Goal: Task Accomplishment & Management: Use online tool/utility

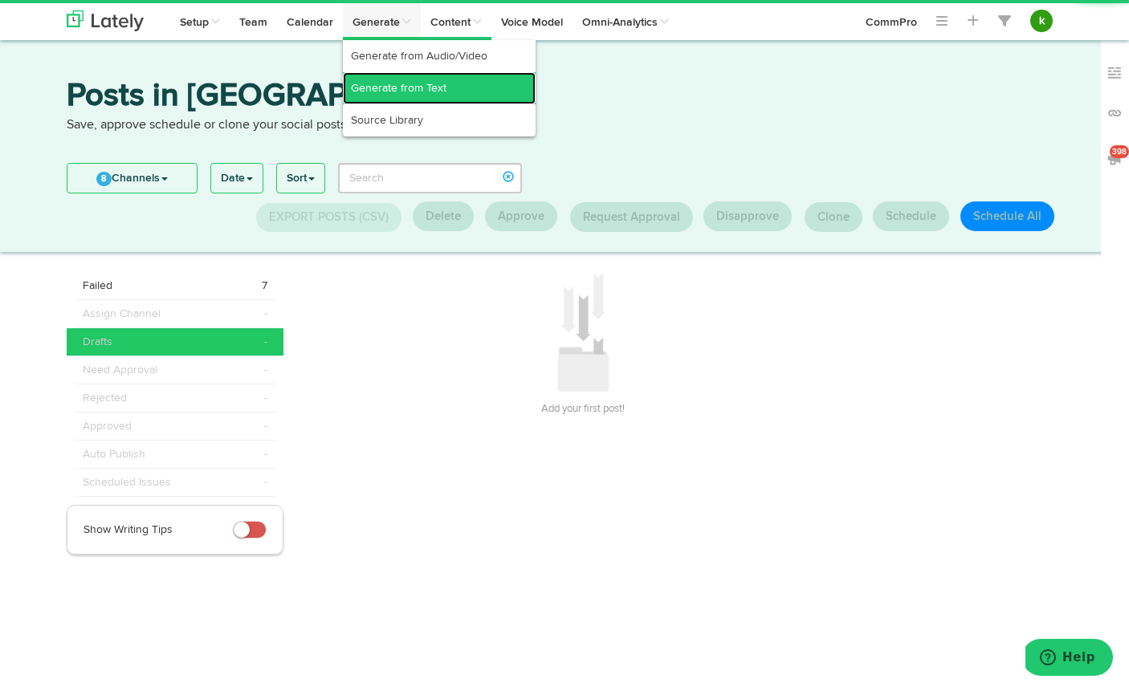
click at [382, 89] on link "Generate from Text" at bounding box center [439, 88] width 193 height 32
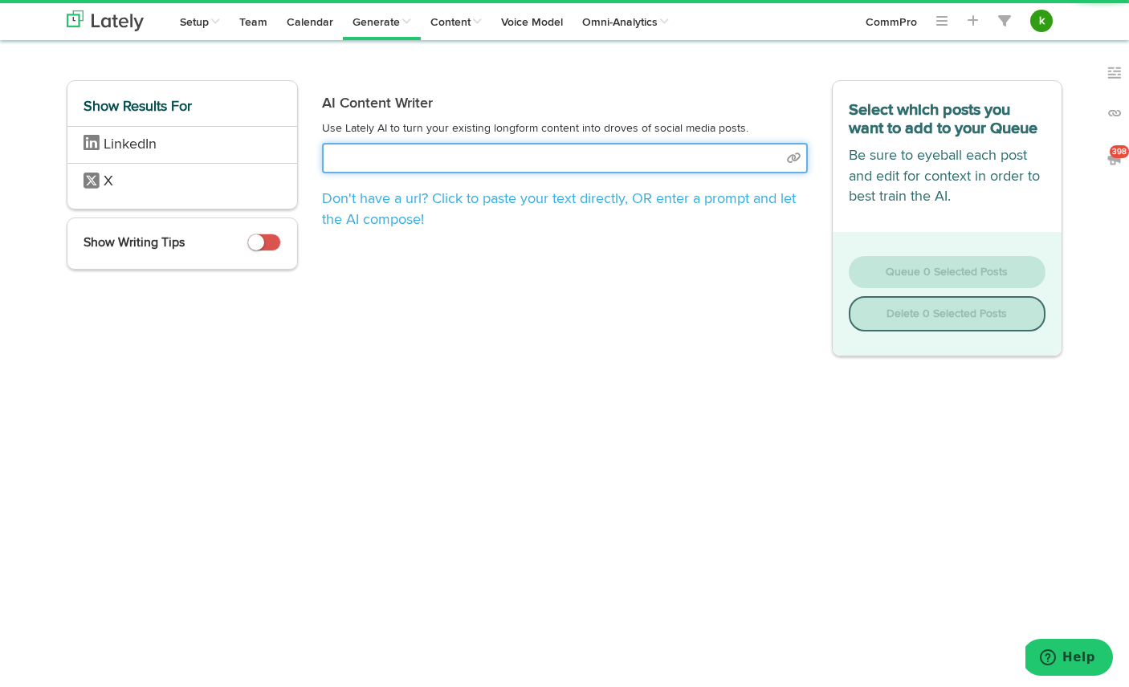
click at [461, 158] on input "text" at bounding box center [565, 158] width 486 height 31
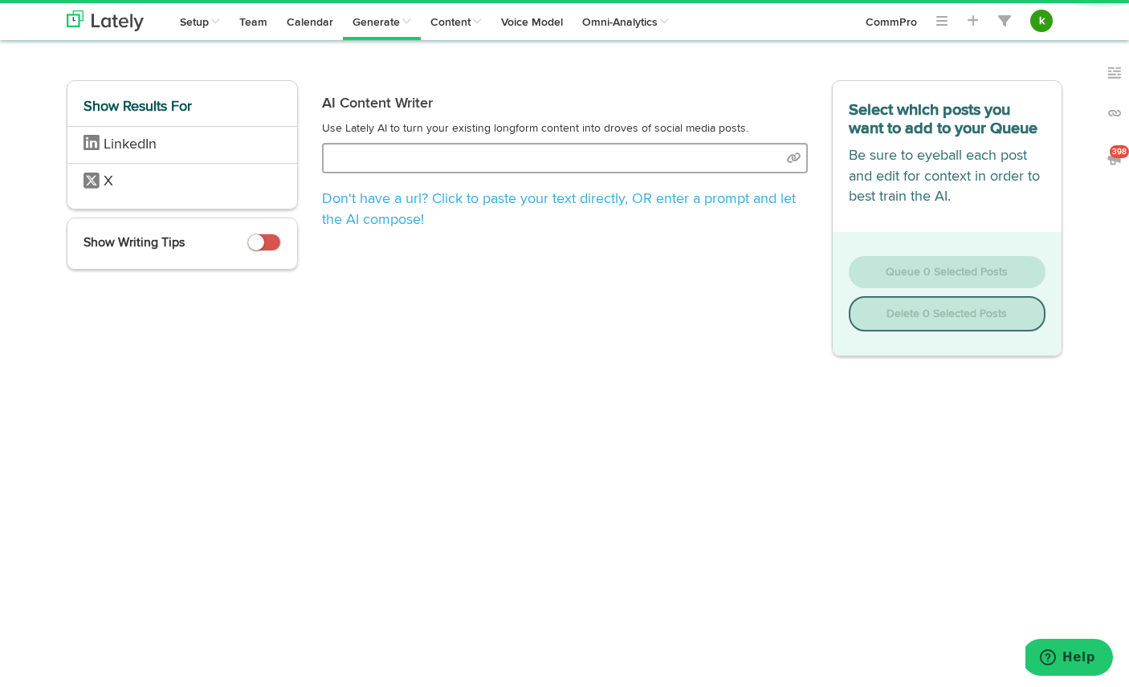
select select "natural"
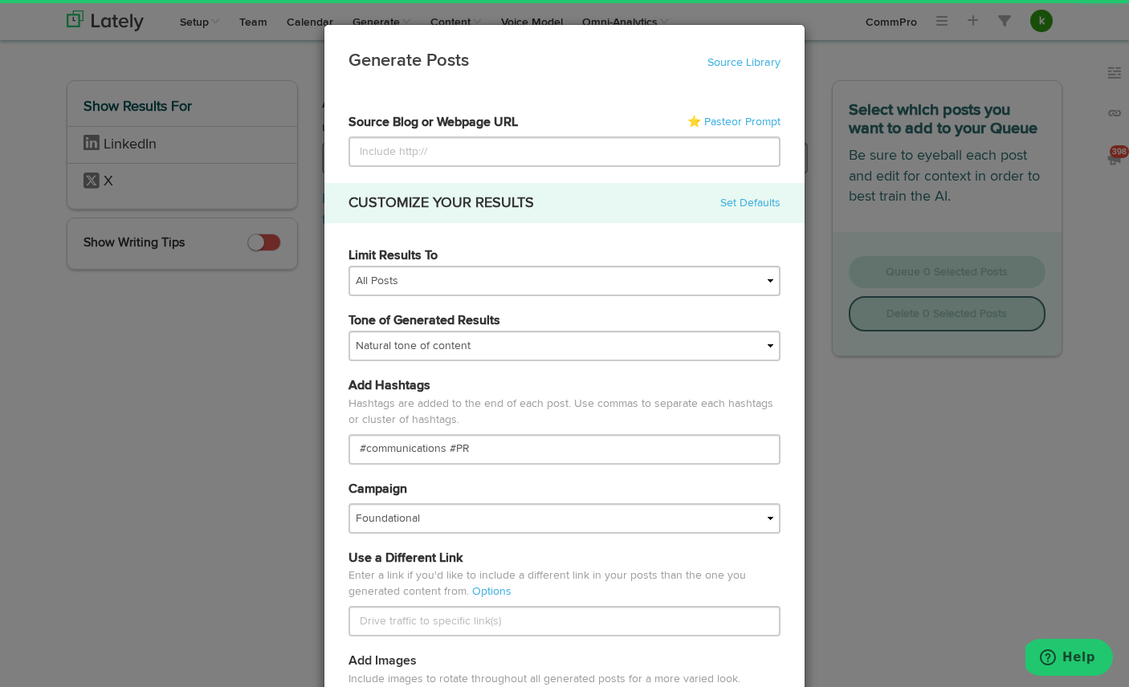
type input "[URL][DOMAIN_NAME]"
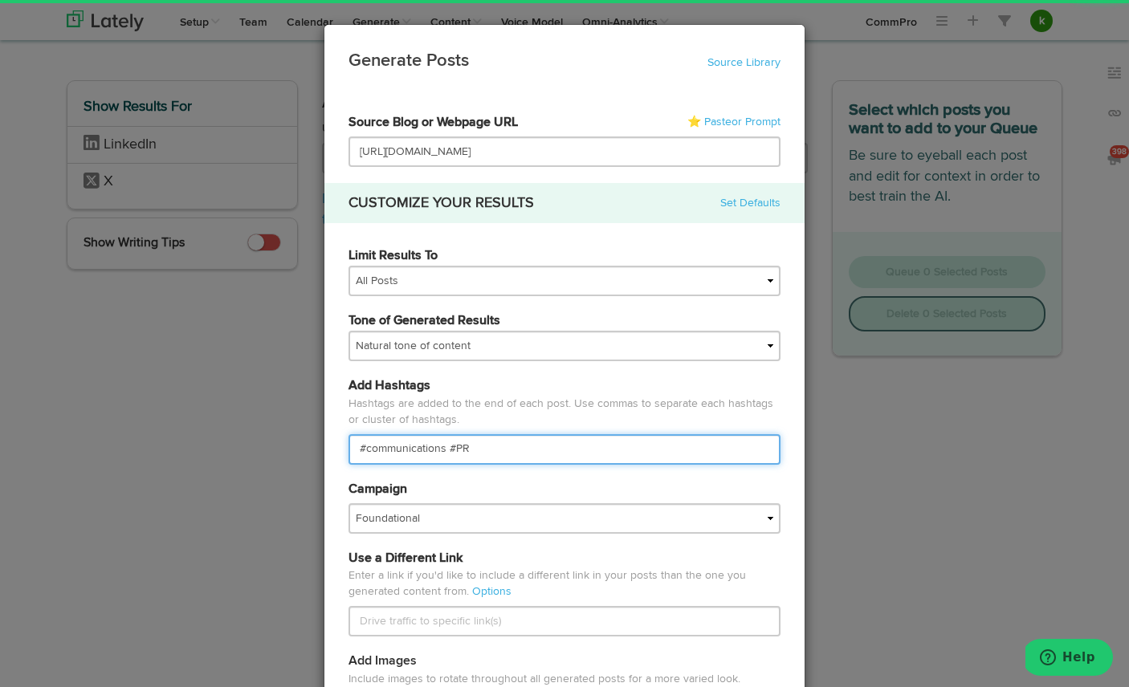
click at [412, 450] on input "#communications #PR" at bounding box center [564, 449] width 432 height 31
type input "#CommPRO #PR"
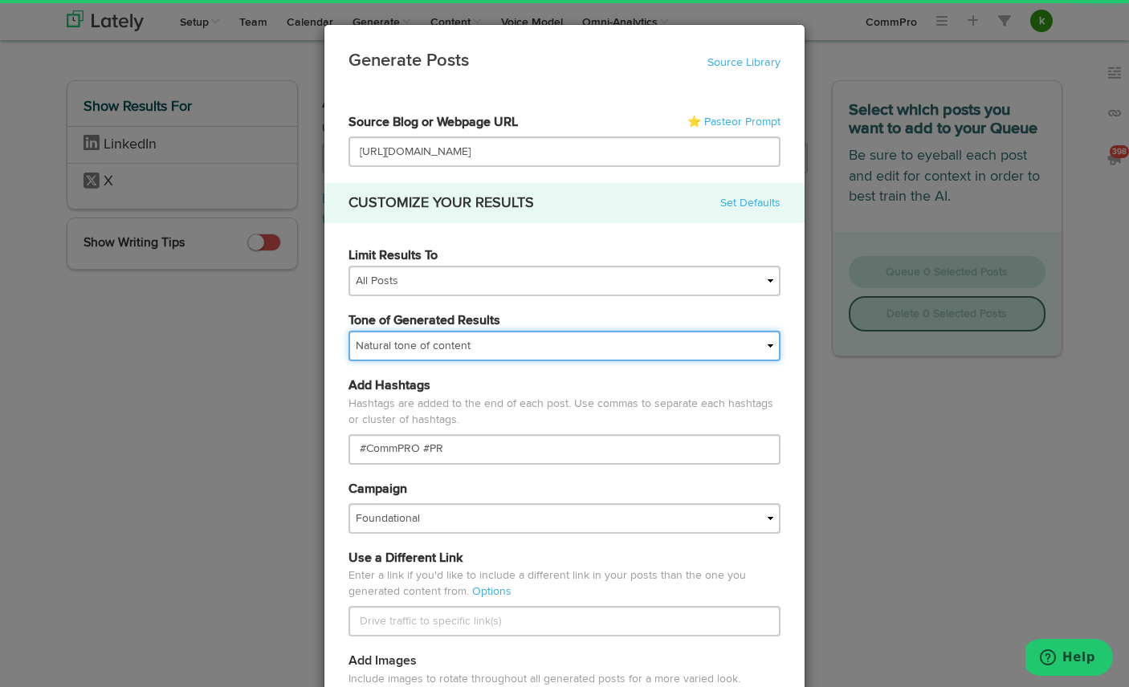
click at [421, 348] on select "My tone Official and professional Relaxed and conversational Light and humorous…" at bounding box center [564, 346] width 432 height 31
select select "professional"
click at [348, 331] on select "My tone Official and professional Relaxed and conversational Light and humorous…" at bounding box center [564, 346] width 432 height 31
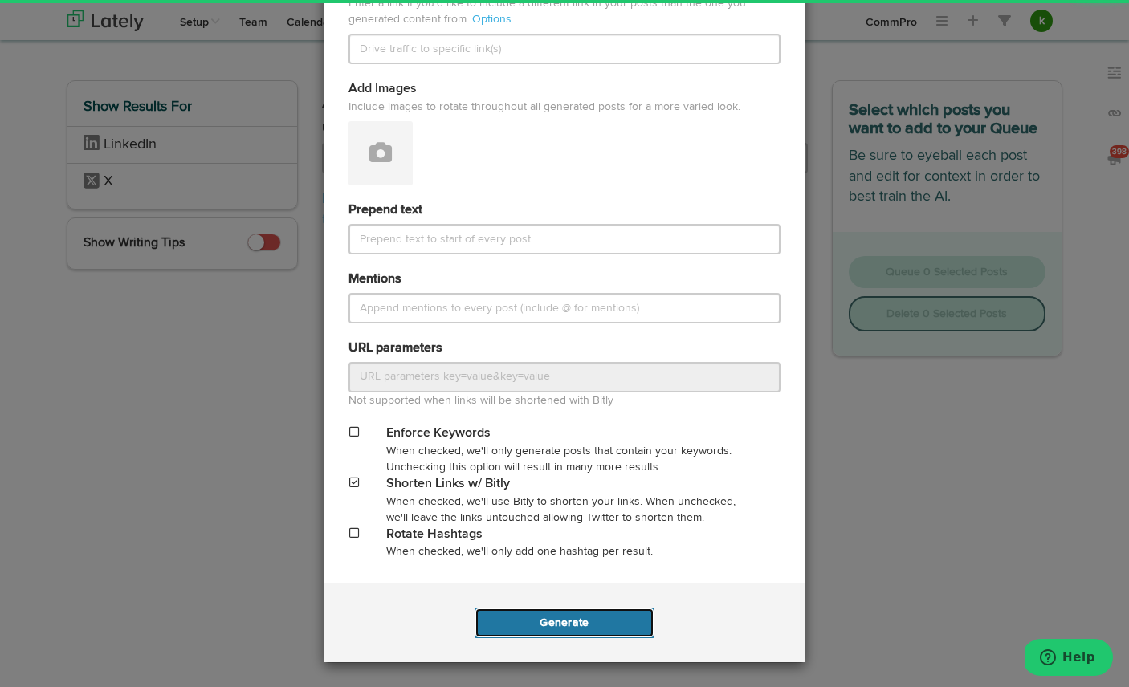
click at [562, 621] on button "Generate" at bounding box center [563, 623] width 179 height 31
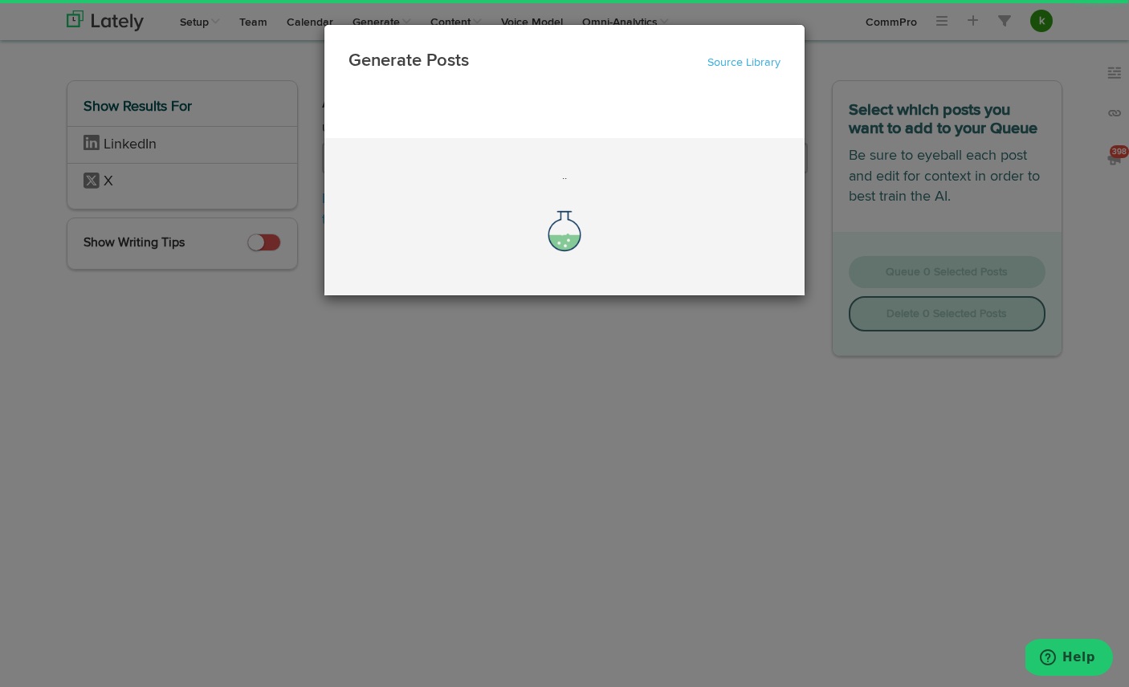
scroll to position [0, 0]
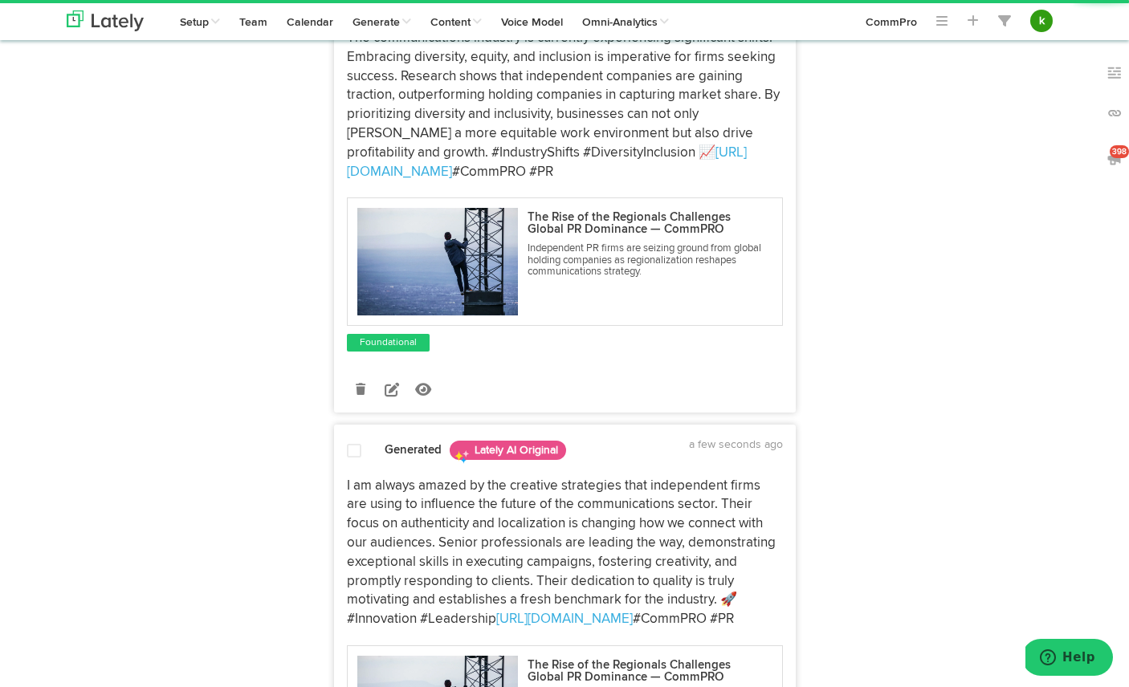
scroll to position [698, 0]
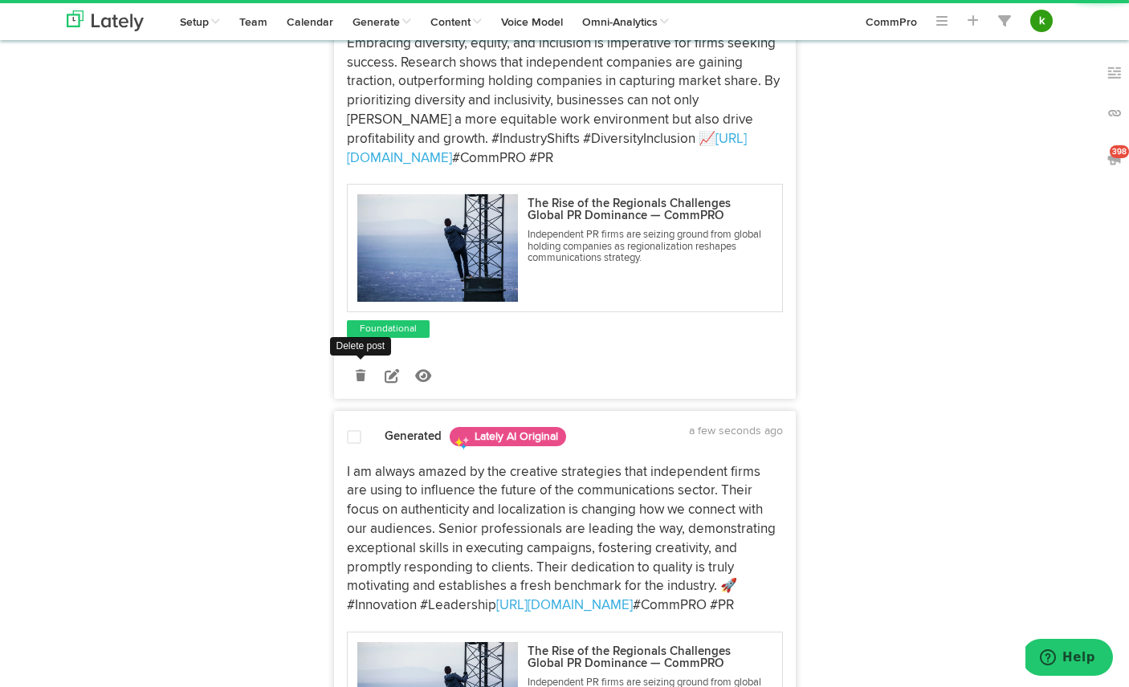
click at [360, 368] on link at bounding box center [361, 376] width 28 height 28
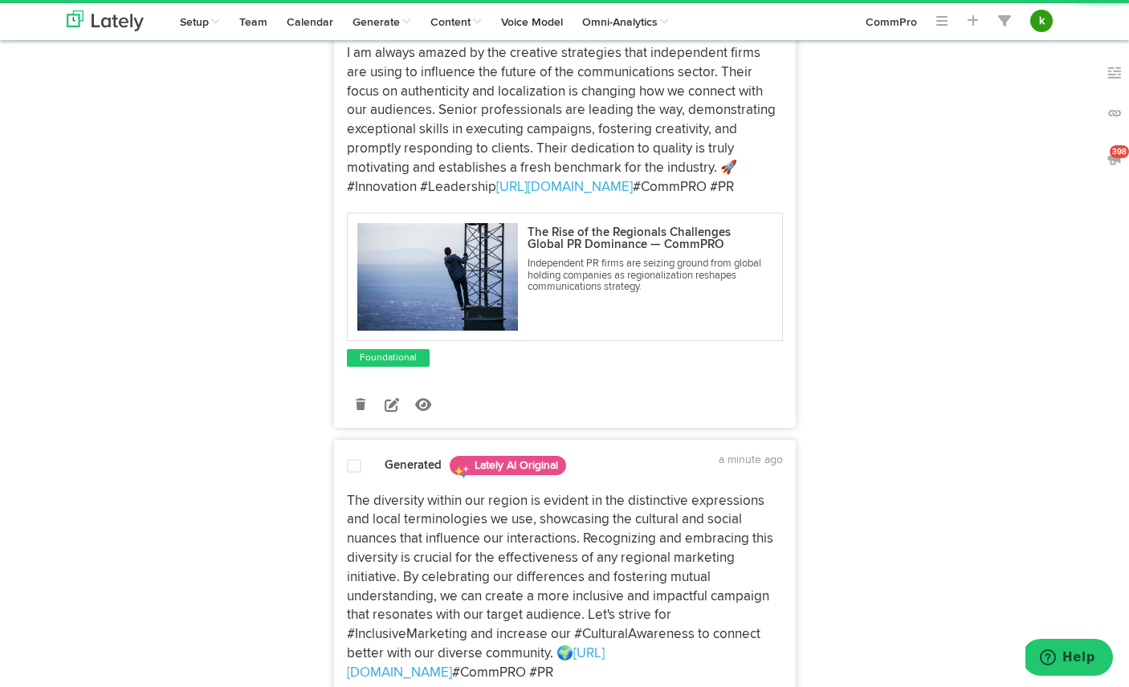
scroll to position [684, 0]
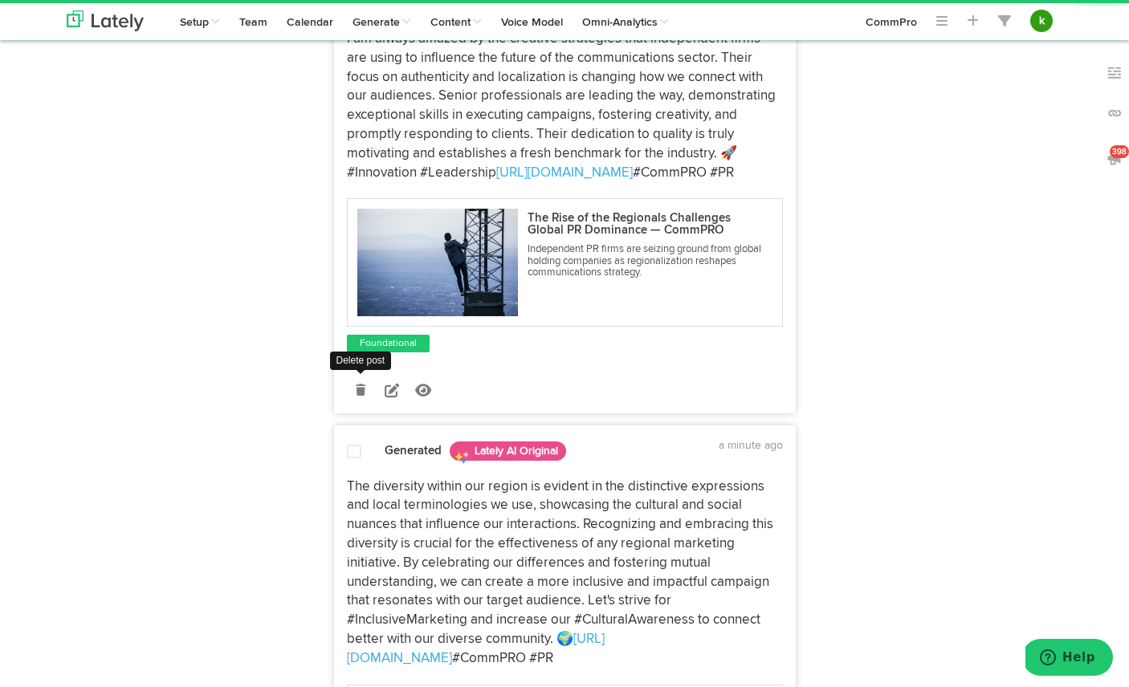
click at [357, 388] on icon at bounding box center [361, 389] width 10 height 11
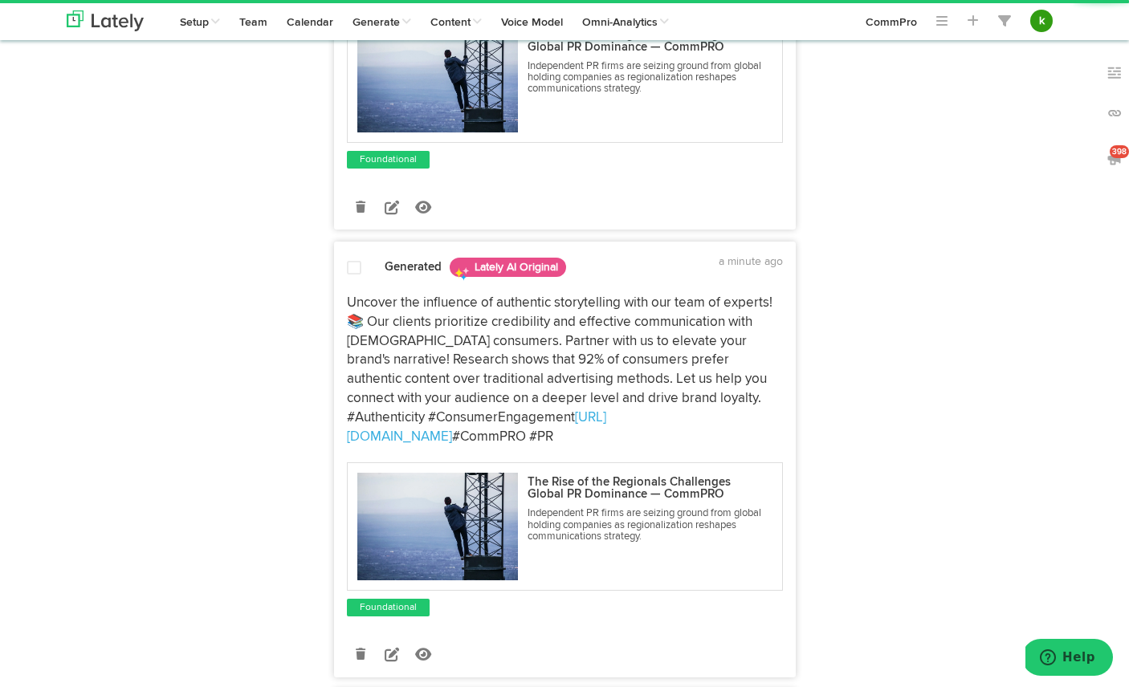
scroll to position [1790, 0]
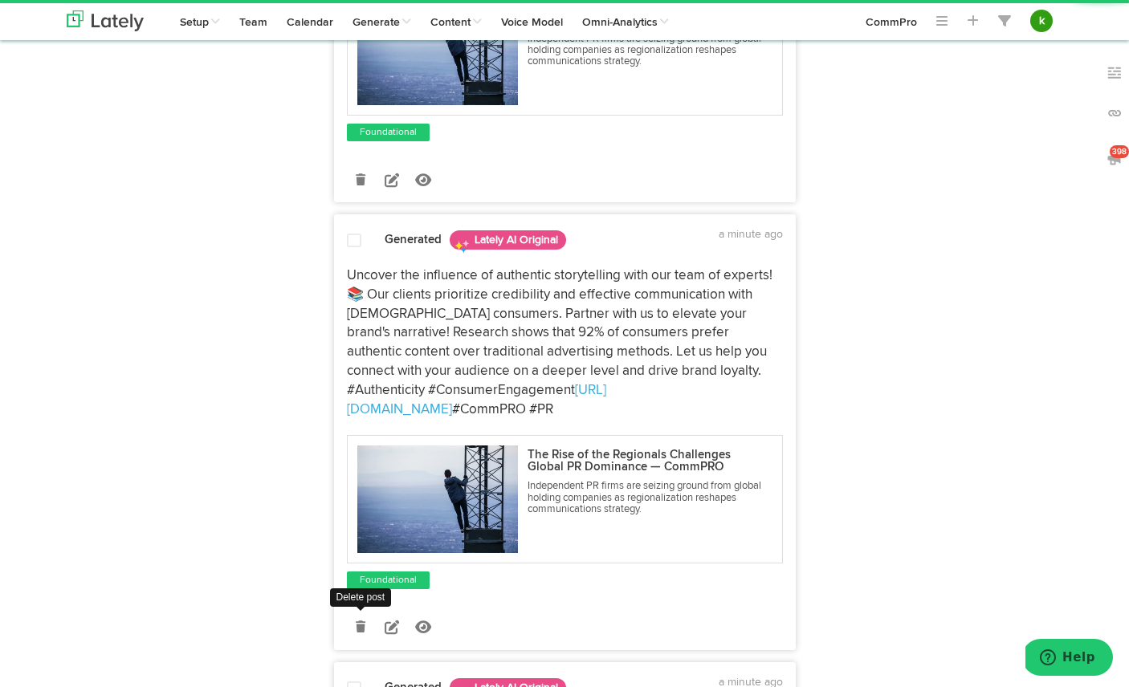
click at [360, 621] on icon at bounding box center [361, 626] width 10 height 11
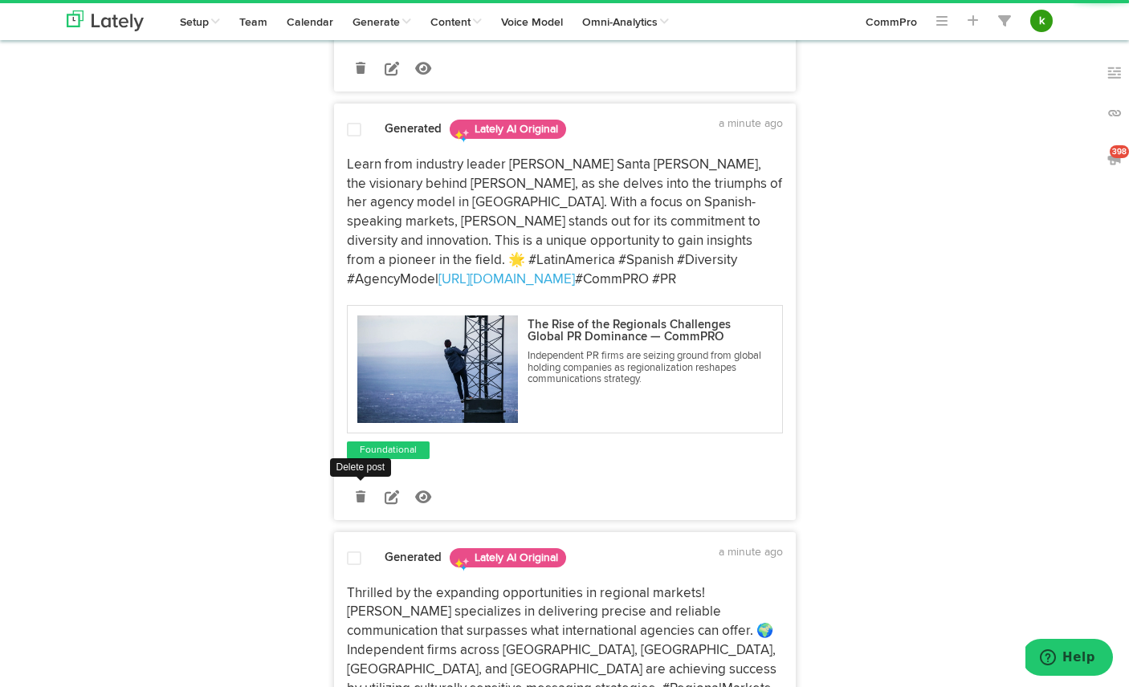
click at [358, 491] on icon at bounding box center [361, 496] width 10 height 11
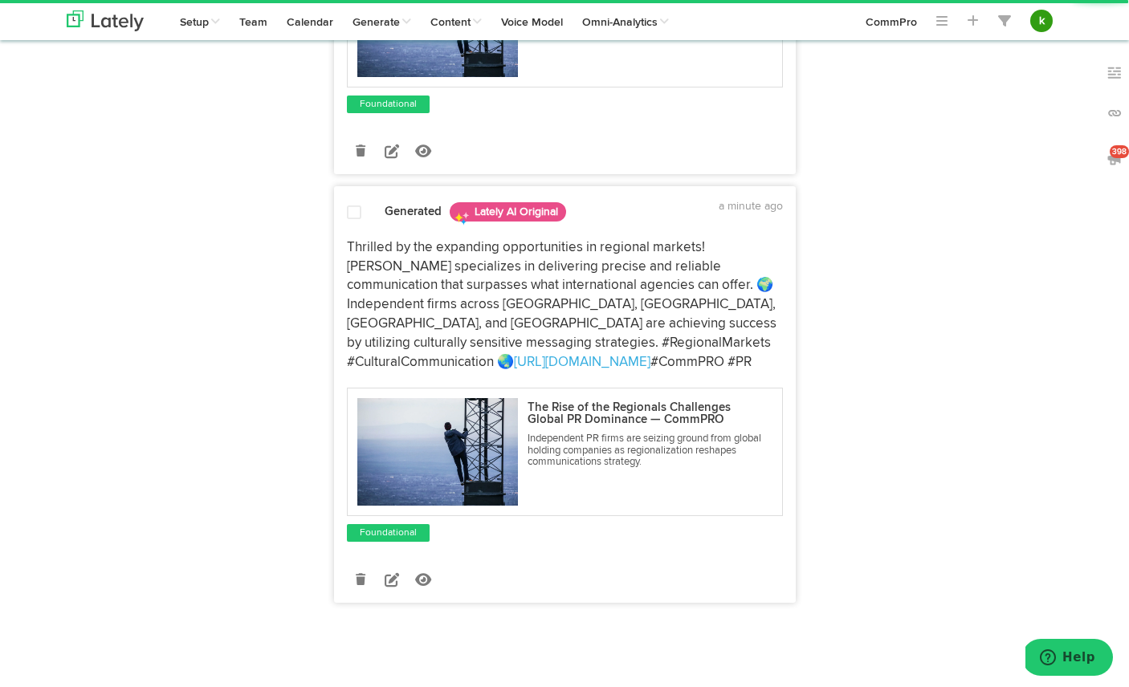
scroll to position [2228, 0]
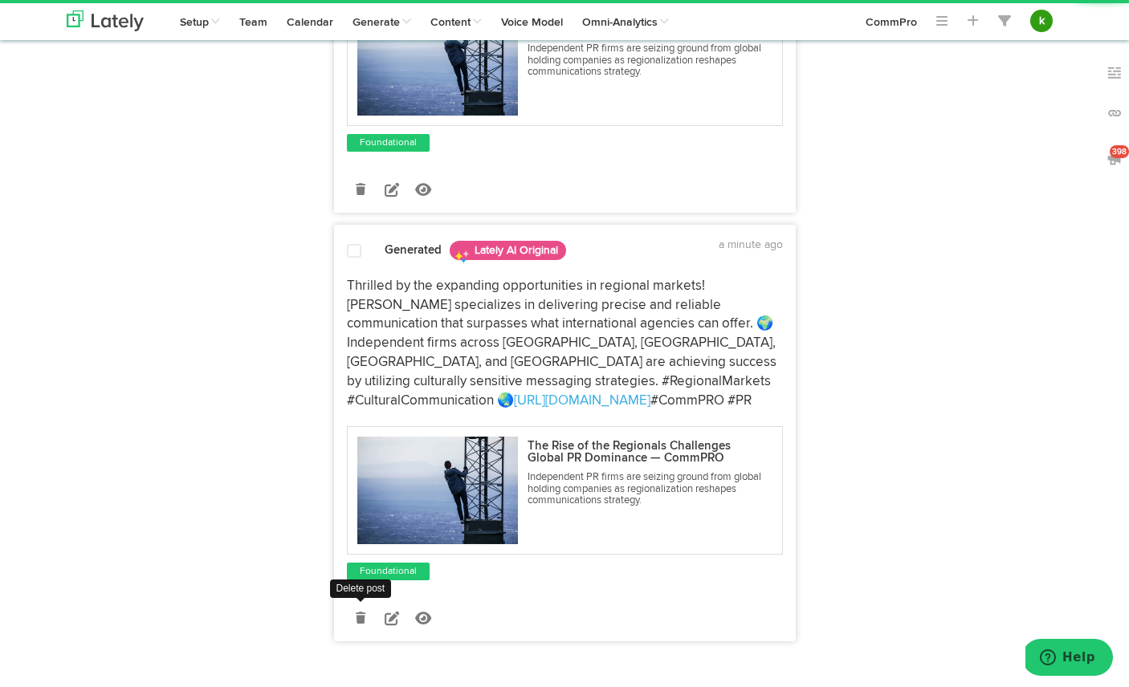
click at [364, 612] on icon at bounding box center [361, 617] width 10 height 11
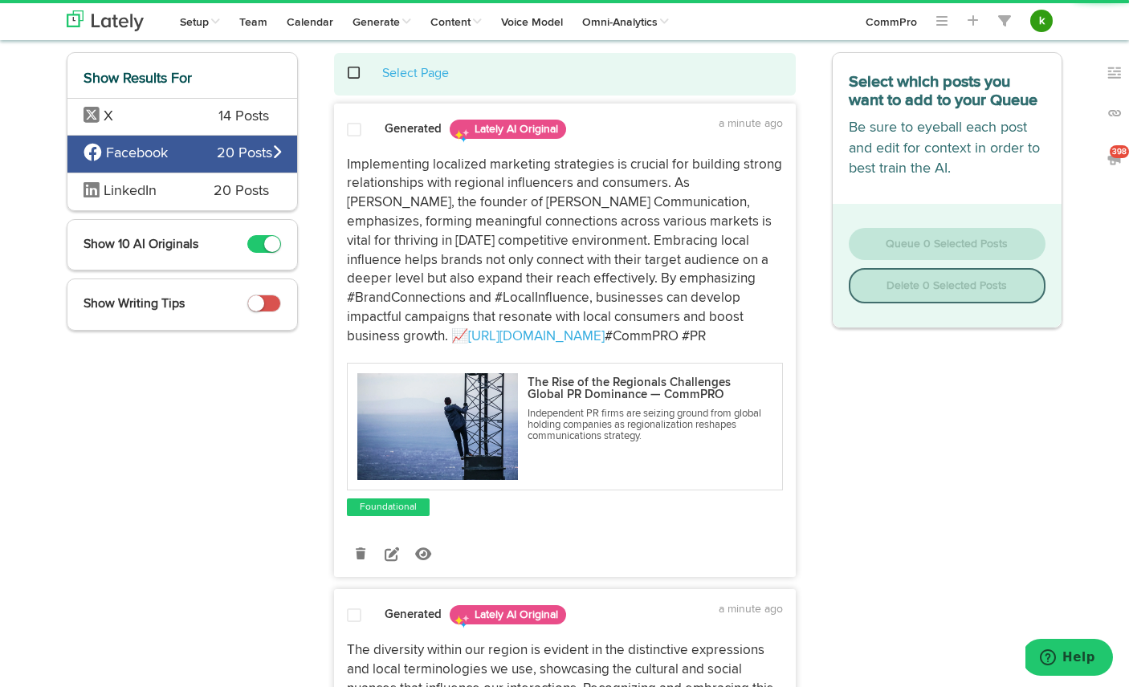
scroll to position [0, 0]
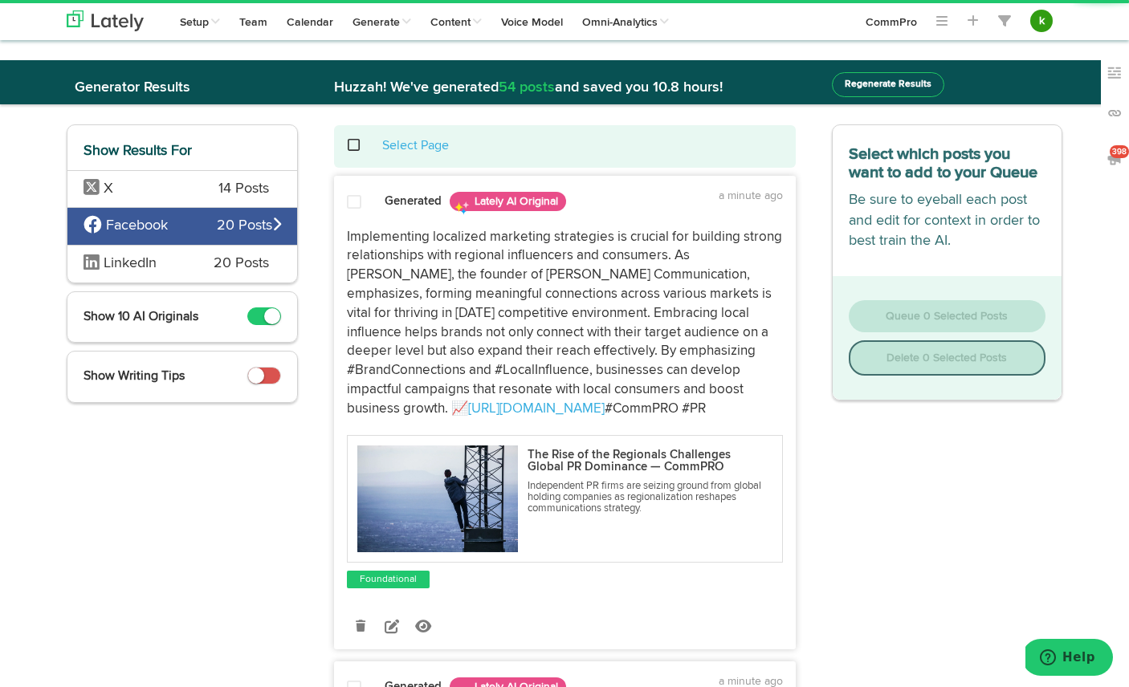
click at [357, 145] on span at bounding box center [362, 145] width 33 height 1
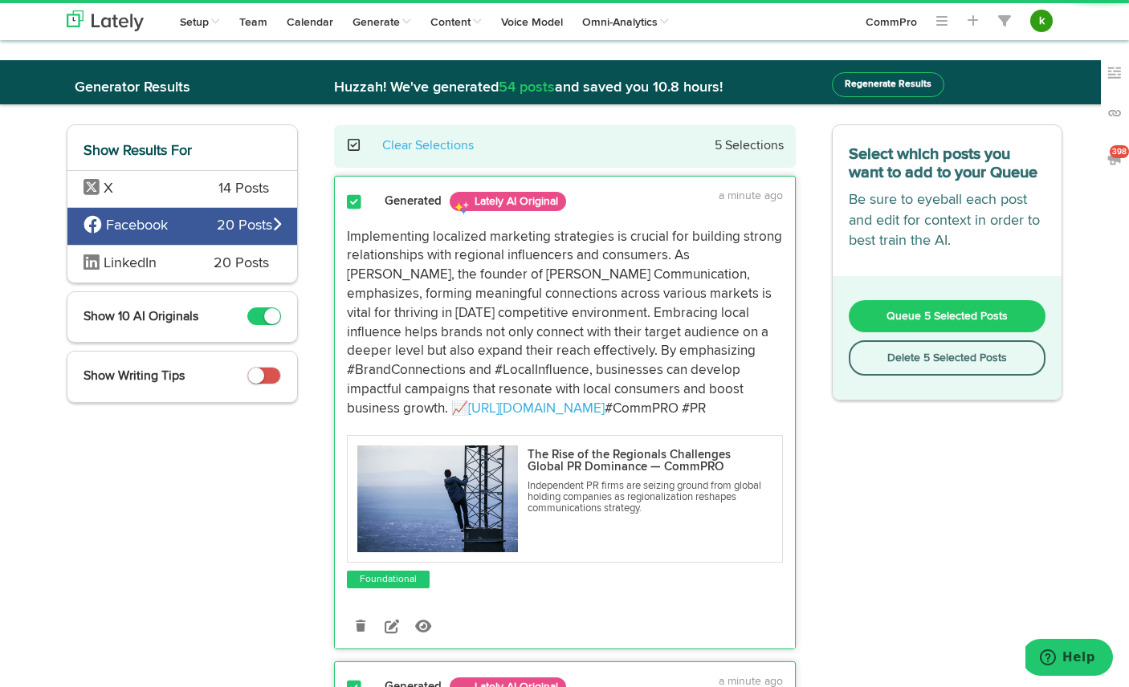
click at [932, 315] on span "Queue 5 Selected Posts" at bounding box center [946, 316] width 121 height 11
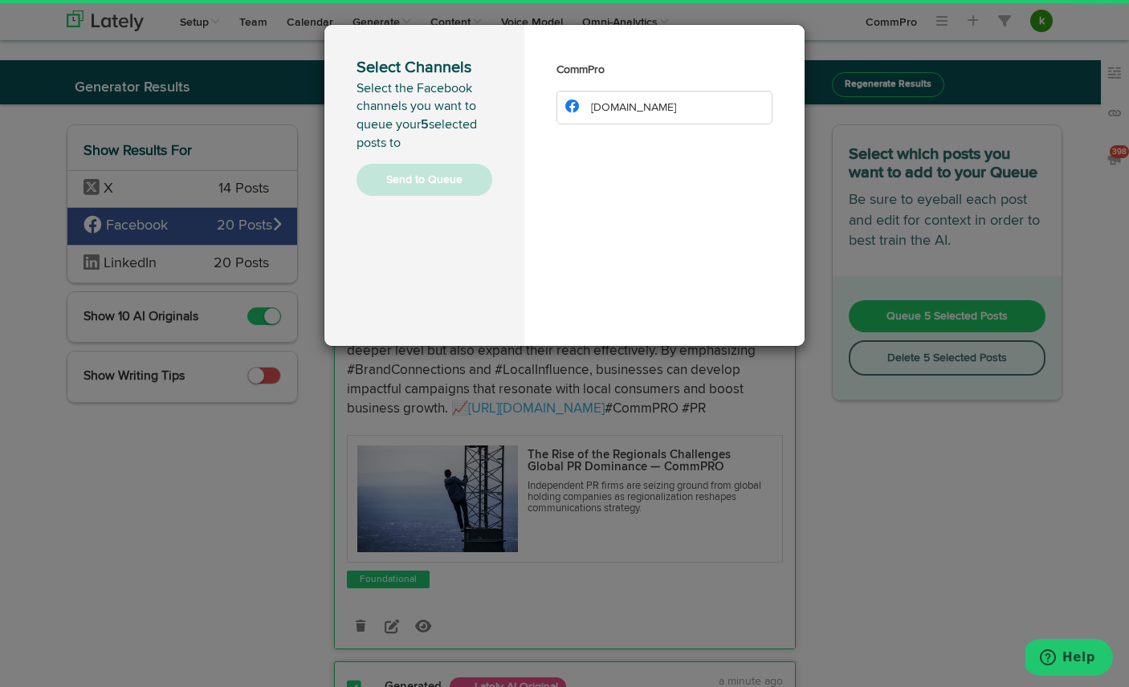
click at [697, 108] on li "[DOMAIN_NAME]" at bounding box center [664, 108] width 216 height 34
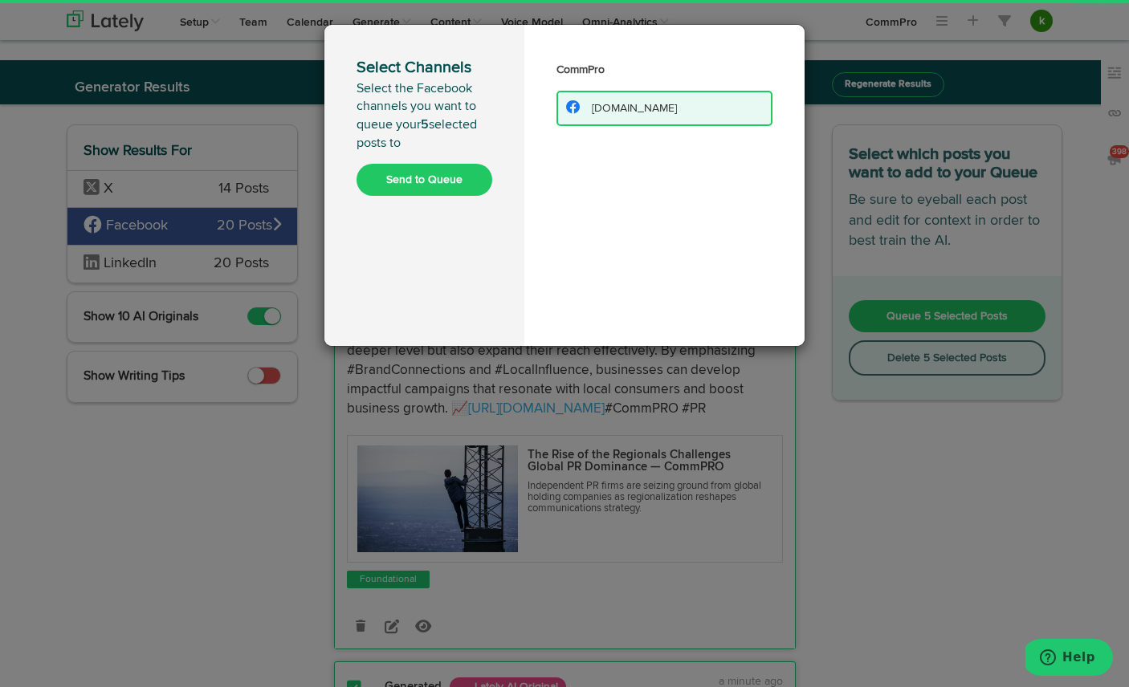
click at [421, 173] on button "Send to Queue" at bounding box center [424, 180] width 136 height 32
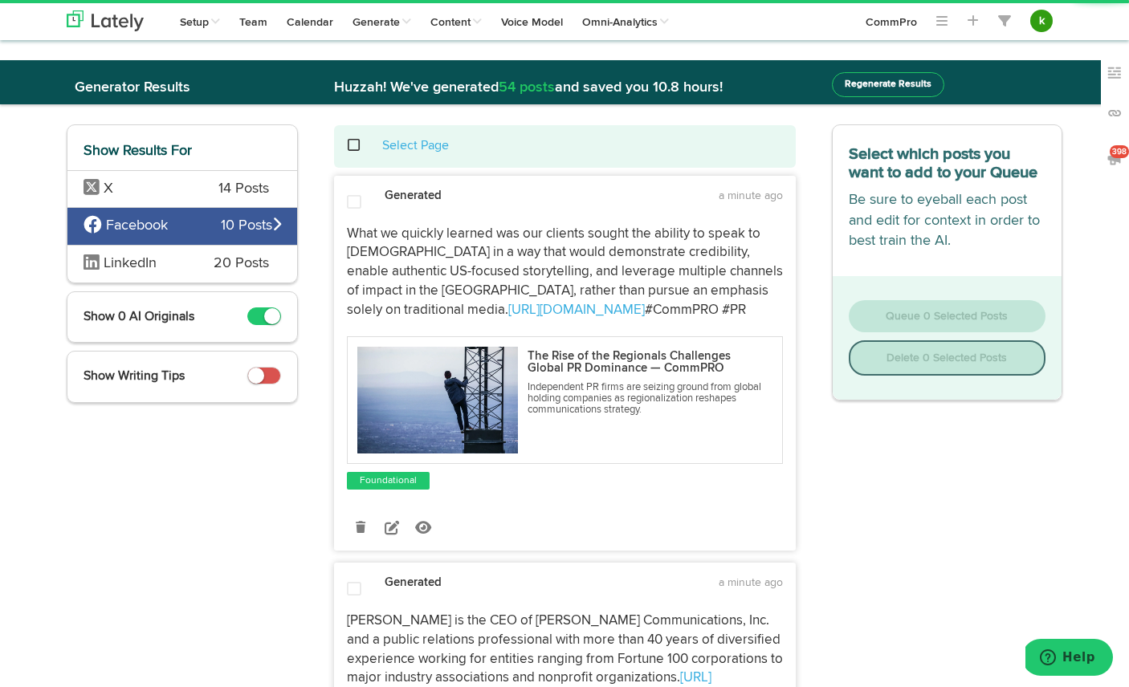
click at [251, 191] on span "14 Posts" at bounding box center [243, 189] width 51 height 21
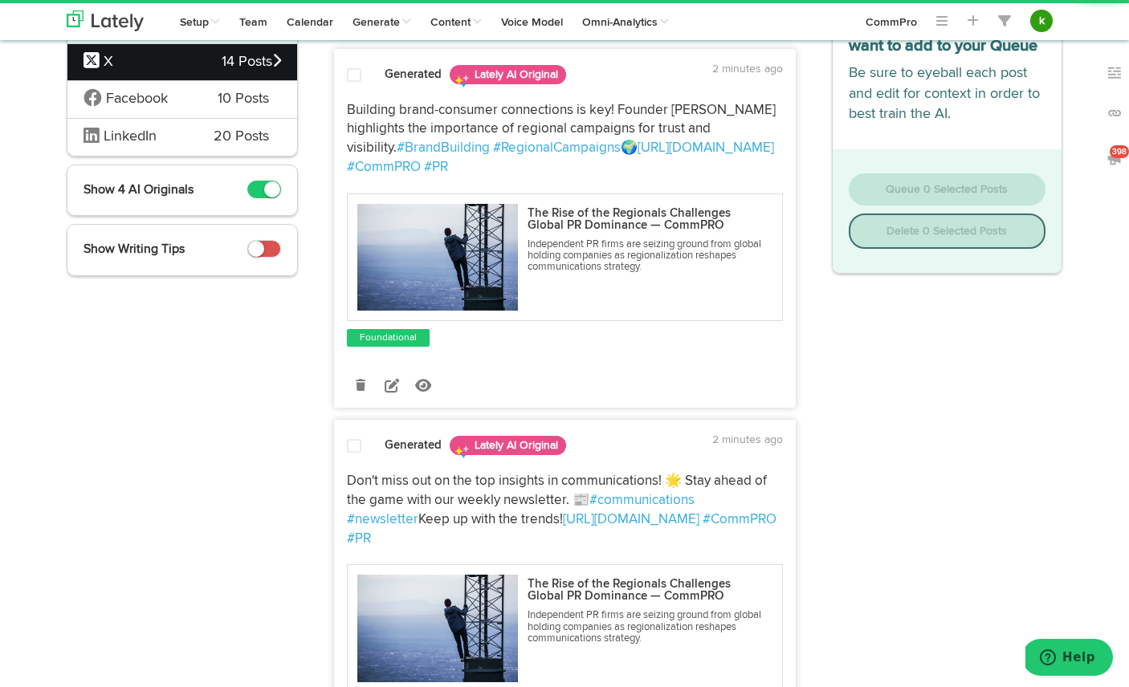
scroll to position [128, 0]
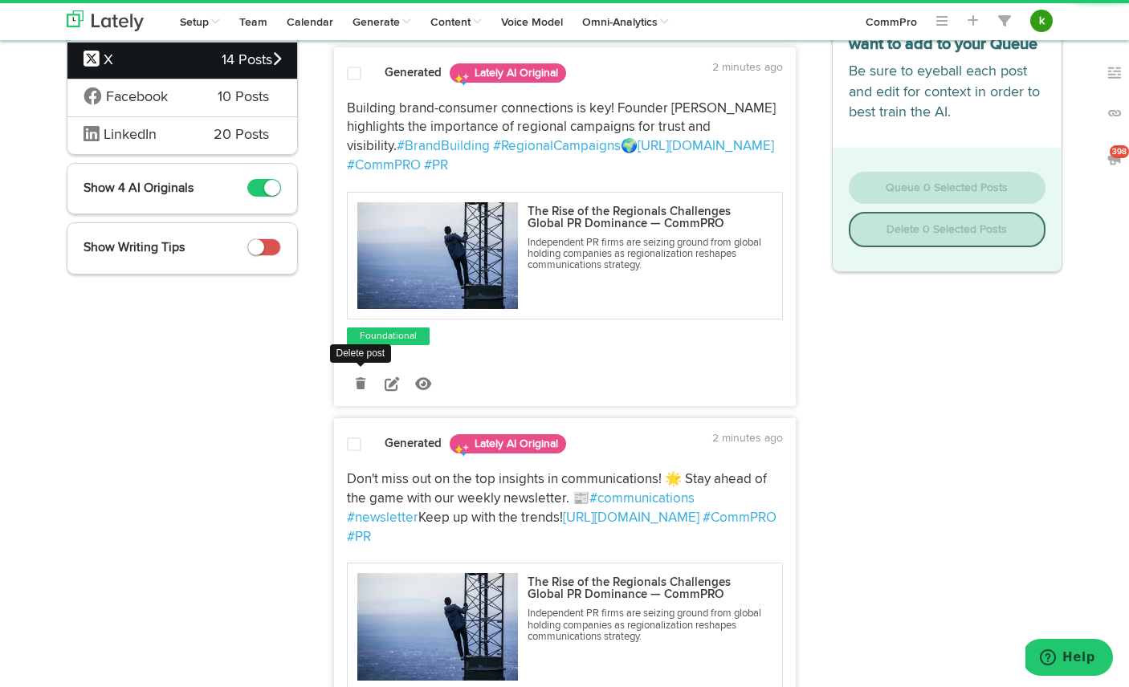
click at [353, 377] on link at bounding box center [361, 383] width 28 height 28
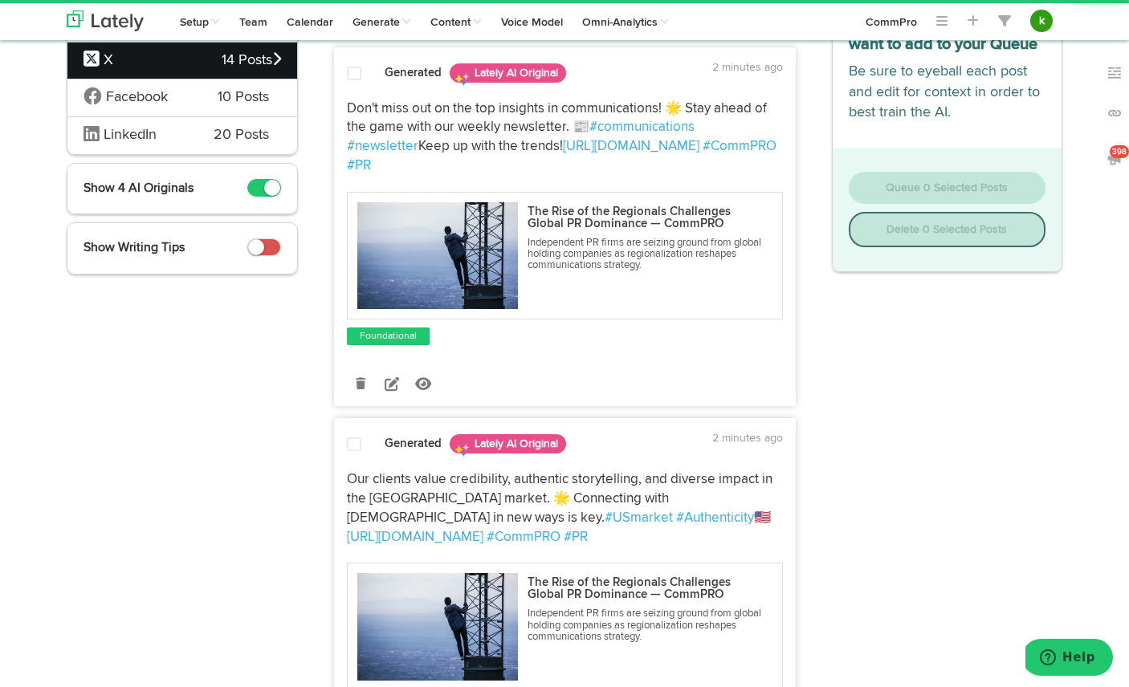
scroll to position [138, 0]
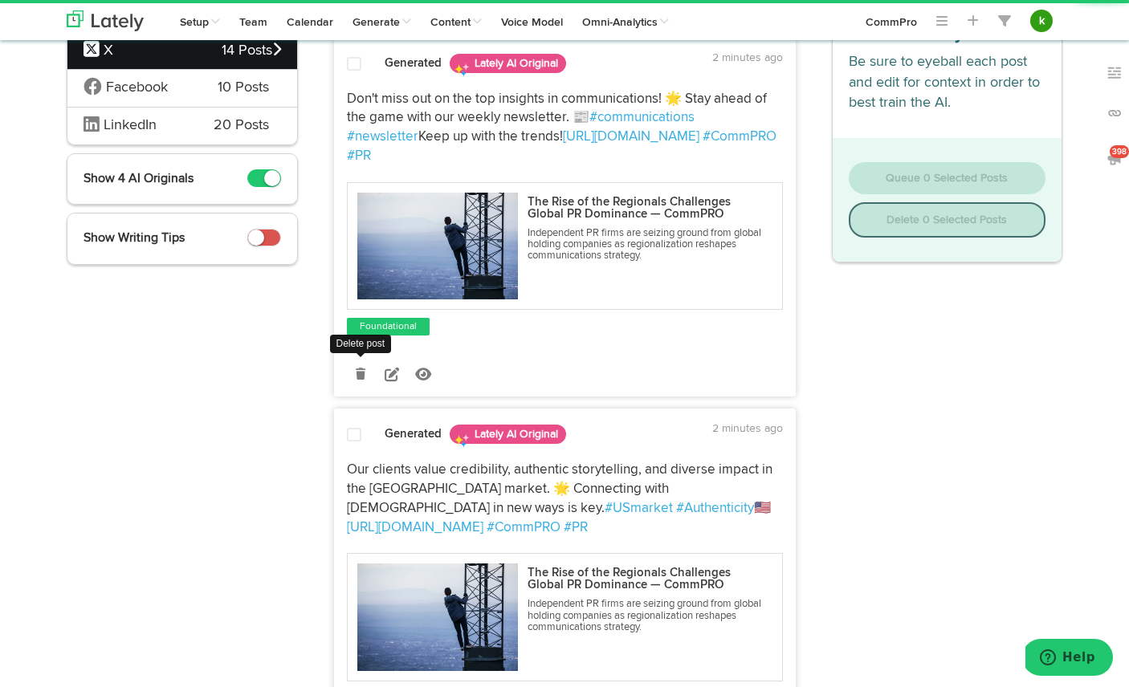
click at [361, 368] on icon at bounding box center [361, 373] width 10 height 11
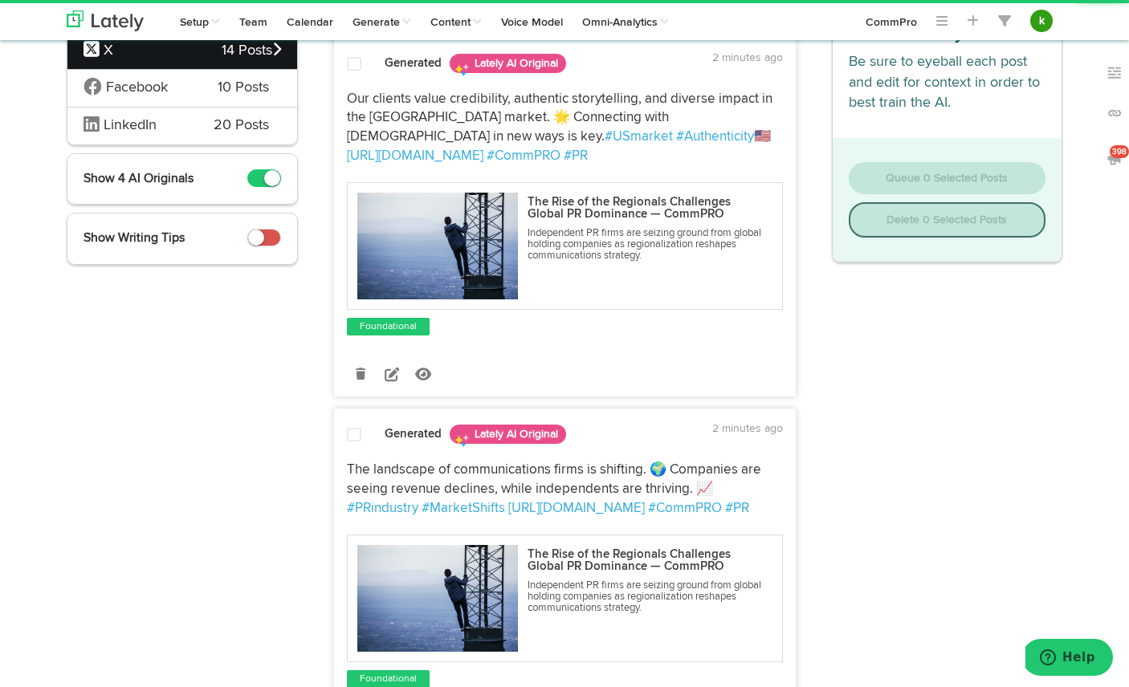
scroll to position [165, 0]
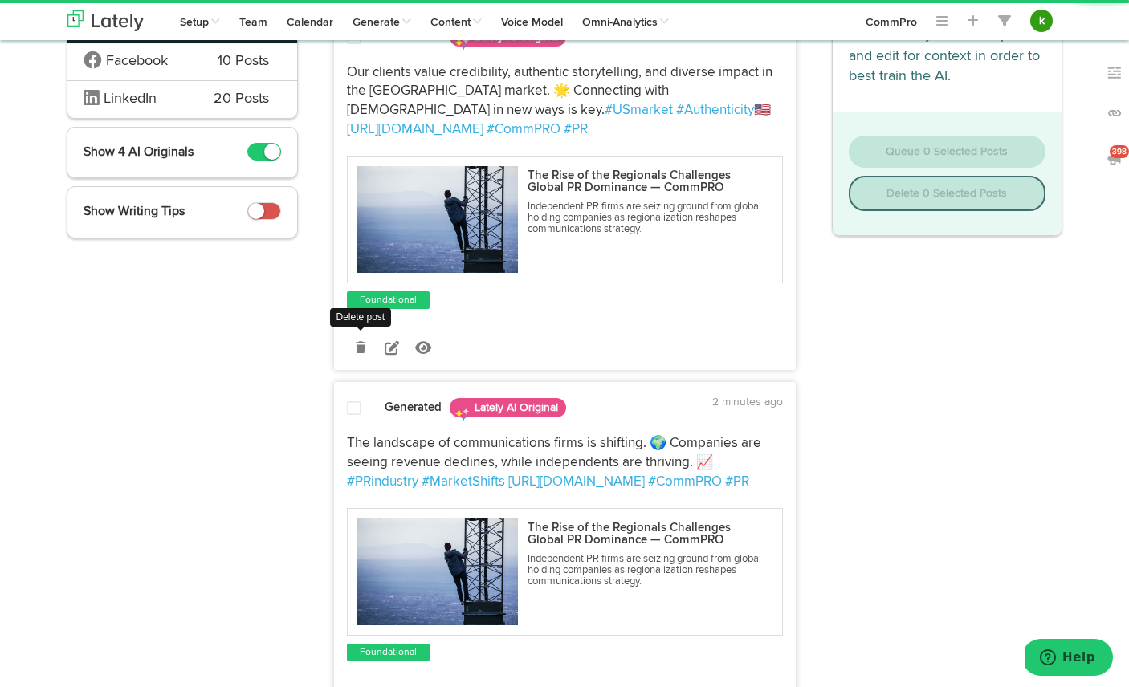
click at [362, 342] on icon at bounding box center [361, 347] width 10 height 11
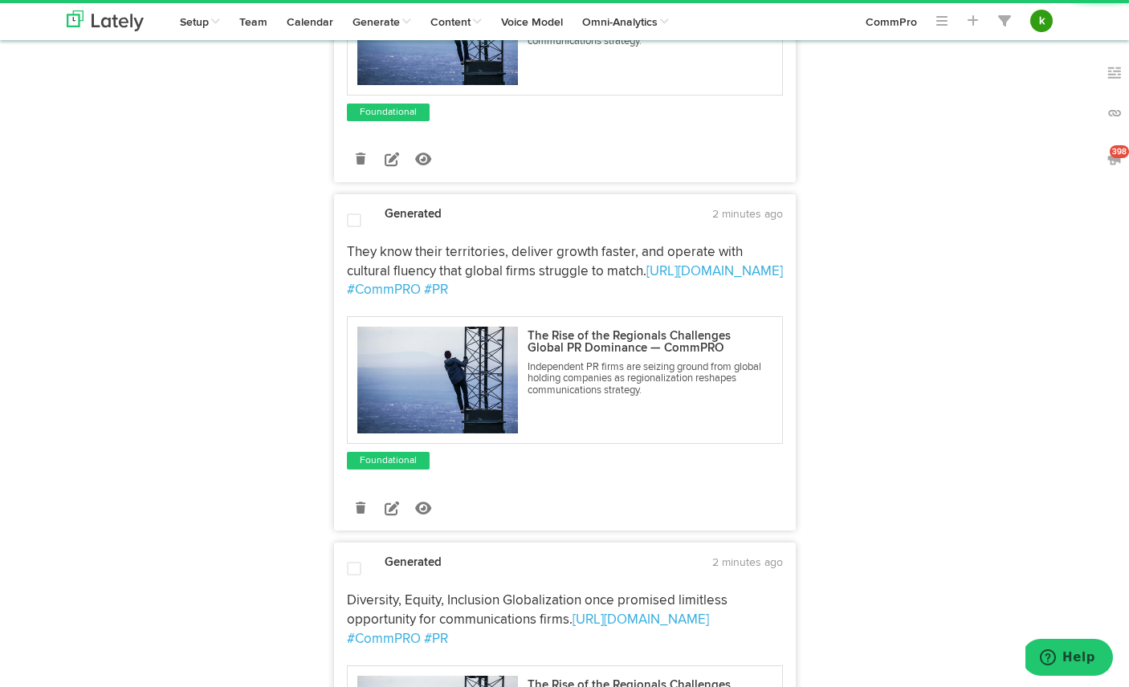
scroll to position [3176, 0]
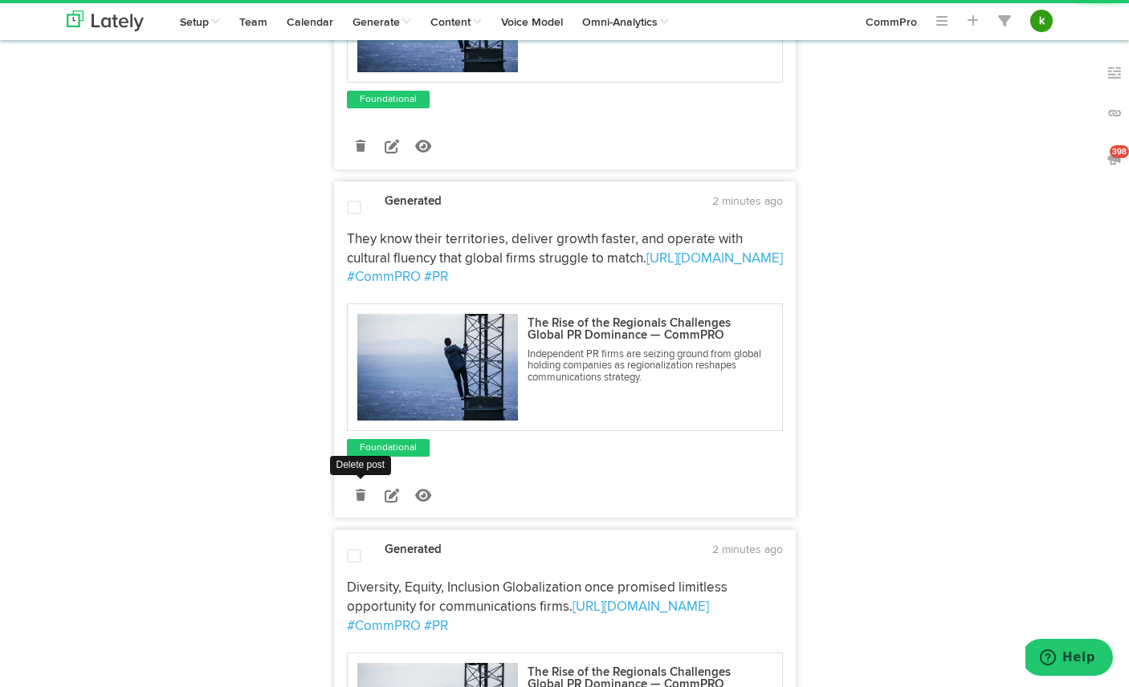
click at [363, 490] on icon at bounding box center [361, 495] width 10 height 11
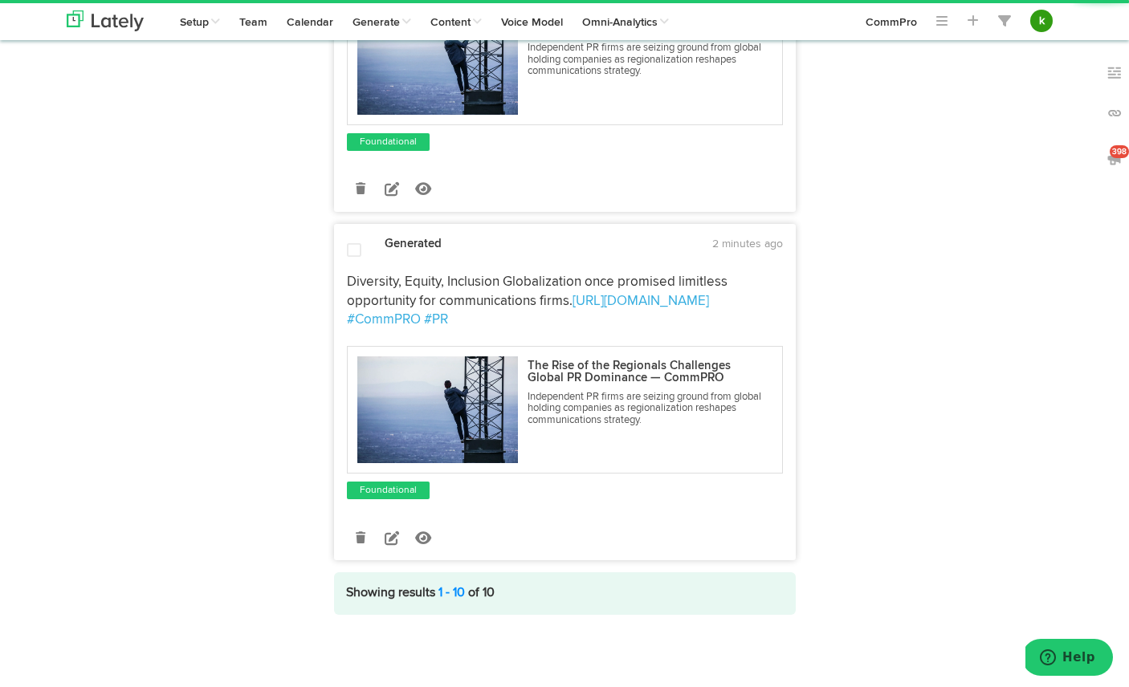
scroll to position [3119, 0]
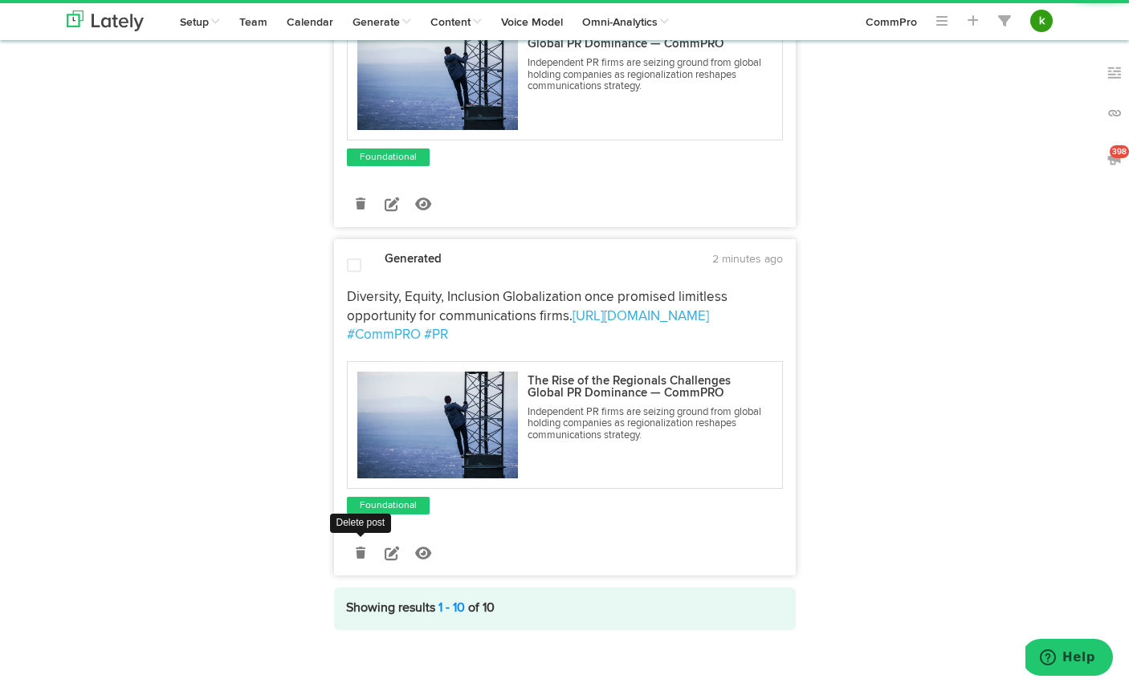
click at [364, 547] on icon at bounding box center [361, 552] width 10 height 11
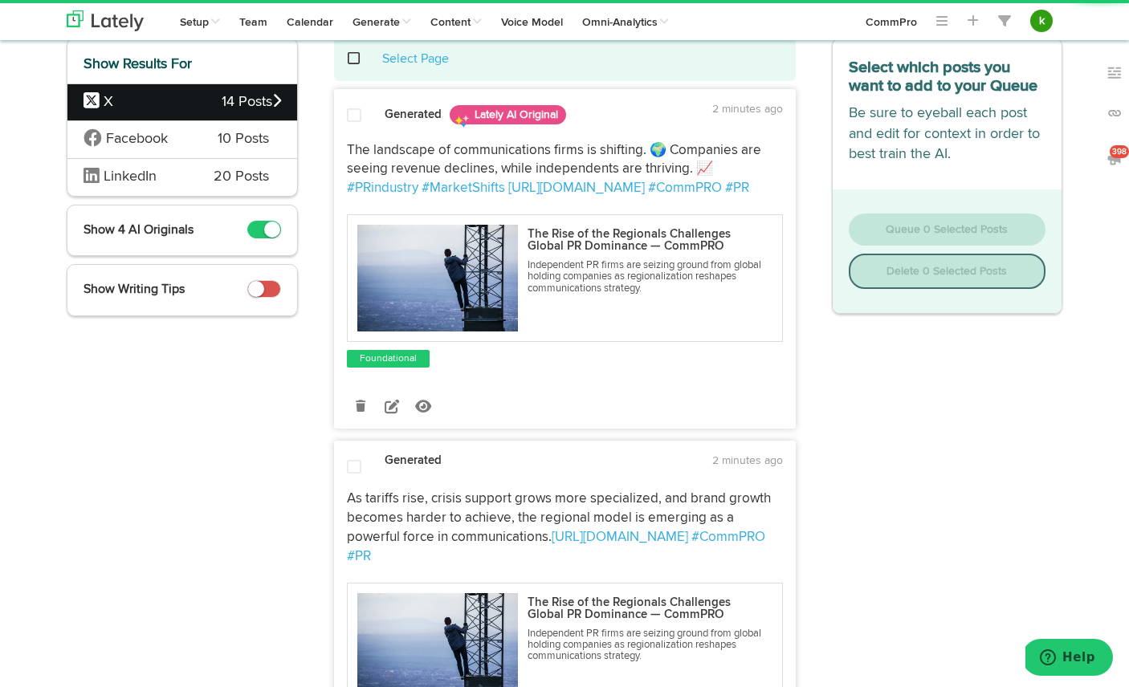
scroll to position [0, 0]
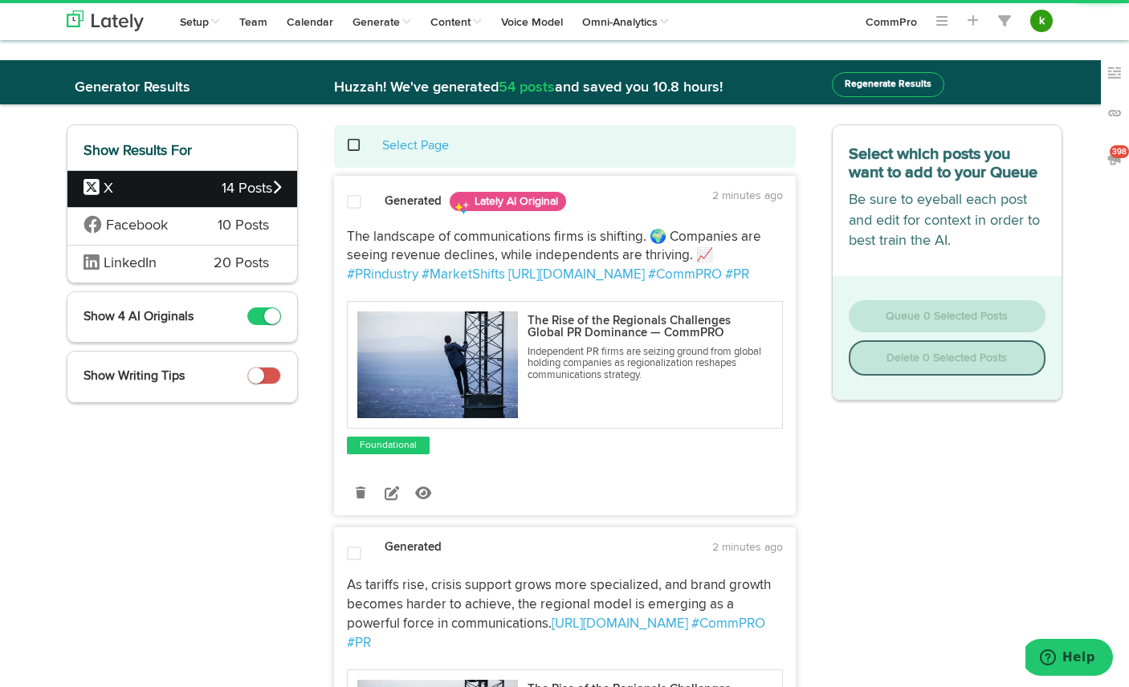
click at [355, 145] on span at bounding box center [362, 145] width 33 height 1
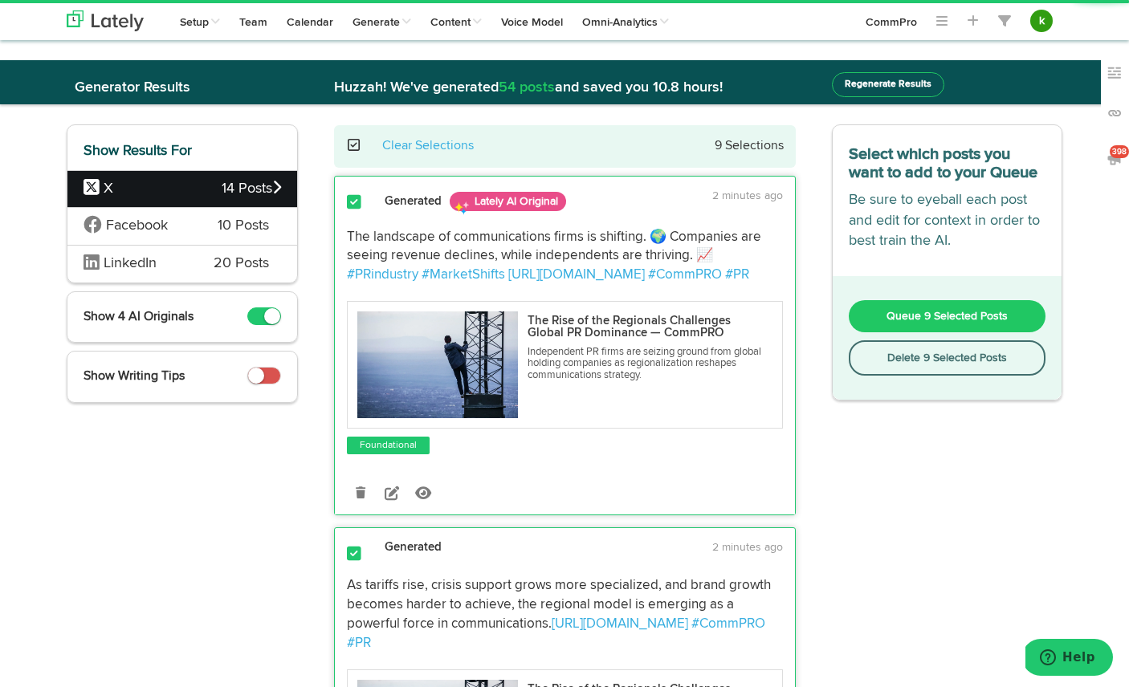
click at [936, 317] on span "Queue 9 Selected Posts" at bounding box center [946, 316] width 121 height 11
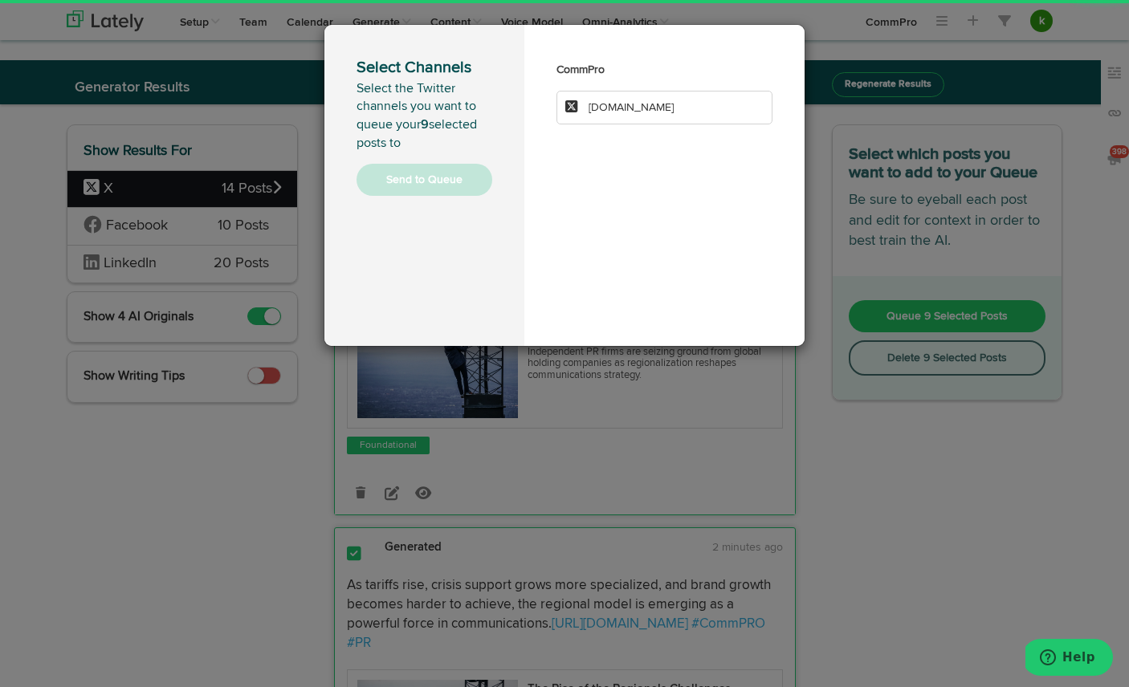
click at [606, 108] on span "[DOMAIN_NAME]" at bounding box center [630, 107] width 85 height 11
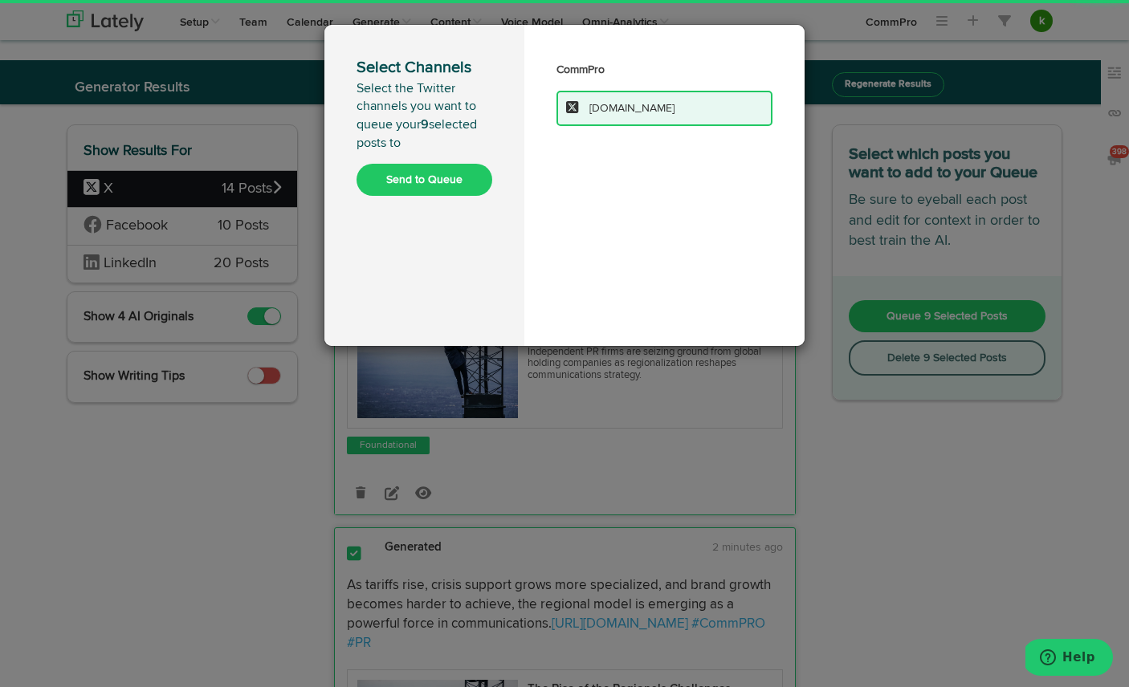
click at [414, 194] on button "Send to Queue" at bounding box center [424, 180] width 136 height 32
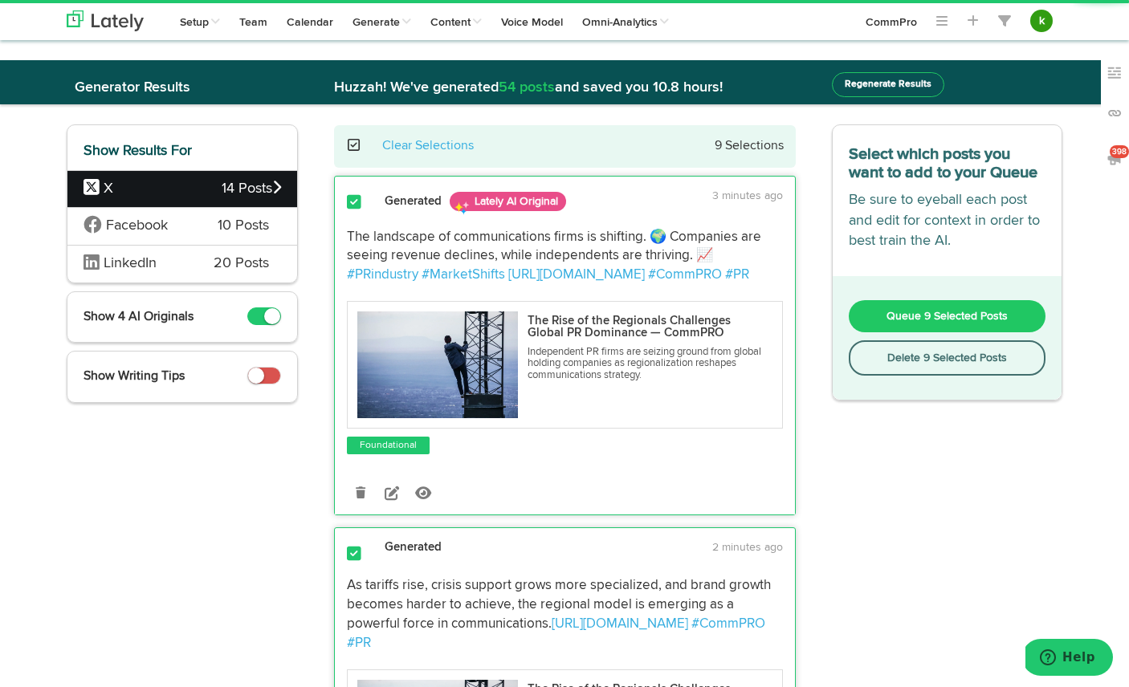
click at [910, 323] on button "Queue 9 Selected Posts" at bounding box center [946, 316] width 197 height 32
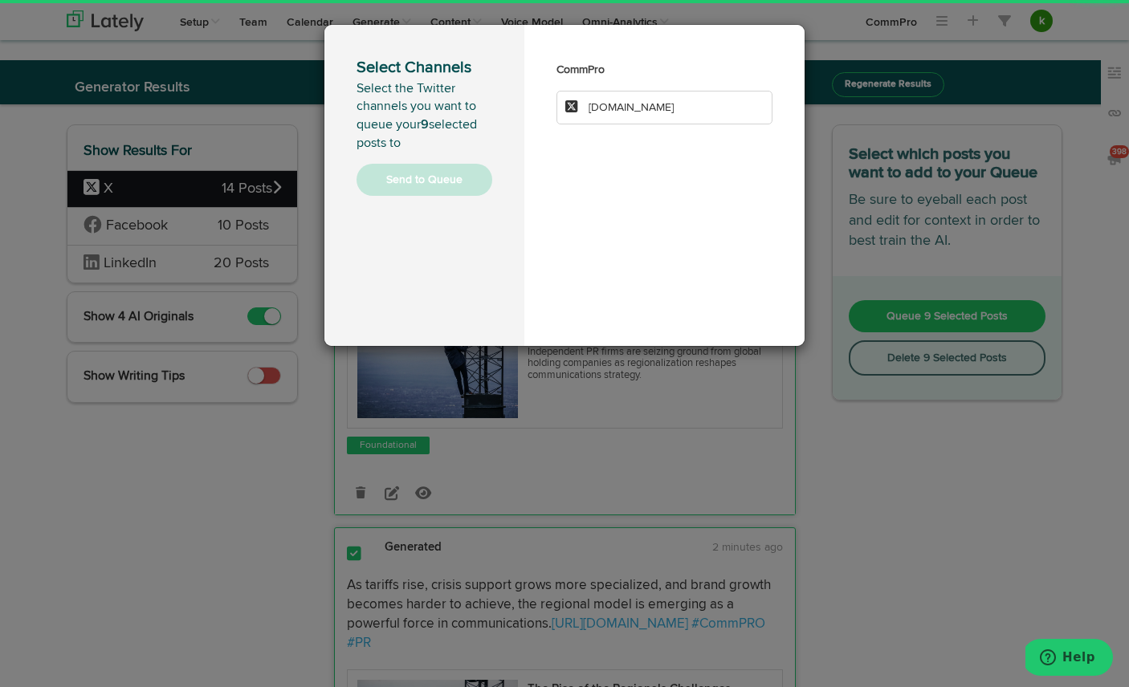
click at [675, 104] on li "[DOMAIN_NAME]" at bounding box center [664, 108] width 216 height 34
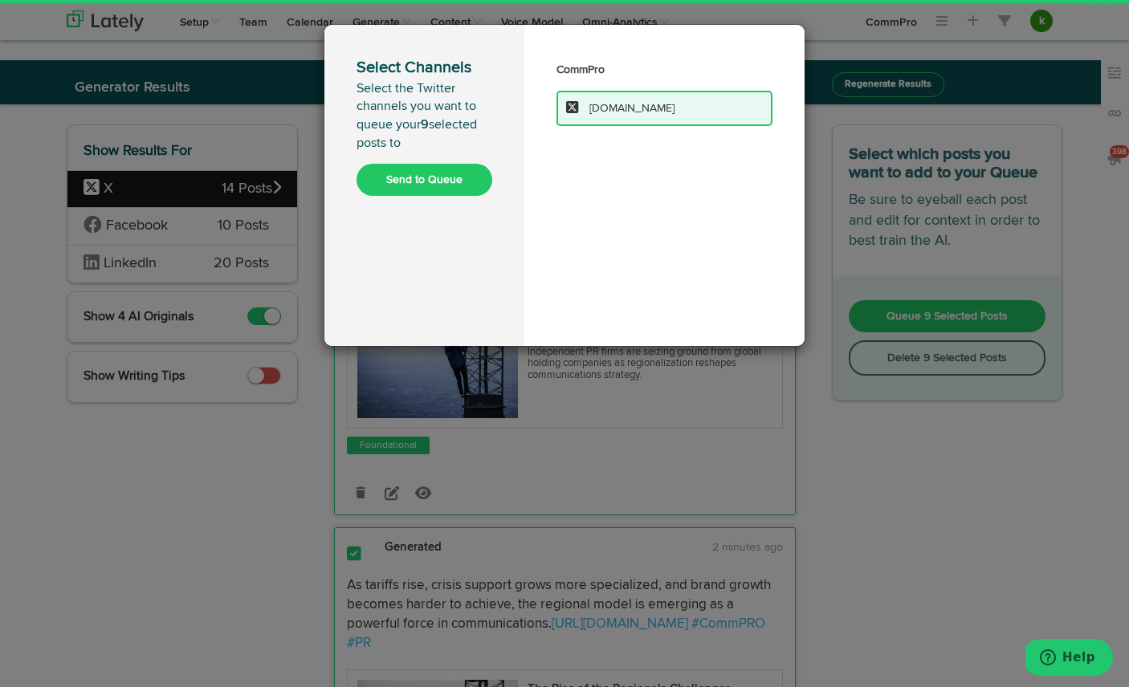
click at [437, 169] on button "Send to Queue" at bounding box center [424, 180] width 136 height 32
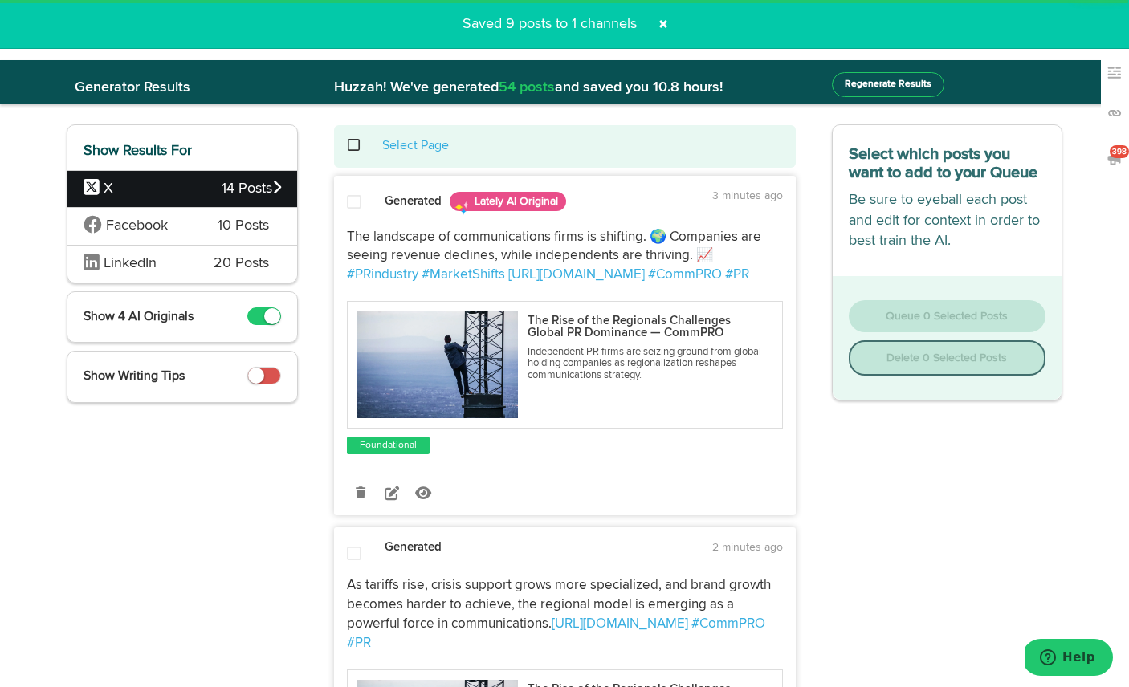
click at [662, 20] on span at bounding box center [663, 24] width 26 height 26
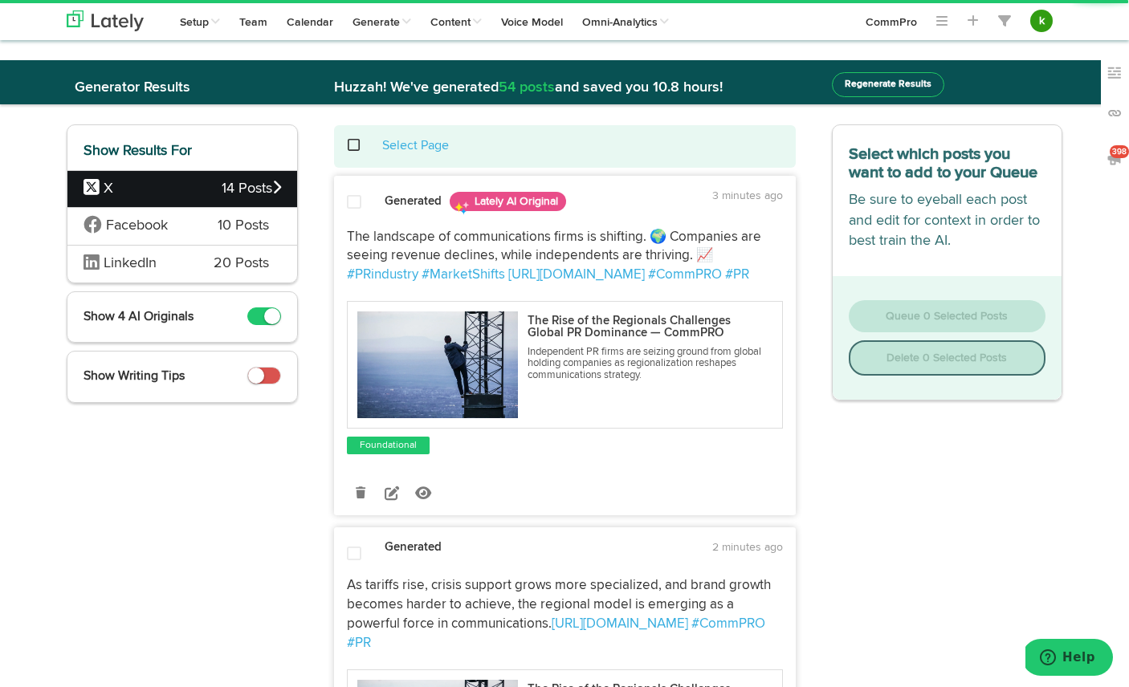
click at [200, 262] on div "LinkedIn 20 Posts" at bounding box center [182, 264] width 230 height 38
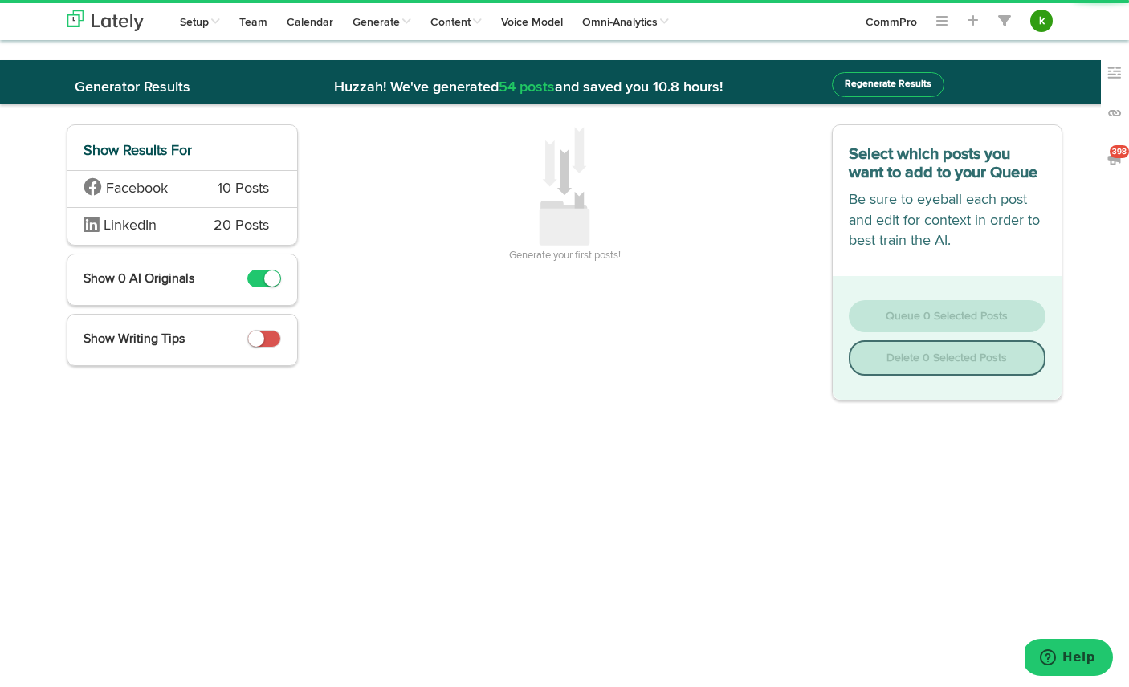
click at [232, 214] on div "LinkedIn 20 Posts" at bounding box center [182, 226] width 230 height 38
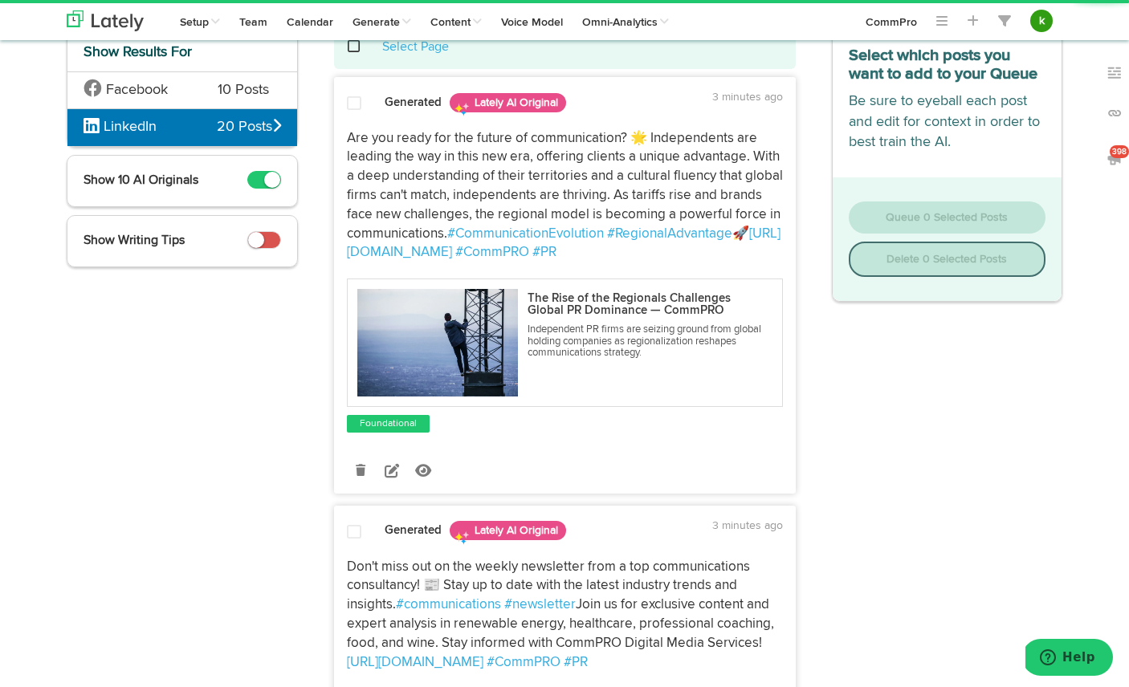
scroll to position [111, 0]
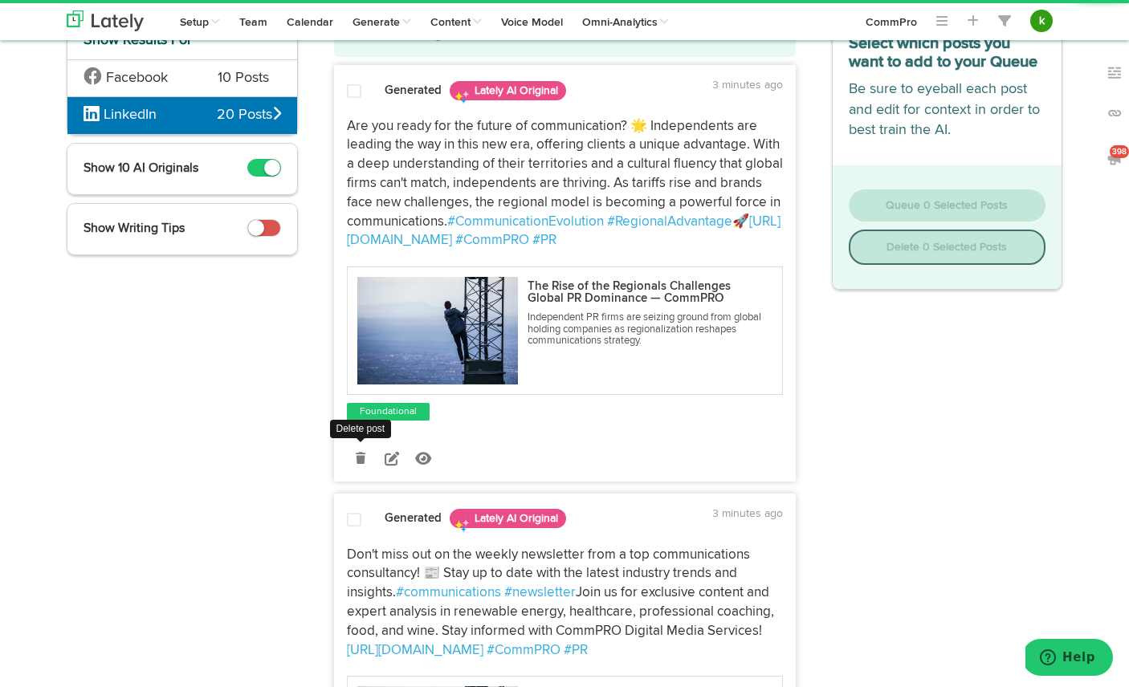
click at [357, 458] on icon at bounding box center [361, 458] width 10 height 11
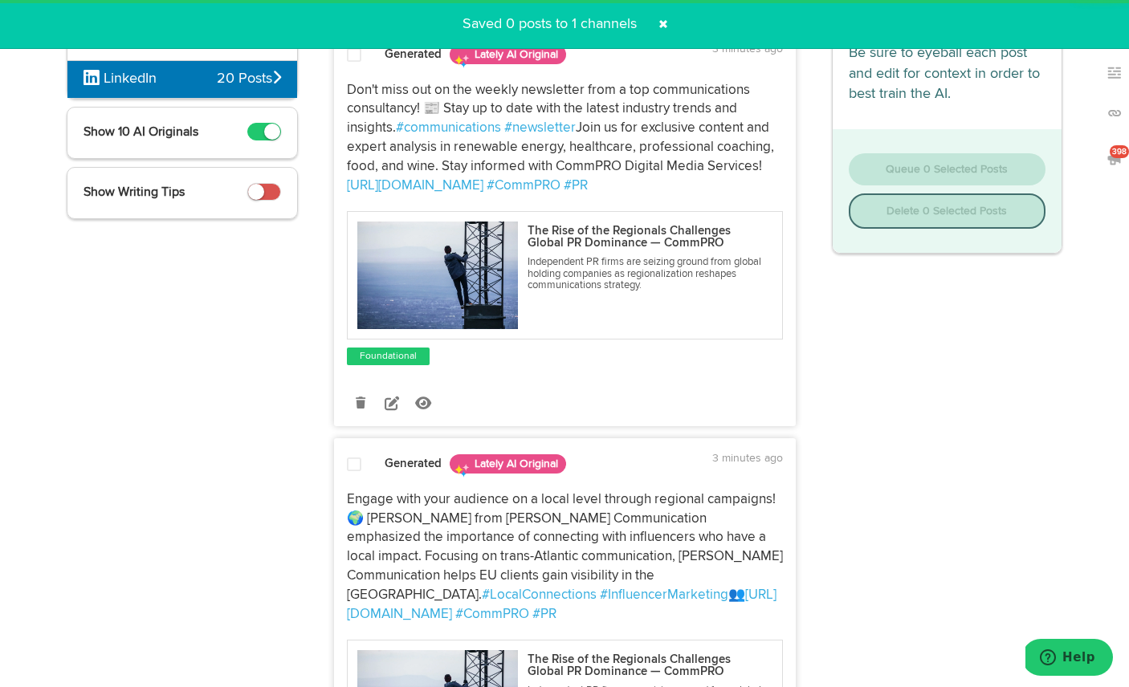
scroll to position [138, 0]
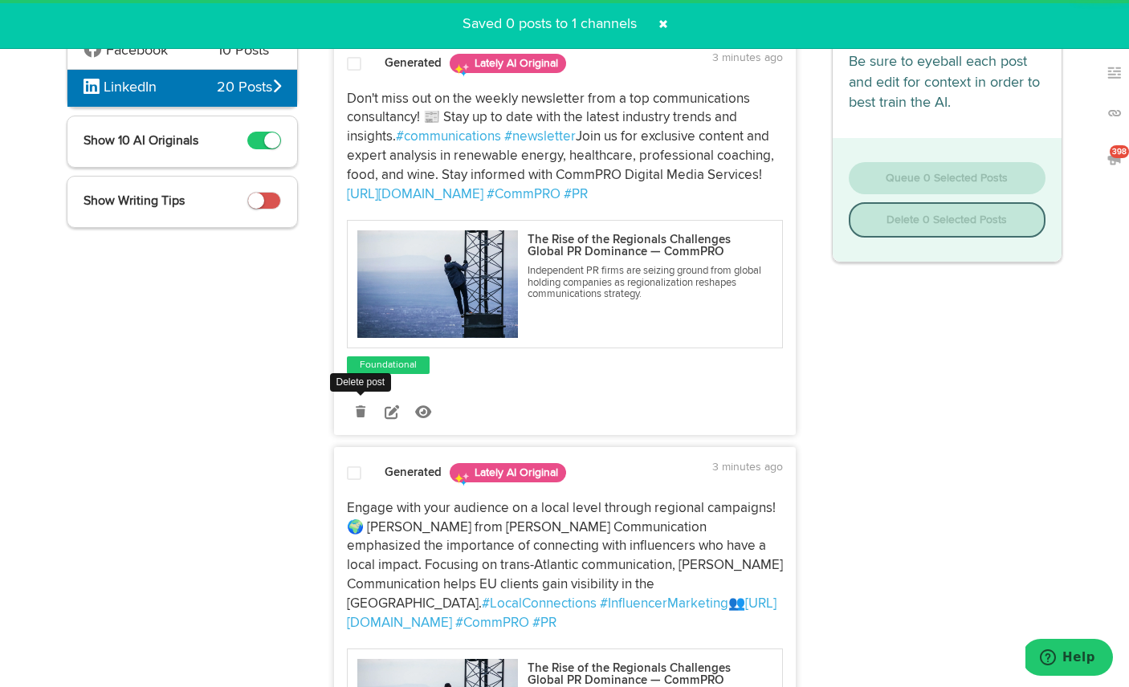
click at [362, 415] on icon at bounding box center [361, 411] width 10 height 11
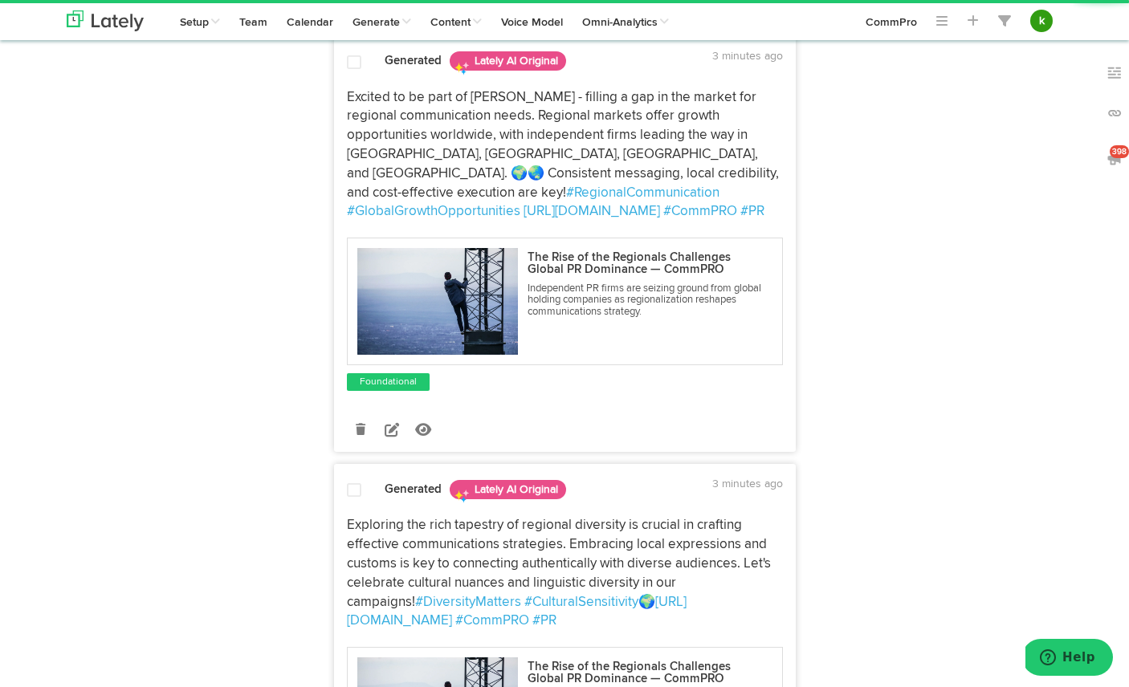
scroll to position [565, 0]
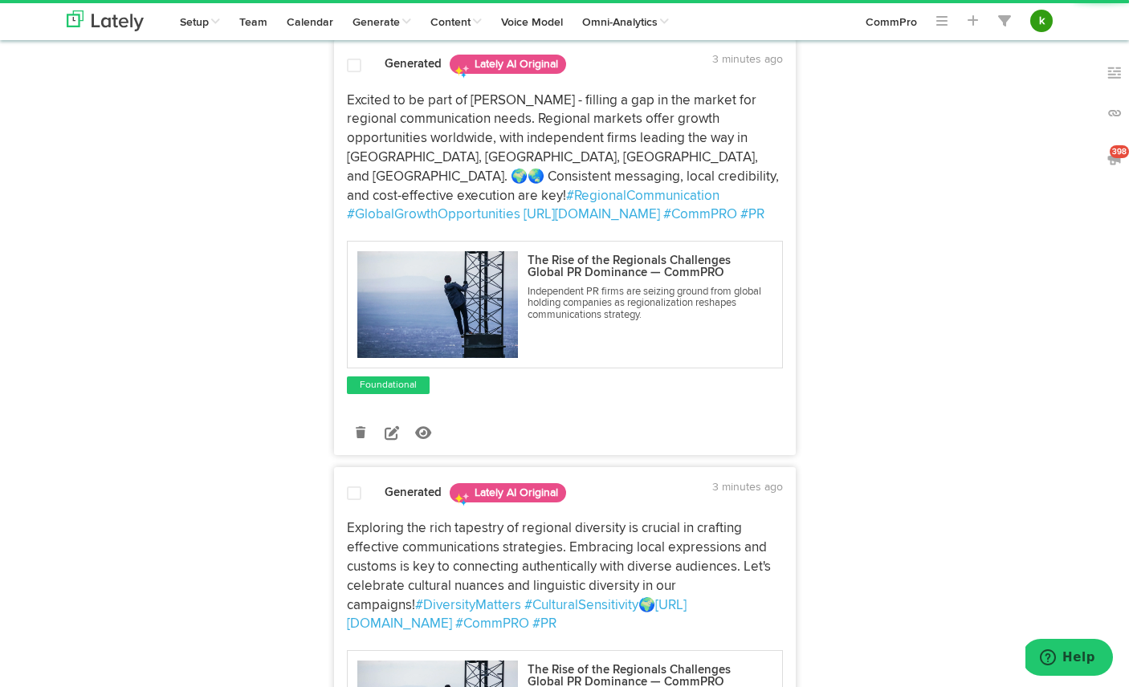
click at [358, 427] on icon at bounding box center [361, 432] width 10 height 11
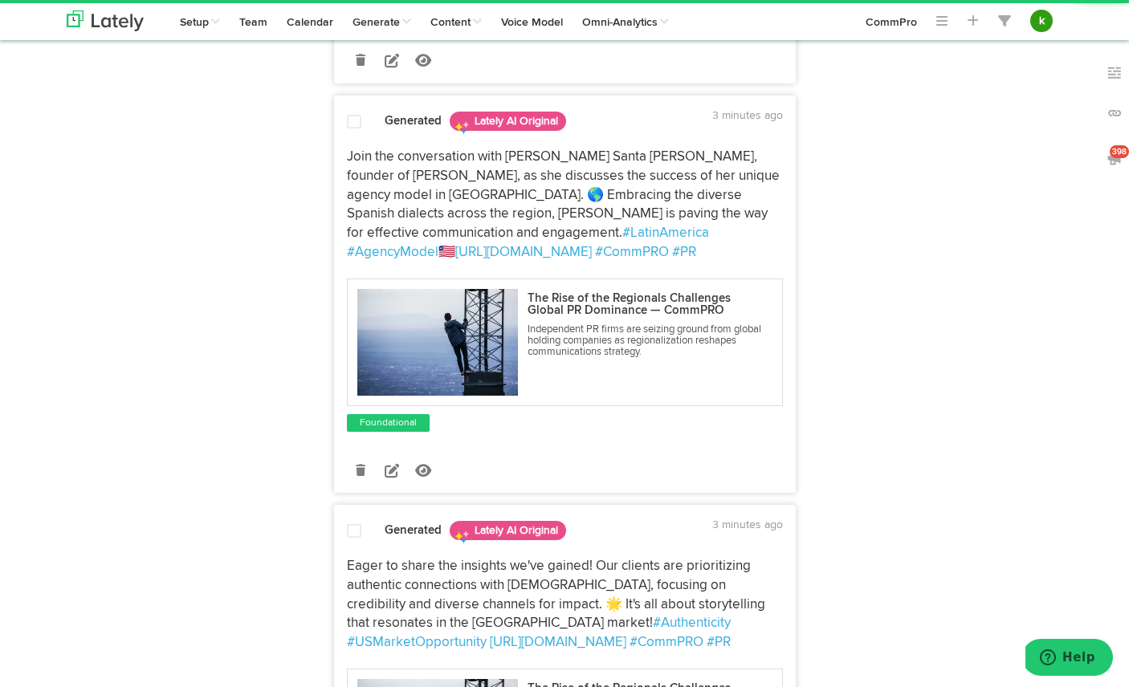
scroll to position [2149, 0]
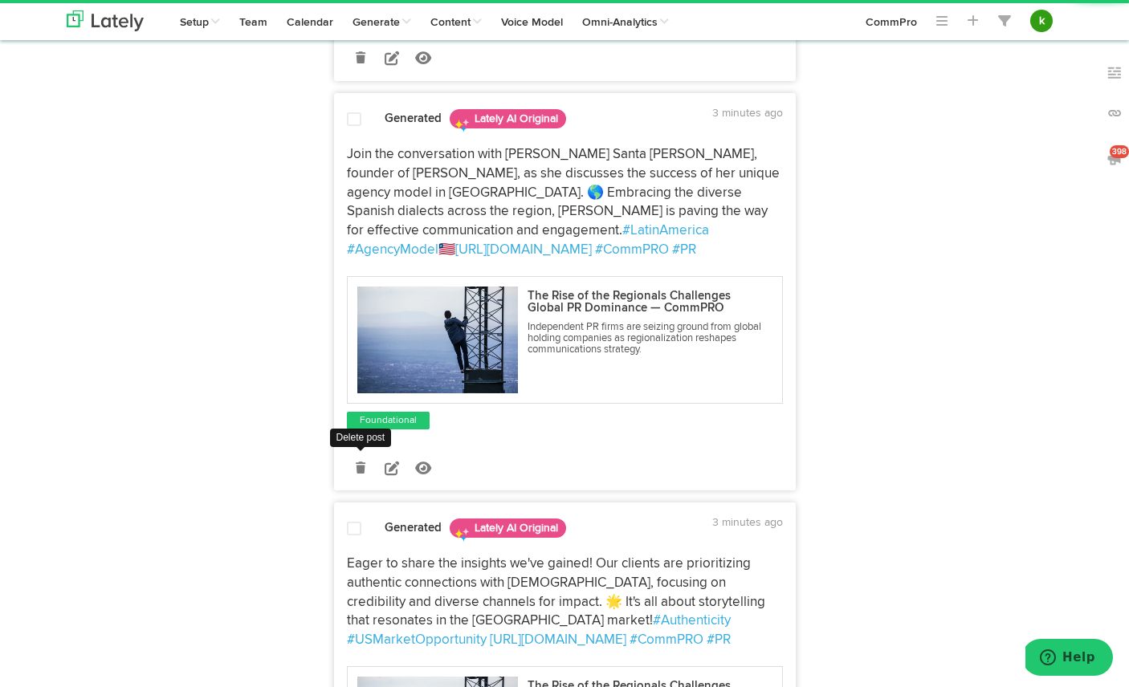
click at [356, 462] on icon at bounding box center [361, 467] width 10 height 11
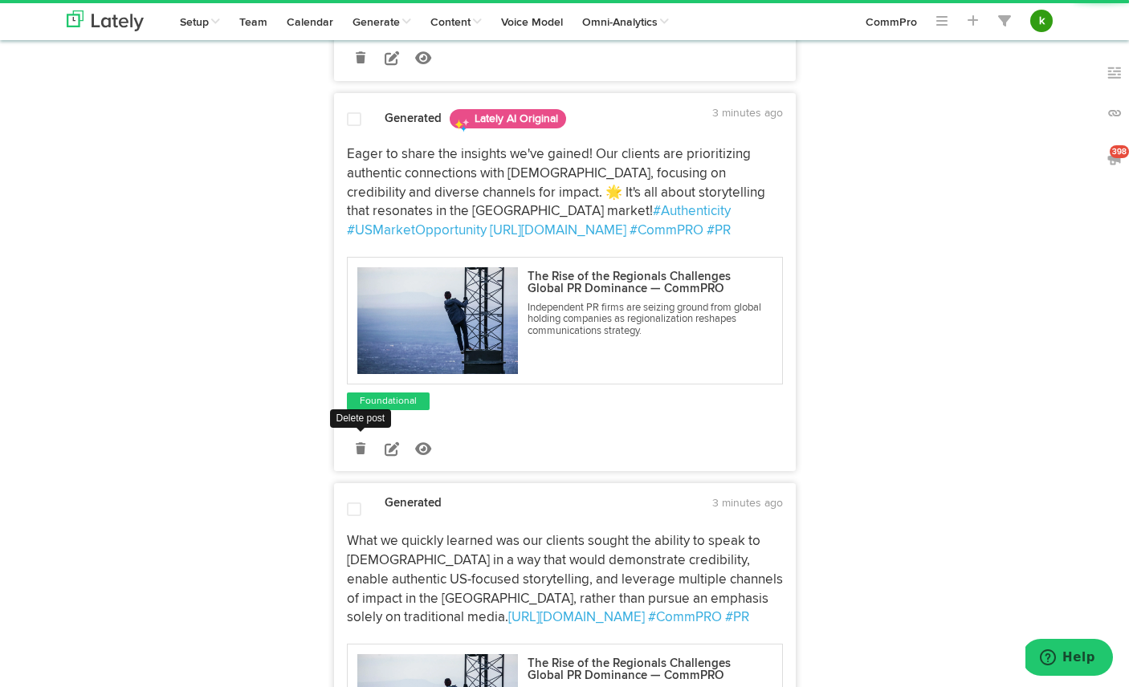
click at [360, 443] on icon at bounding box center [361, 448] width 10 height 11
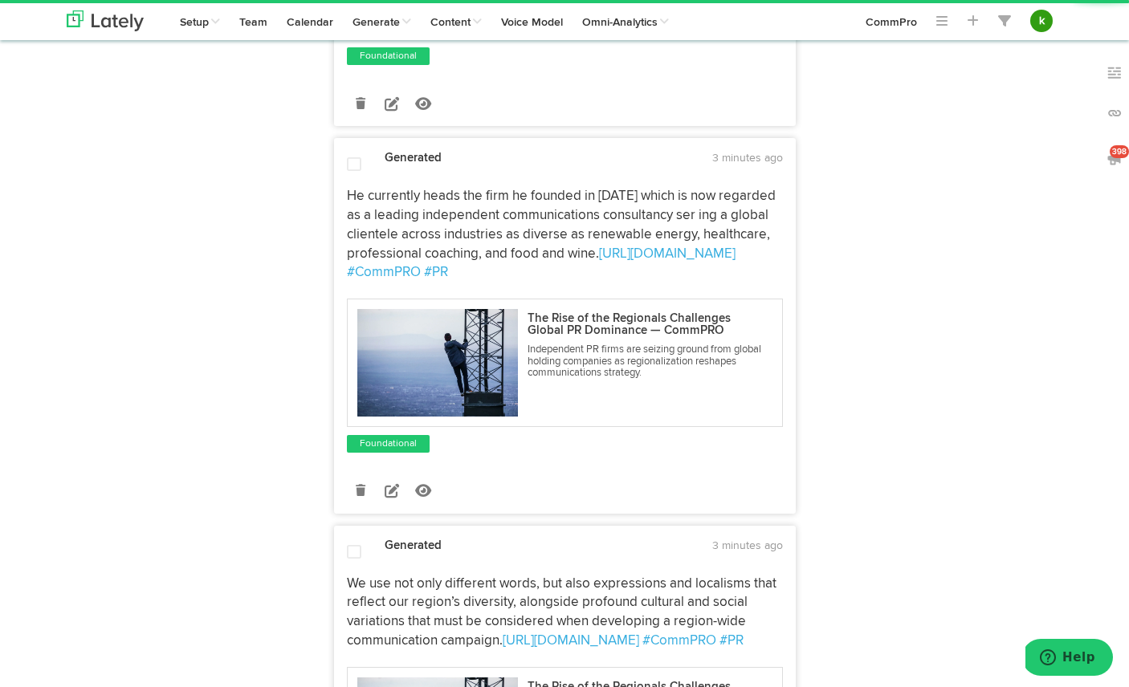
scroll to position [2492, 0]
click at [362, 484] on icon at bounding box center [361, 489] width 10 height 11
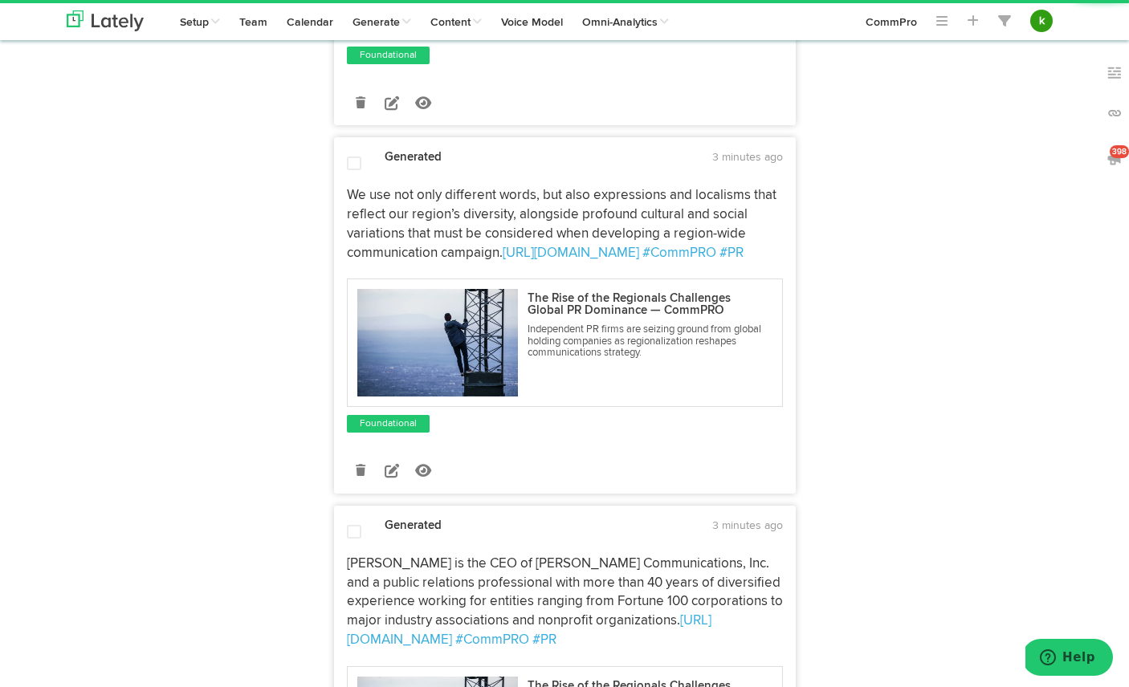
scroll to position [2567, 0]
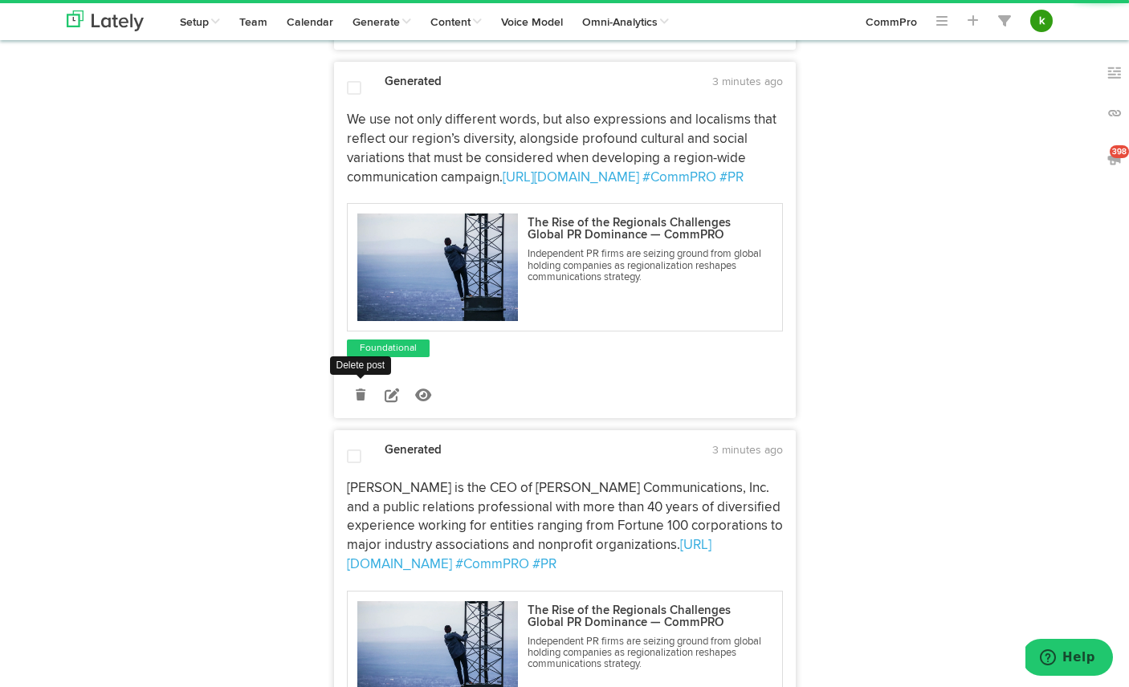
click at [358, 389] on icon at bounding box center [361, 394] width 10 height 11
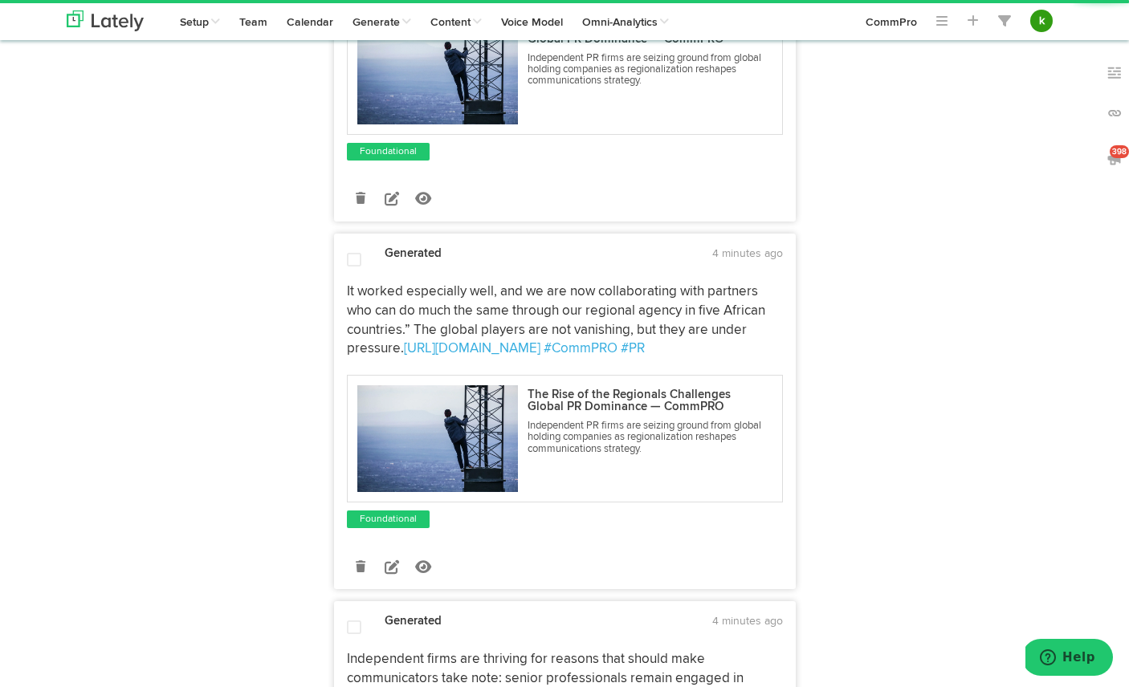
scroll to position [3185, 0]
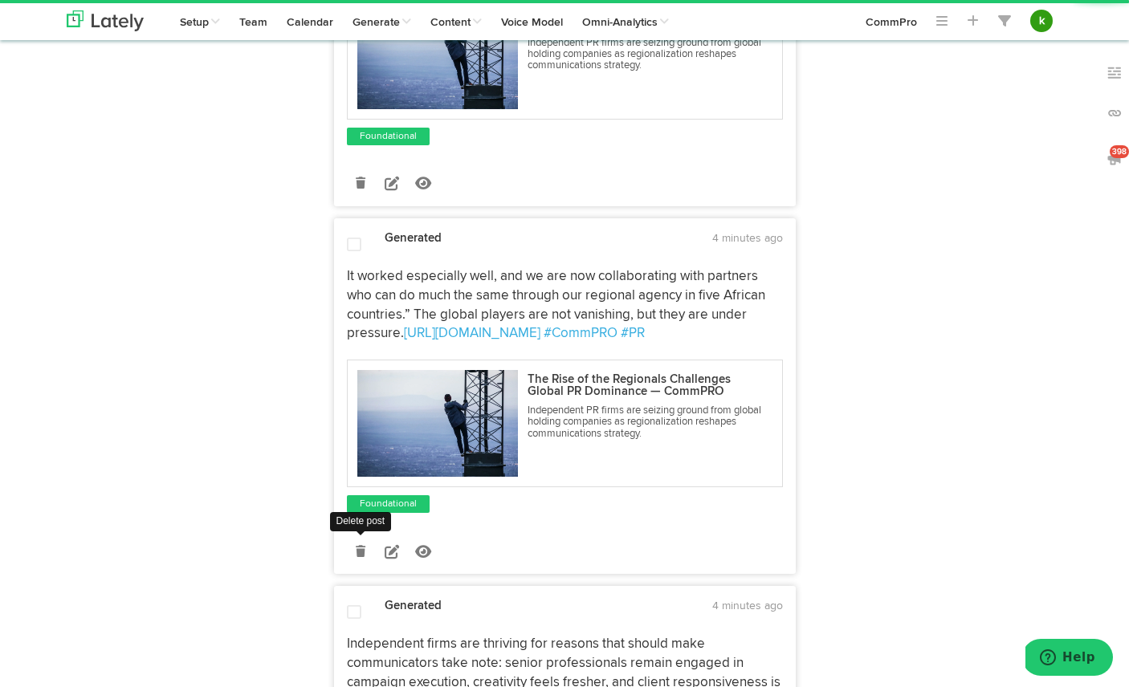
click at [356, 546] on icon at bounding box center [361, 551] width 10 height 11
click at [360, 546] on icon at bounding box center [361, 551] width 10 height 11
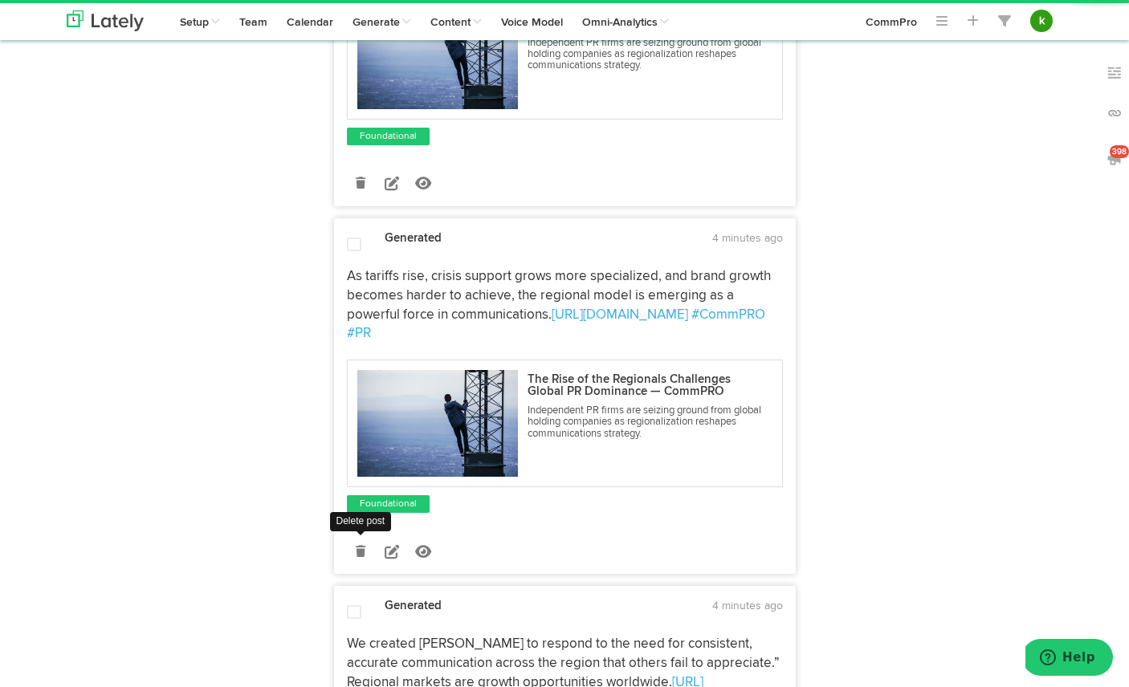
click at [360, 546] on icon at bounding box center [361, 551] width 10 height 11
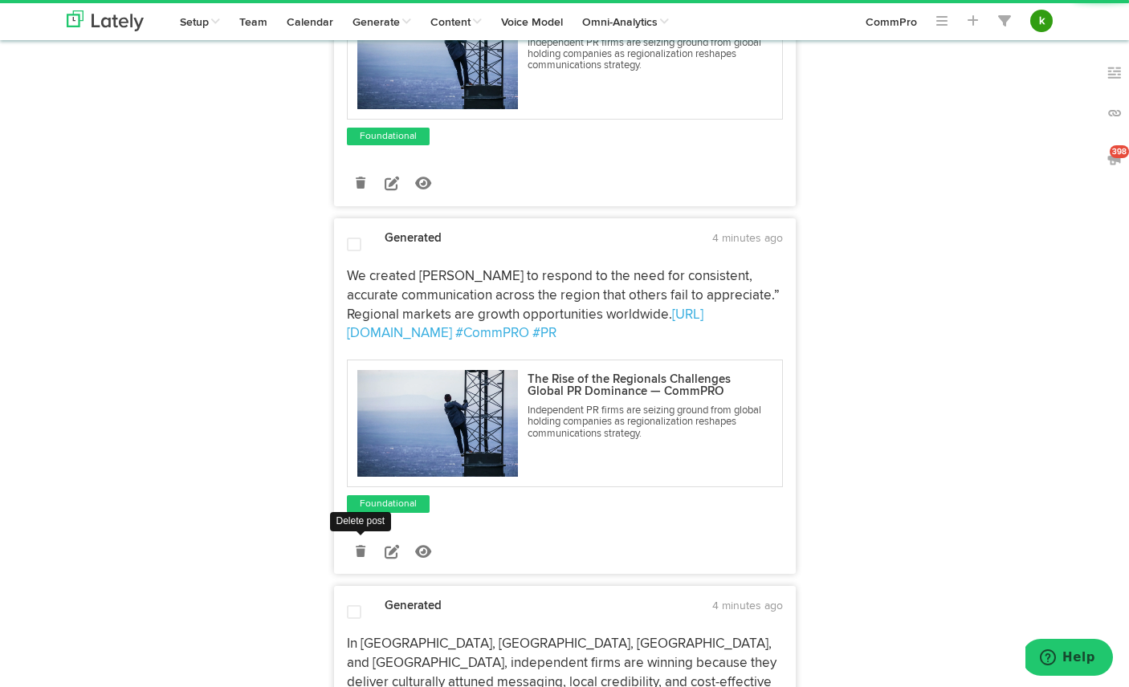
click at [357, 546] on icon at bounding box center [361, 551] width 10 height 11
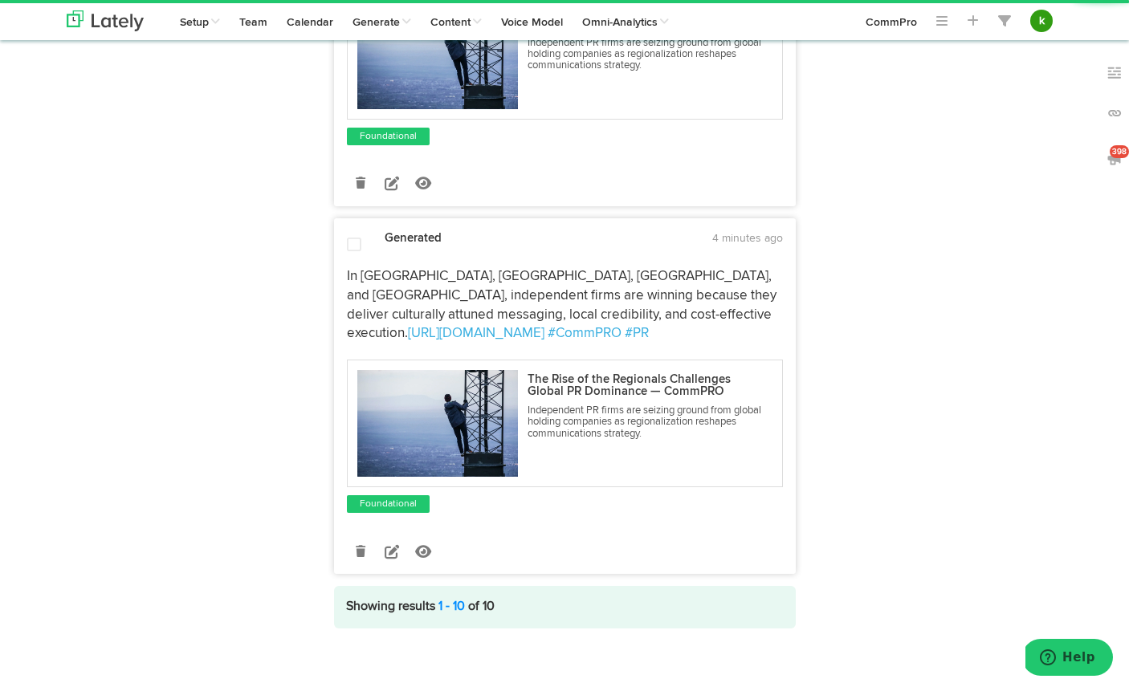
scroll to position [3143, 0]
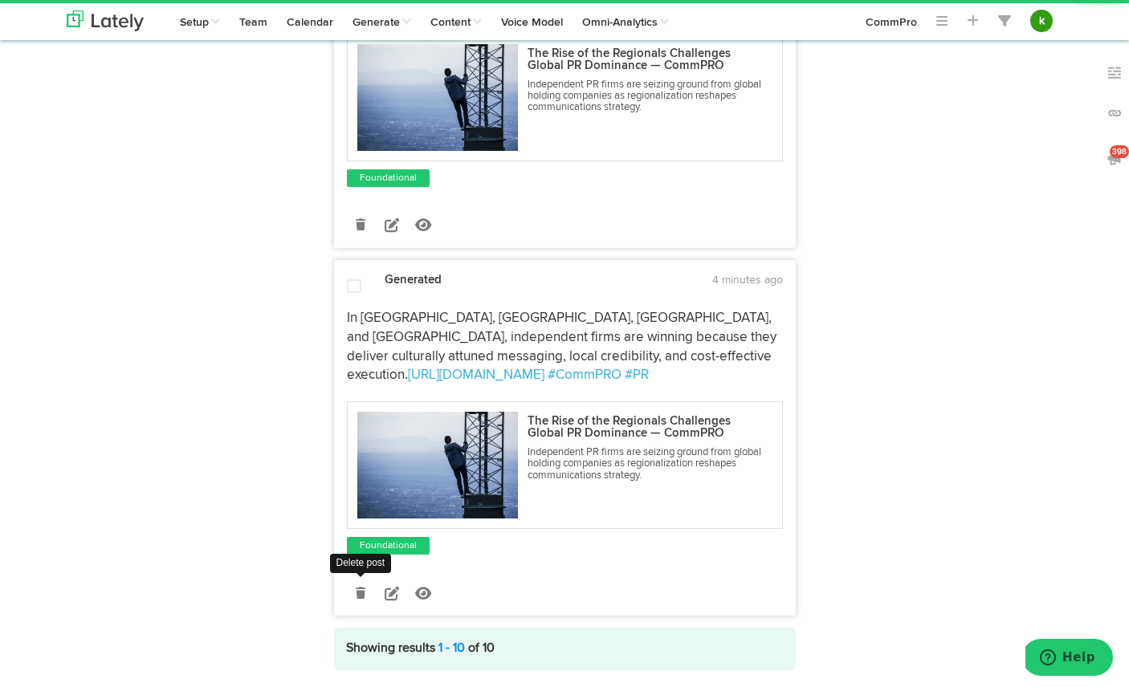
click at [353, 579] on link at bounding box center [361, 593] width 28 height 28
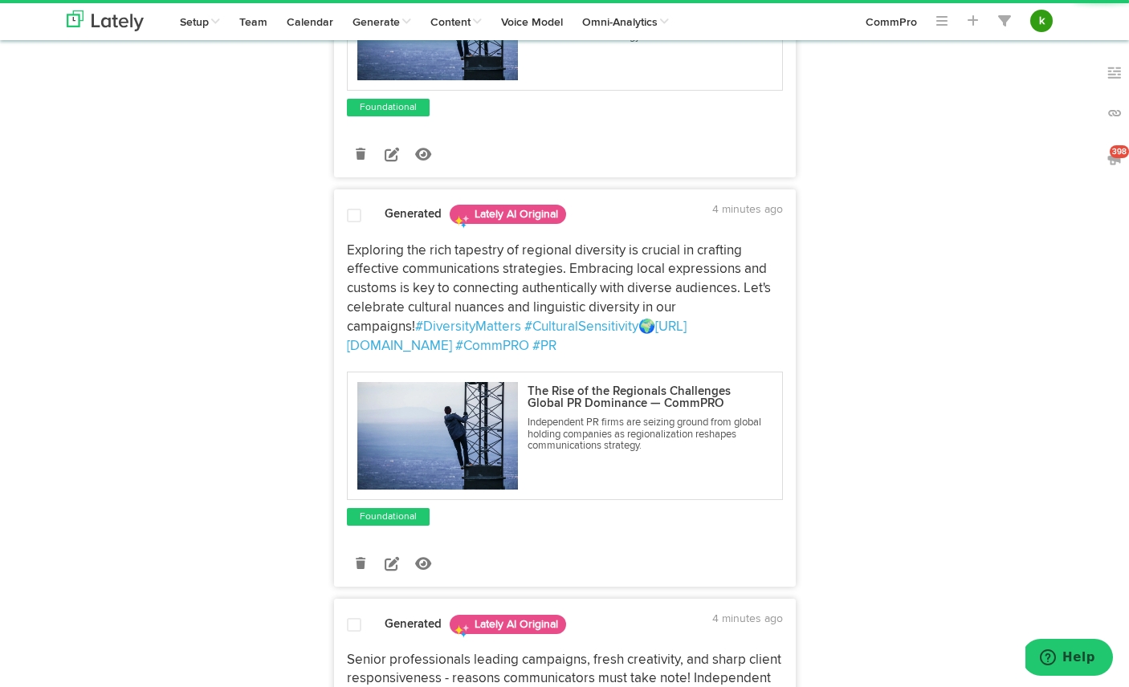
scroll to position [0, 0]
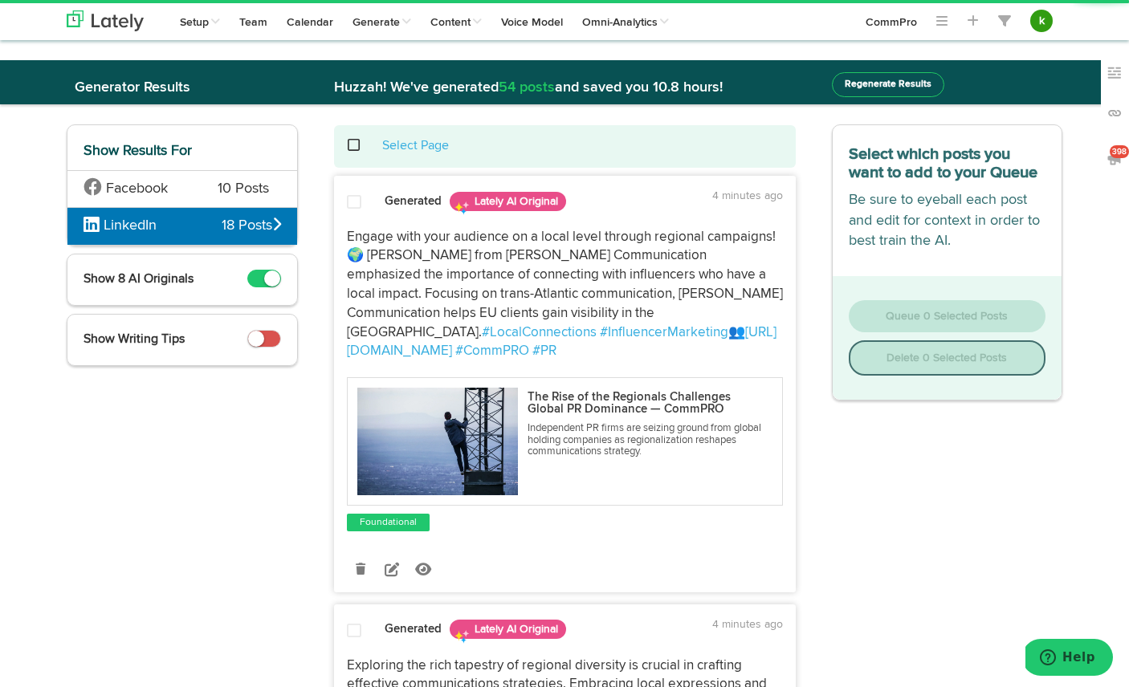
click at [346, 145] on div "Select Page" at bounding box center [564, 146] width 437 height 18
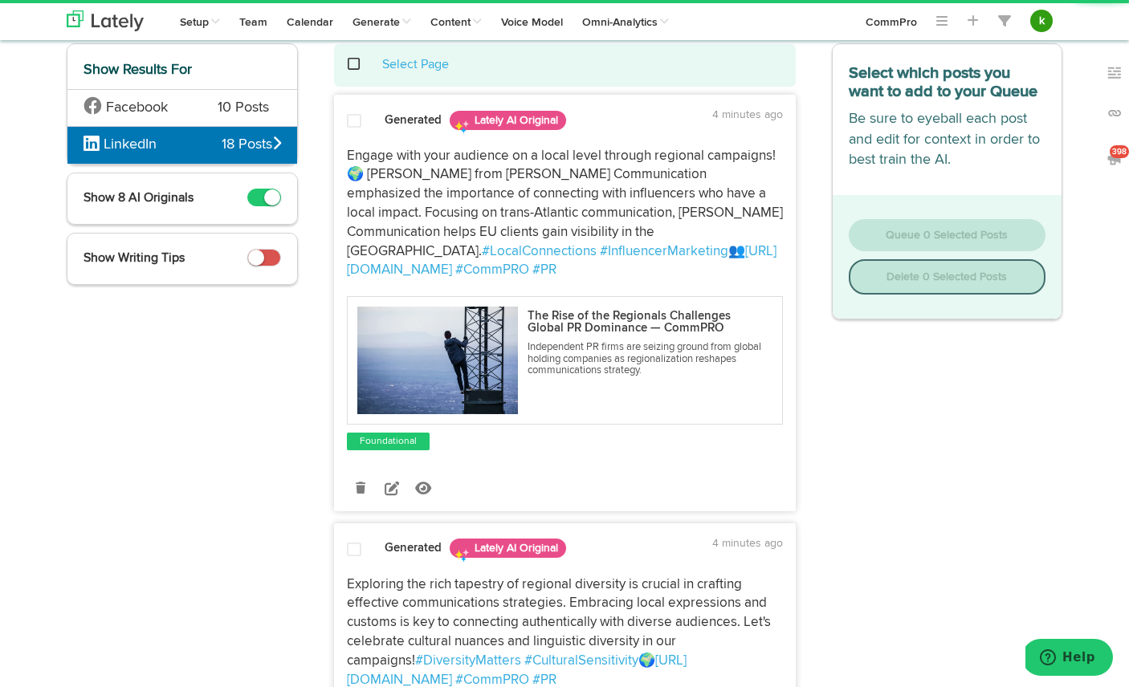
scroll to position [84, 0]
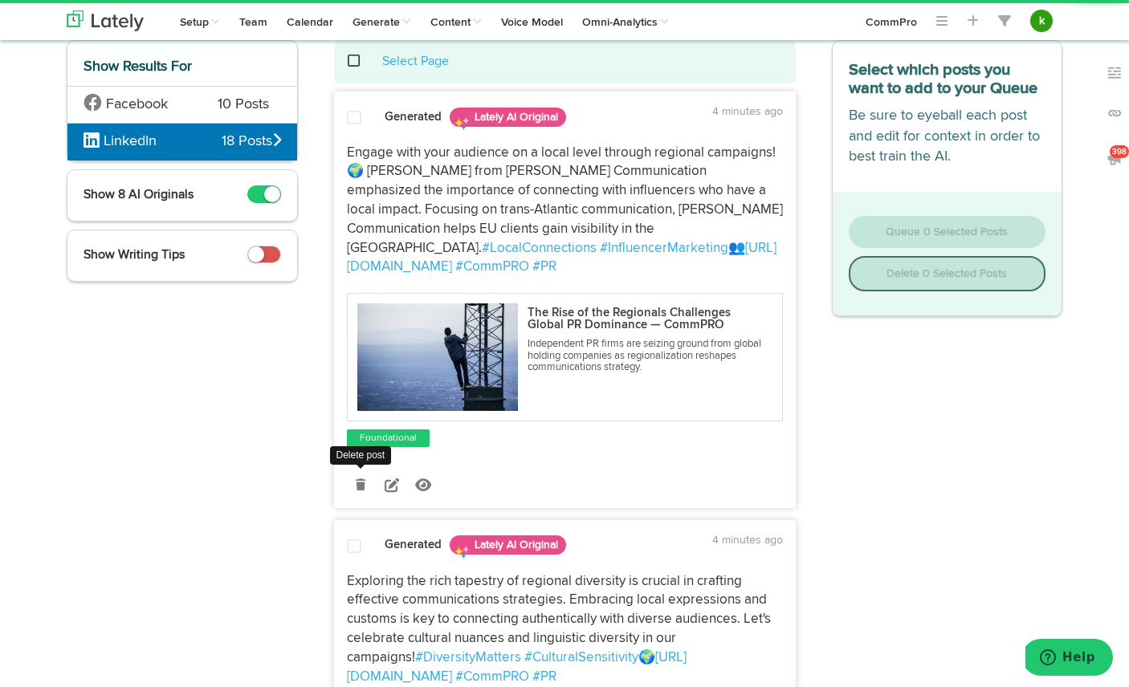
click at [362, 479] on icon at bounding box center [361, 484] width 10 height 11
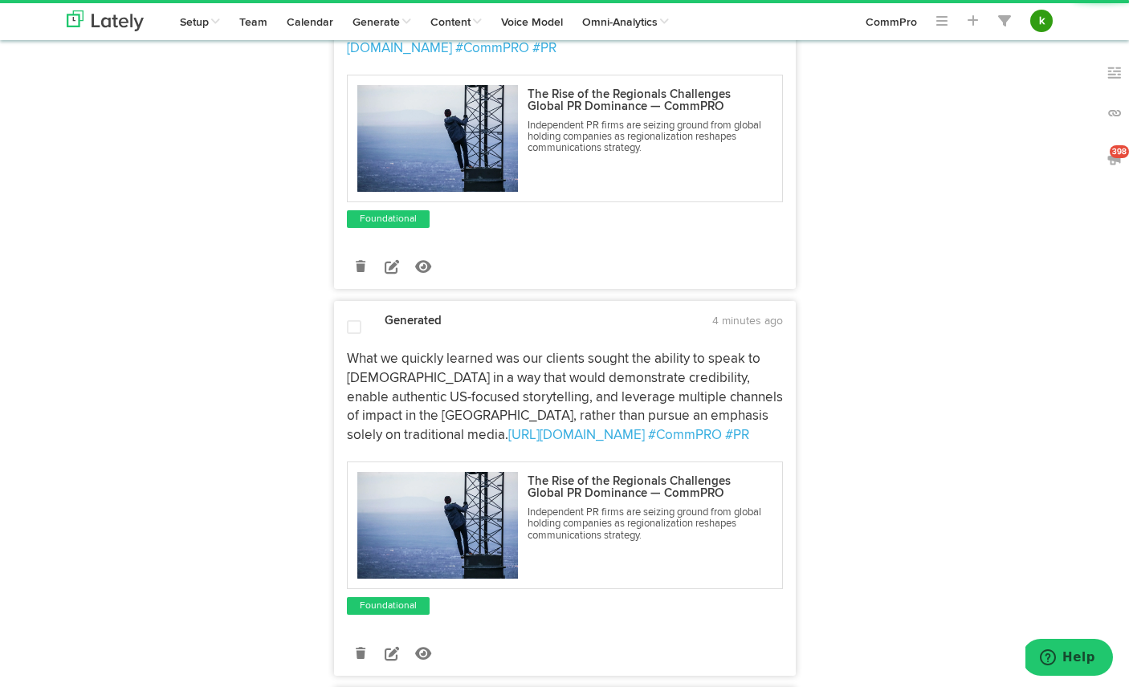
scroll to position [1523, 0]
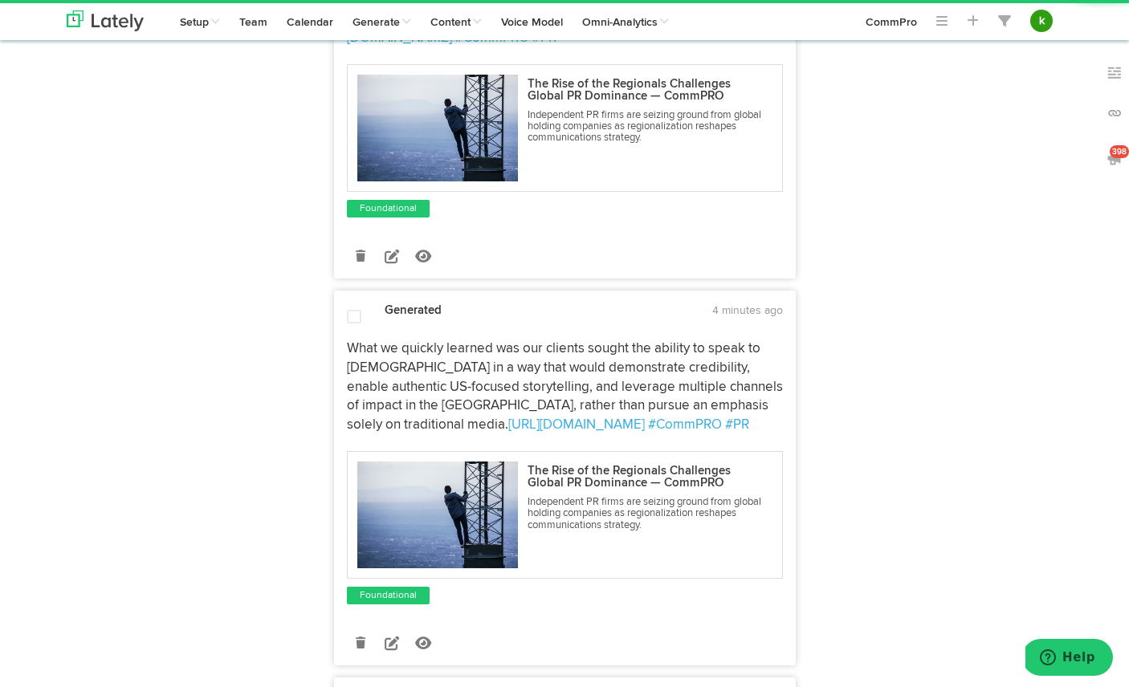
click at [527, 215] on div "Foundational" at bounding box center [450, 210] width 230 height 20
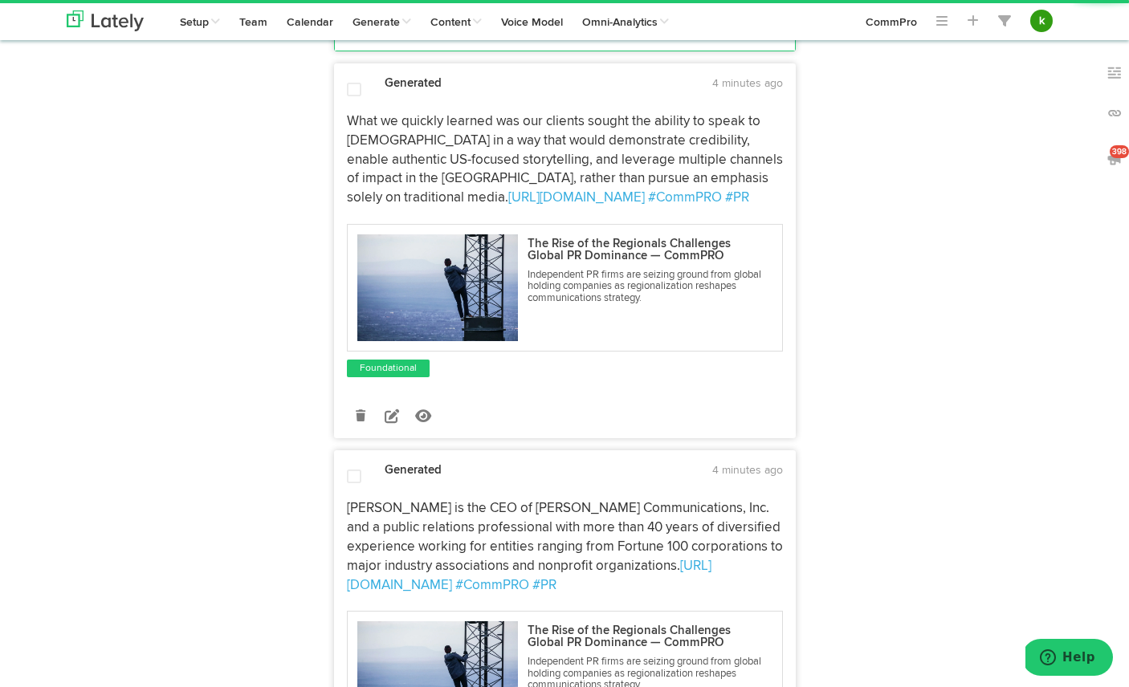
scroll to position [2384, 0]
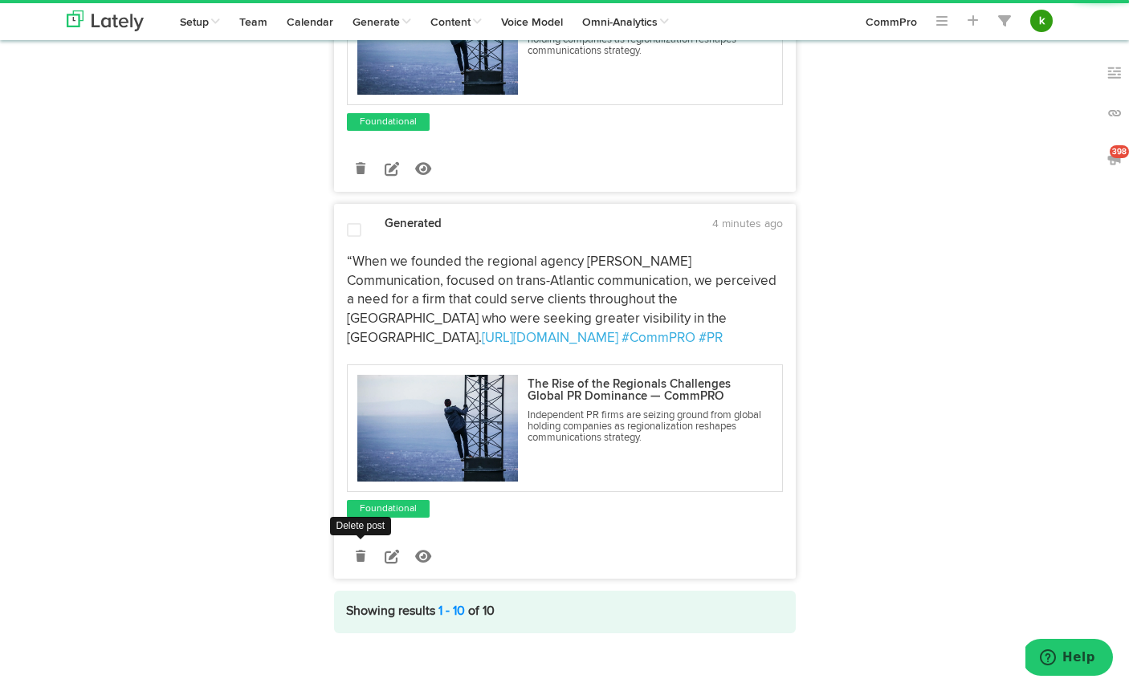
click at [361, 551] on icon at bounding box center [361, 556] width 10 height 11
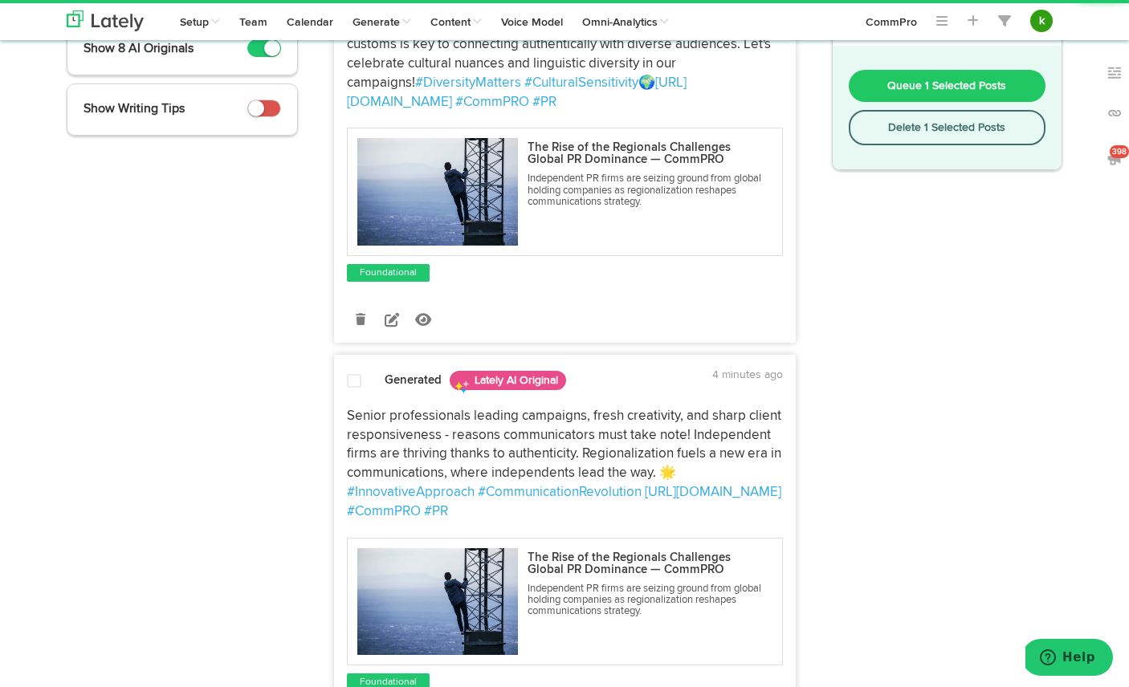
scroll to position [0, 0]
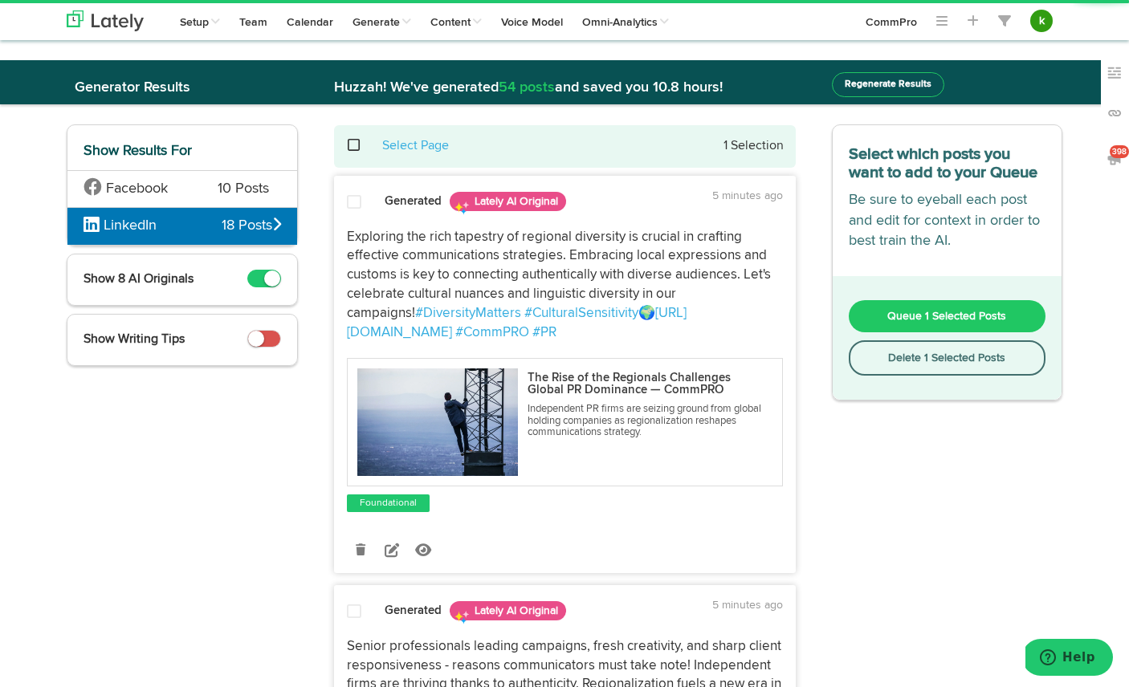
click at [356, 145] on span at bounding box center [362, 145] width 33 height 1
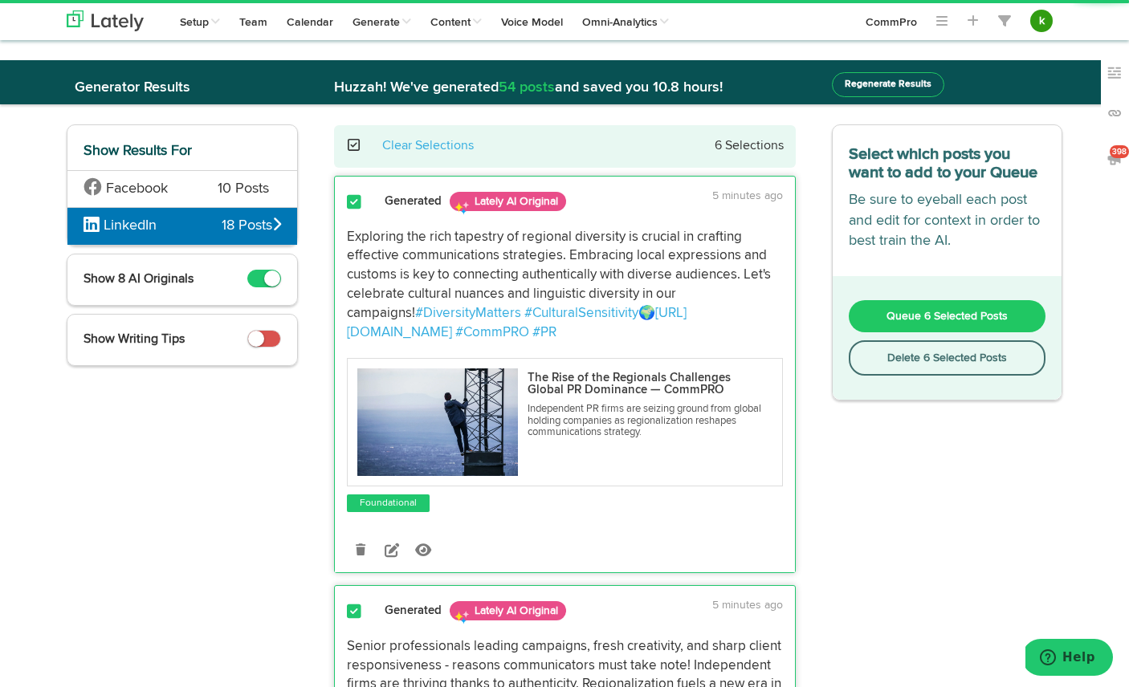
click at [950, 315] on span "Queue 6 Selected Posts" at bounding box center [946, 316] width 121 height 11
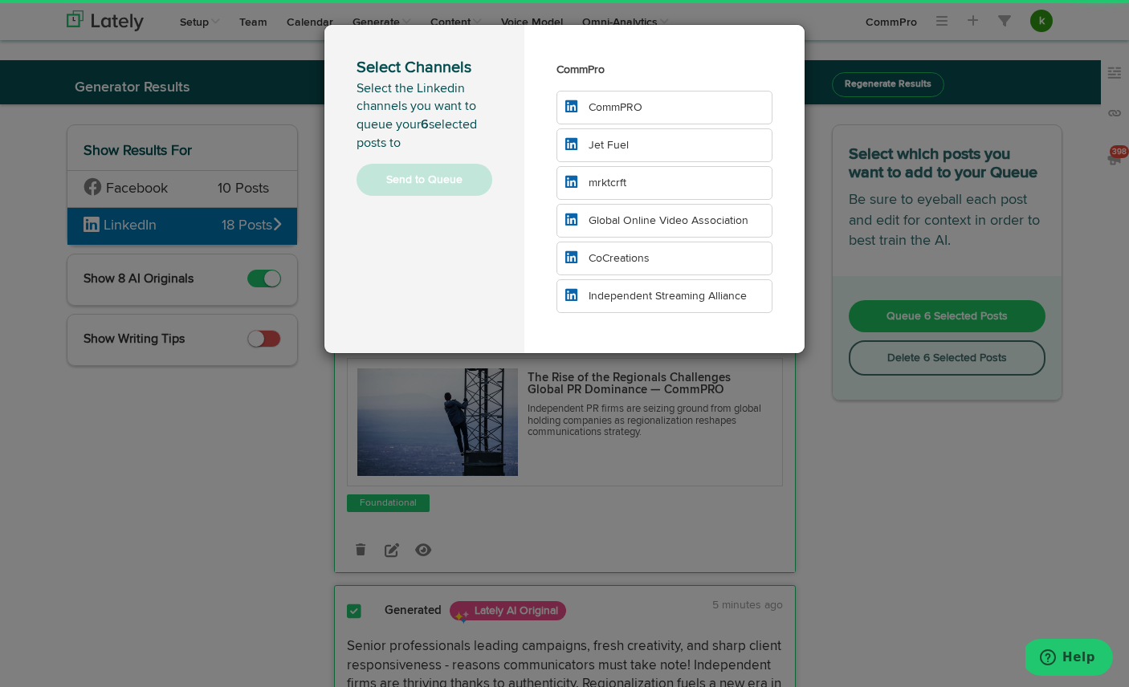
click at [722, 106] on li "CommPRO" at bounding box center [664, 108] width 216 height 34
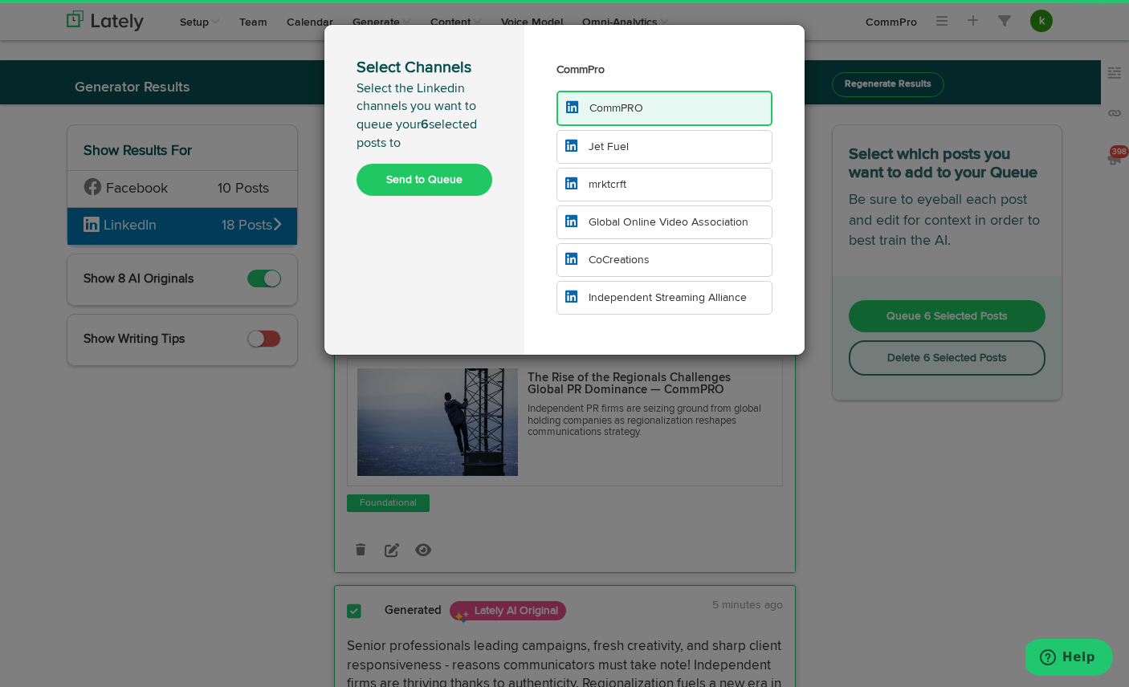
click at [698, 147] on li "Jet Fuel" at bounding box center [664, 147] width 216 height 34
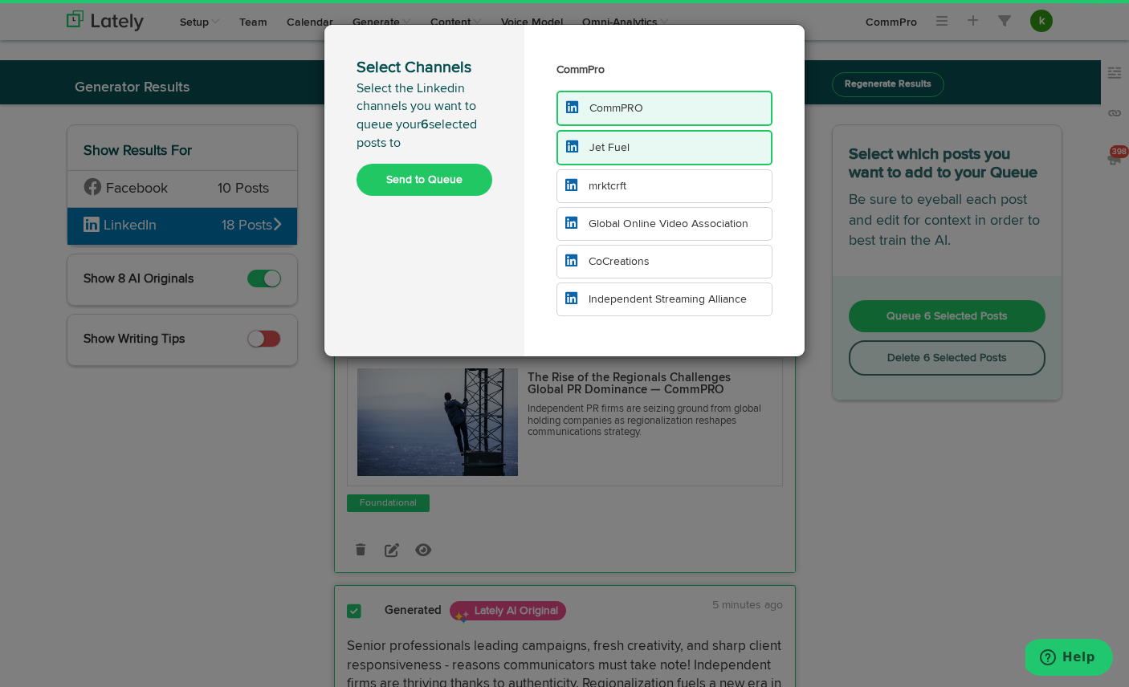
click at [691, 189] on li "mrktcrft" at bounding box center [664, 186] width 216 height 34
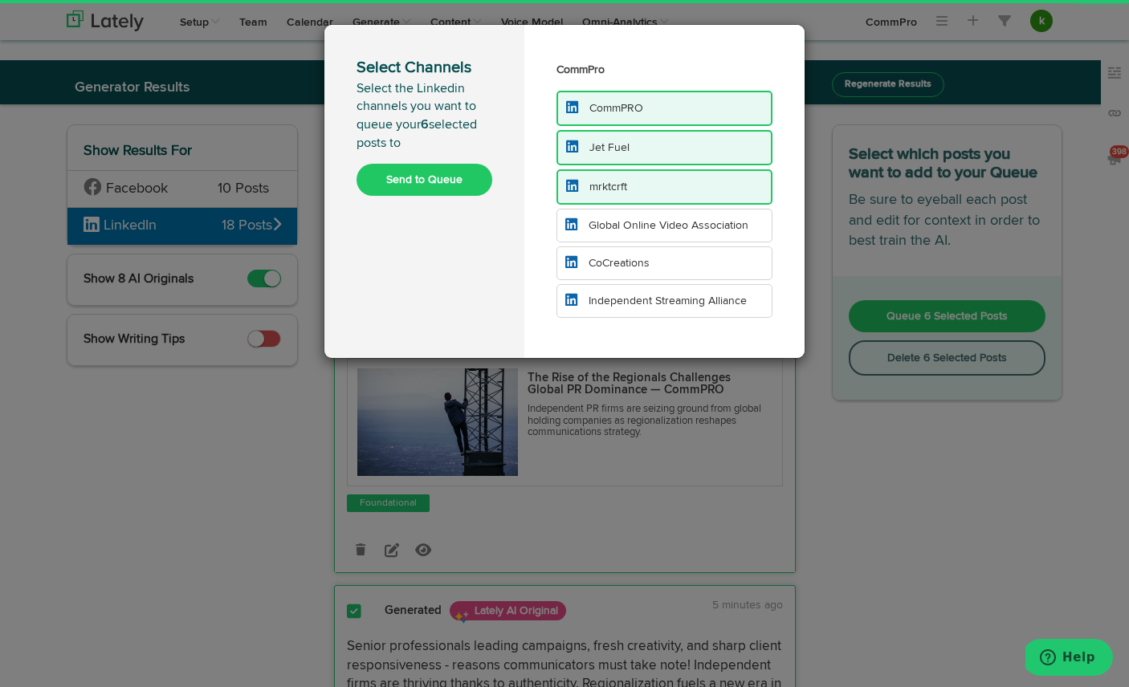
click at [690, 235] on li "Global Online Video Association" at bounding box center [664, 226] width 216 height 34
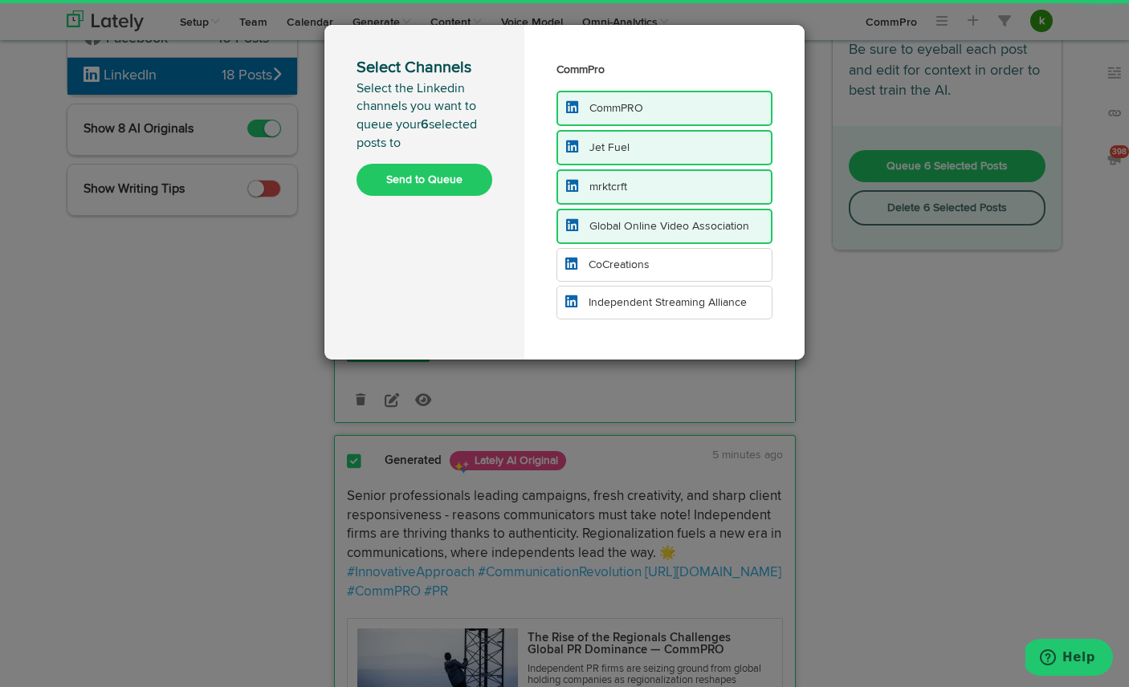
scroll to position [152, 0]
click at [662, 262] on li "CoCreations" at bounding box center [664, 265] width 216 height 34
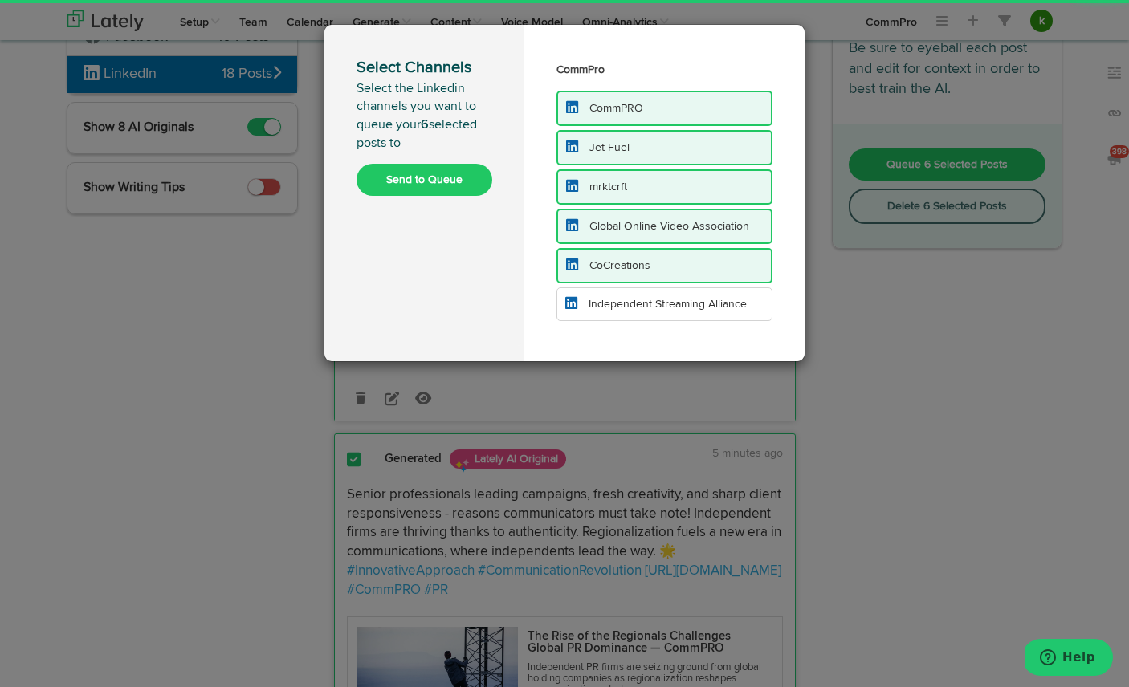
click at [631, 304] on span "Independent Streaming Alliance" at bounding box center [667, 304] width 158 height 11
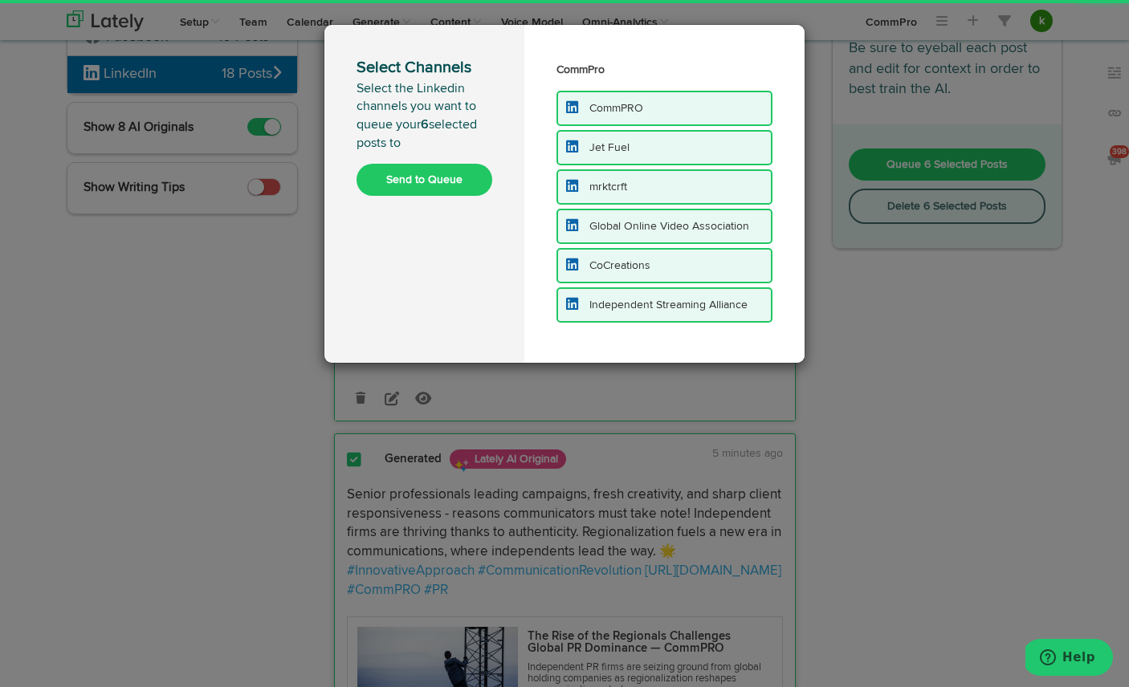
click at [433, 180] on button "Send to Queue" at bounding box center [424, 180] width 136 height 32
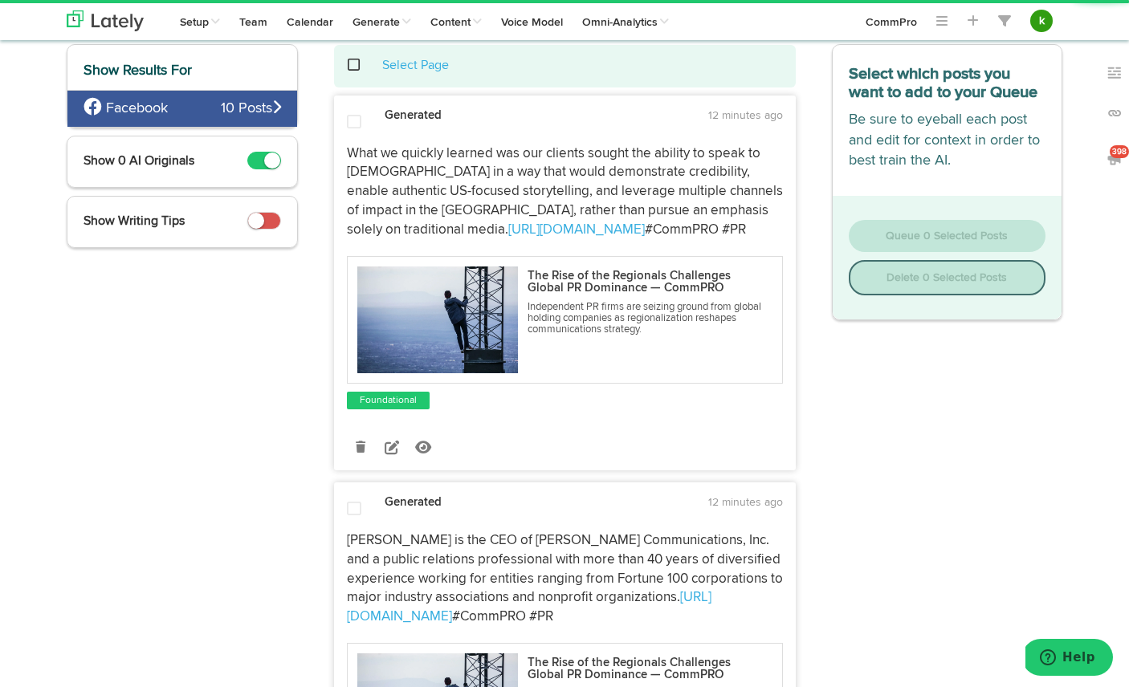
scroll to position [87, 0]
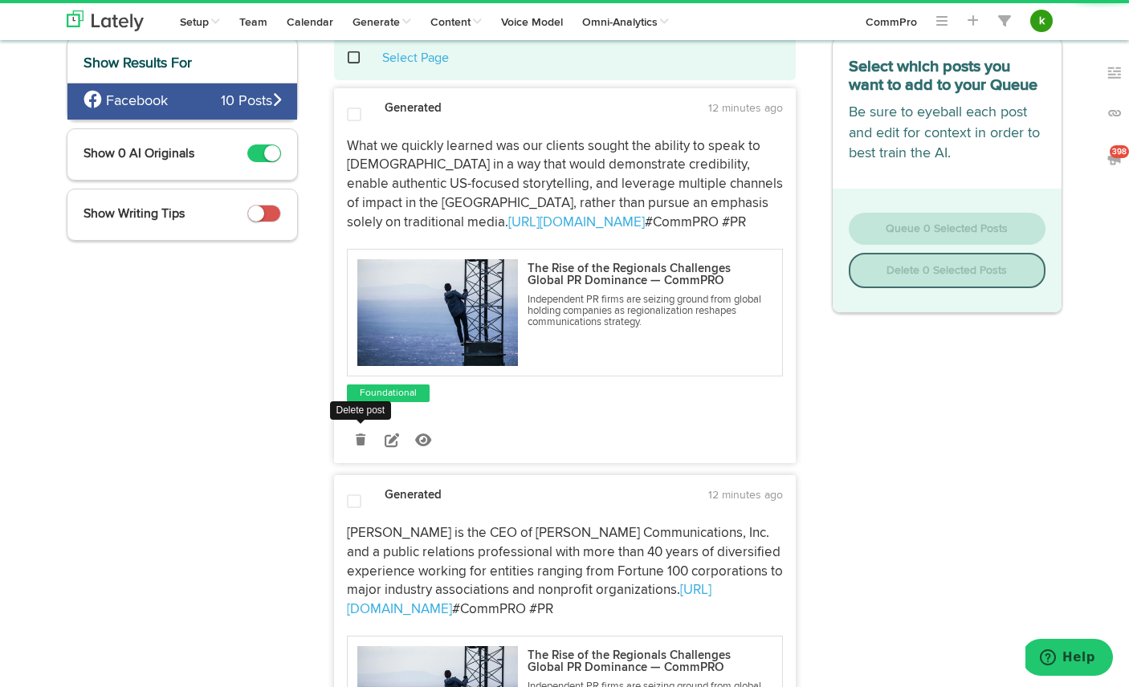
click at [357, 446] on link at bounding box center [361, 440] width 28 height 28
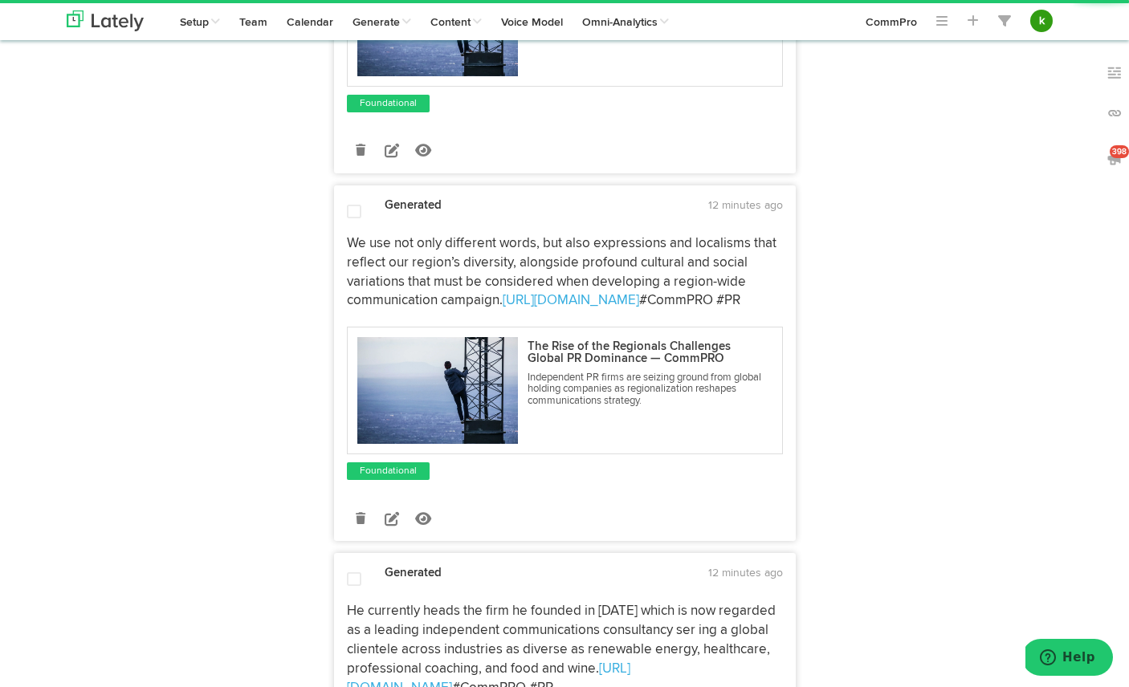
scroll to position [382, 0]
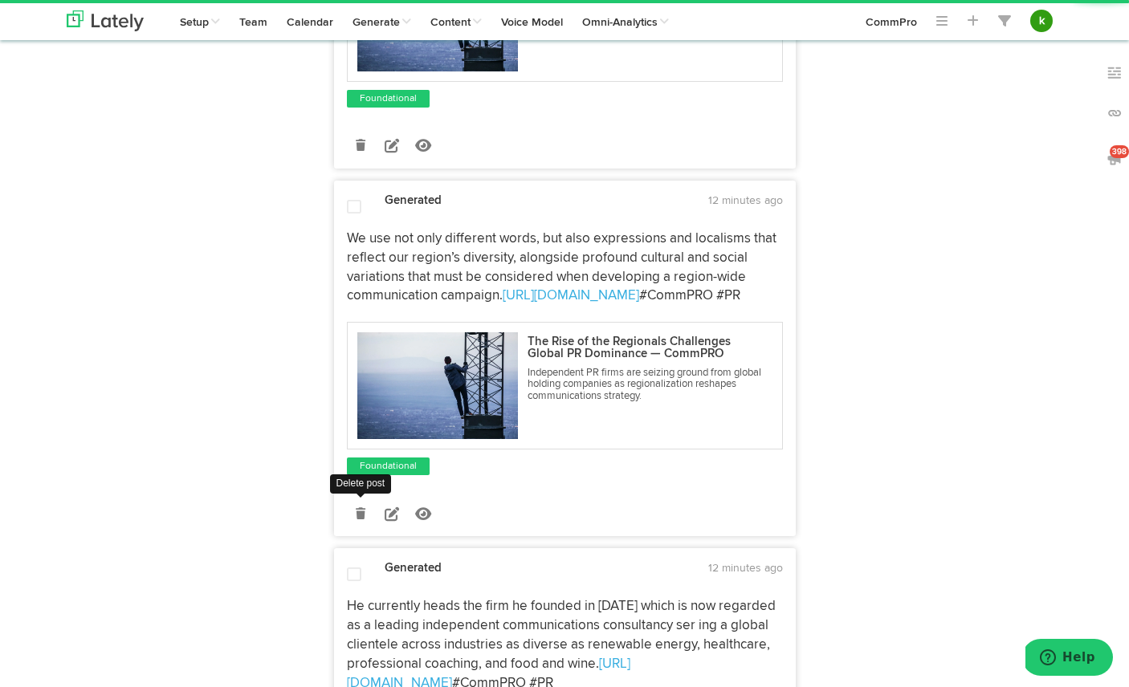
click at [356, 515] on icon at bounding box center [361, 513] width 10 height 11
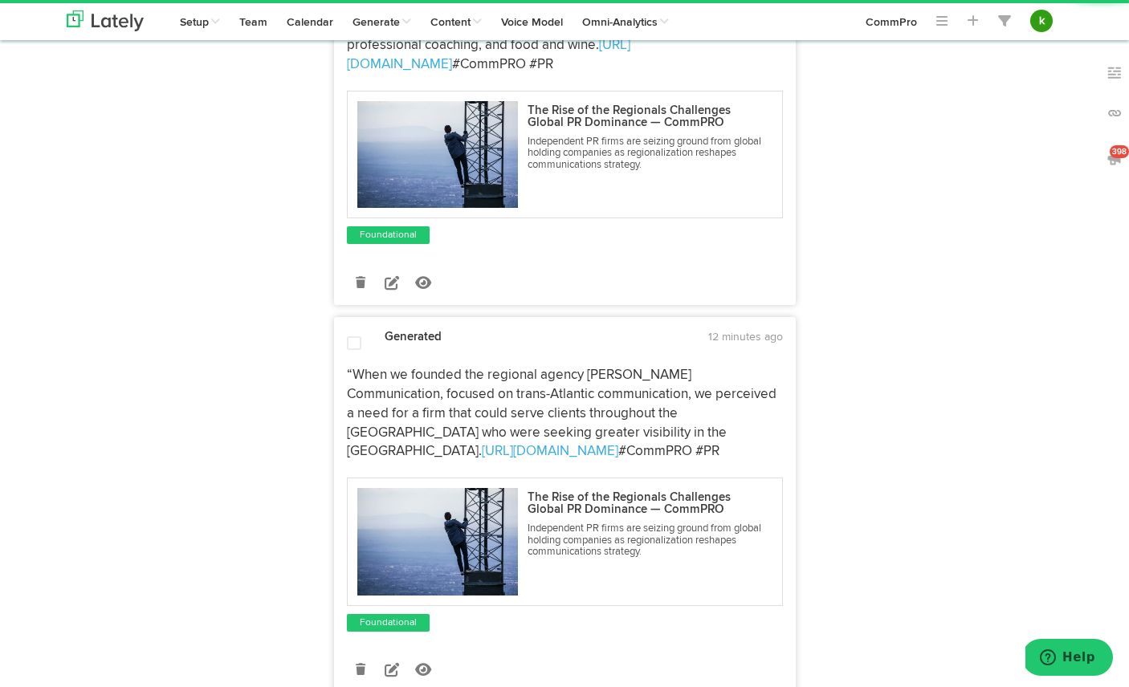
scroll to position [661, 0]
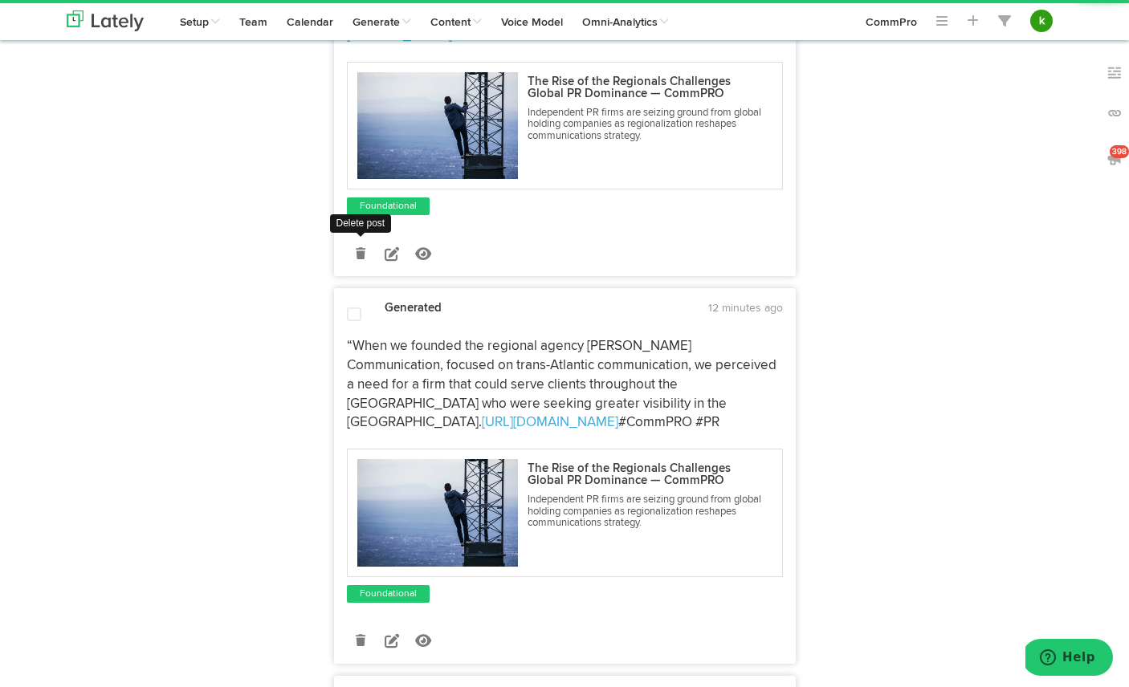
click at [359, 253] on icon at bounding box center [361, 253] width 10 height 11
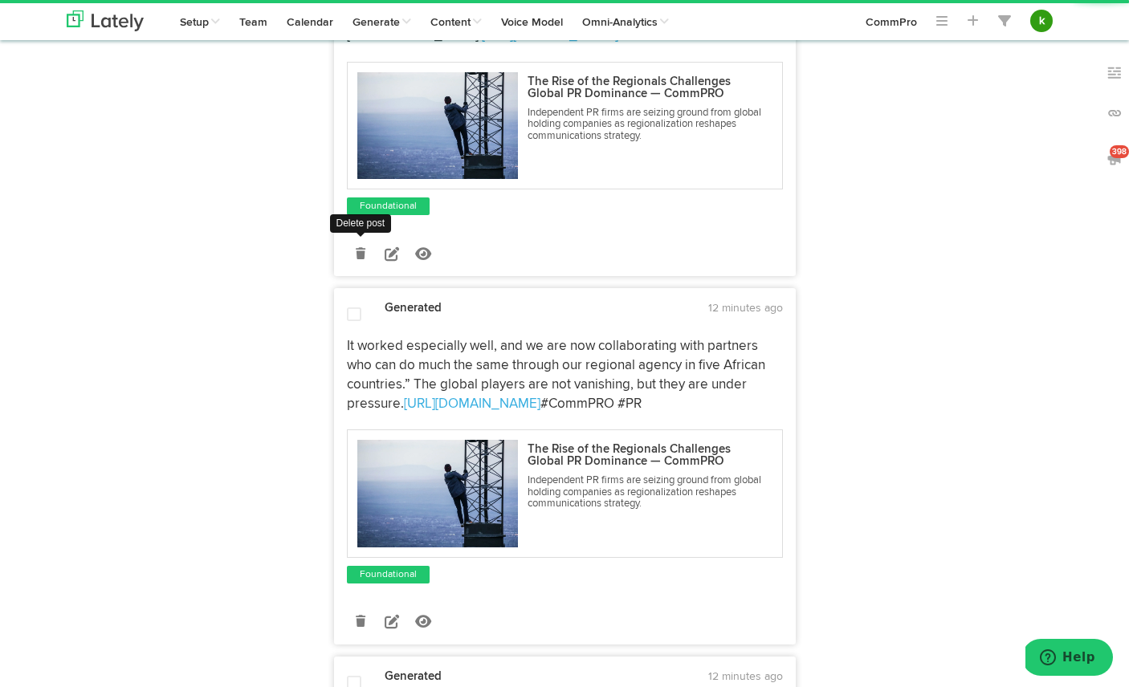
click at [361, 248] on icon at bounding box center [361, 253] width 10 height 11
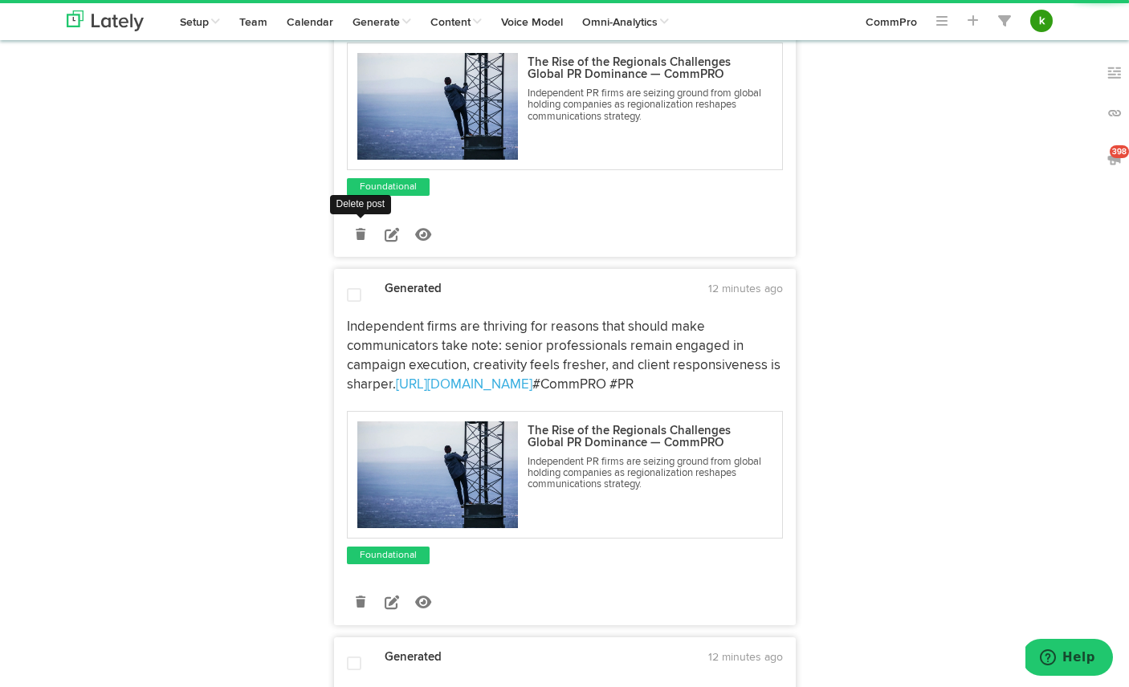
click at [361, 234] on icon at bounding box center [361, 234] width 10 height 11
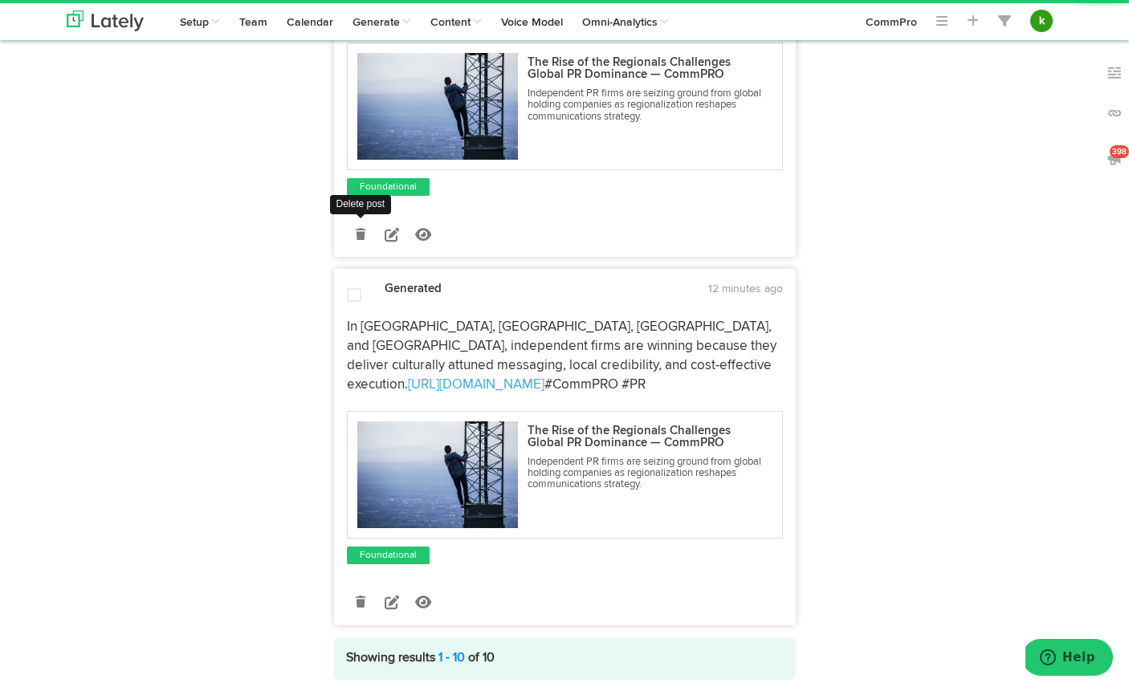
click at [361, 234] on icon at bounding box center [361, 234] width 10 height 11
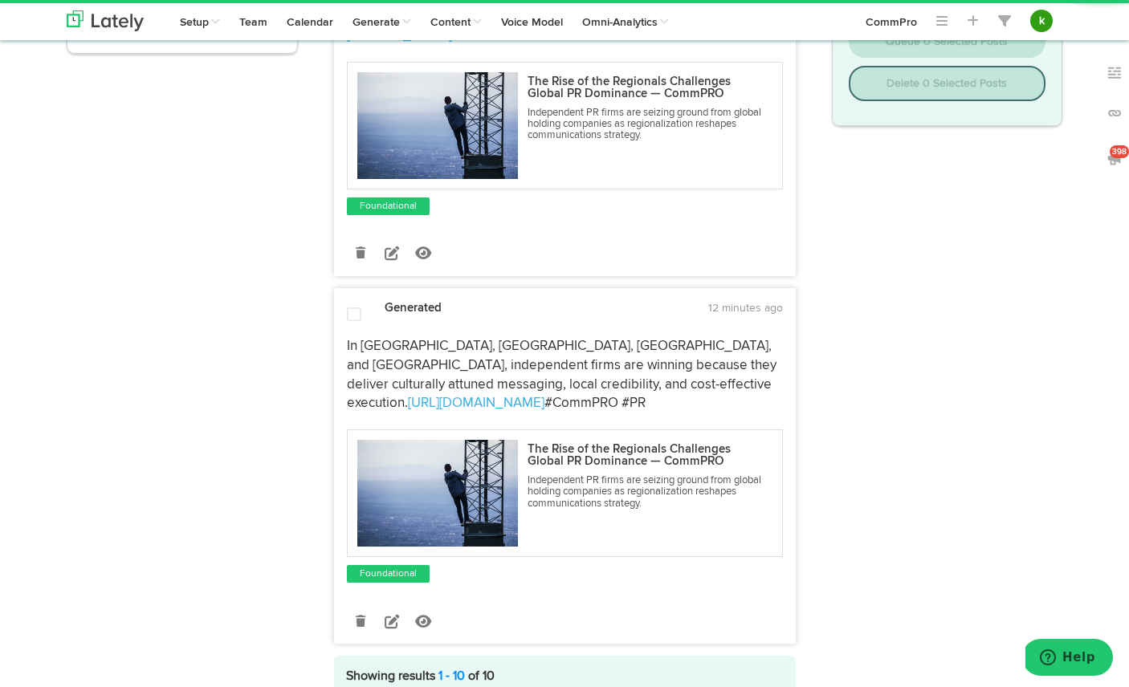
scroll to position [279, 0]
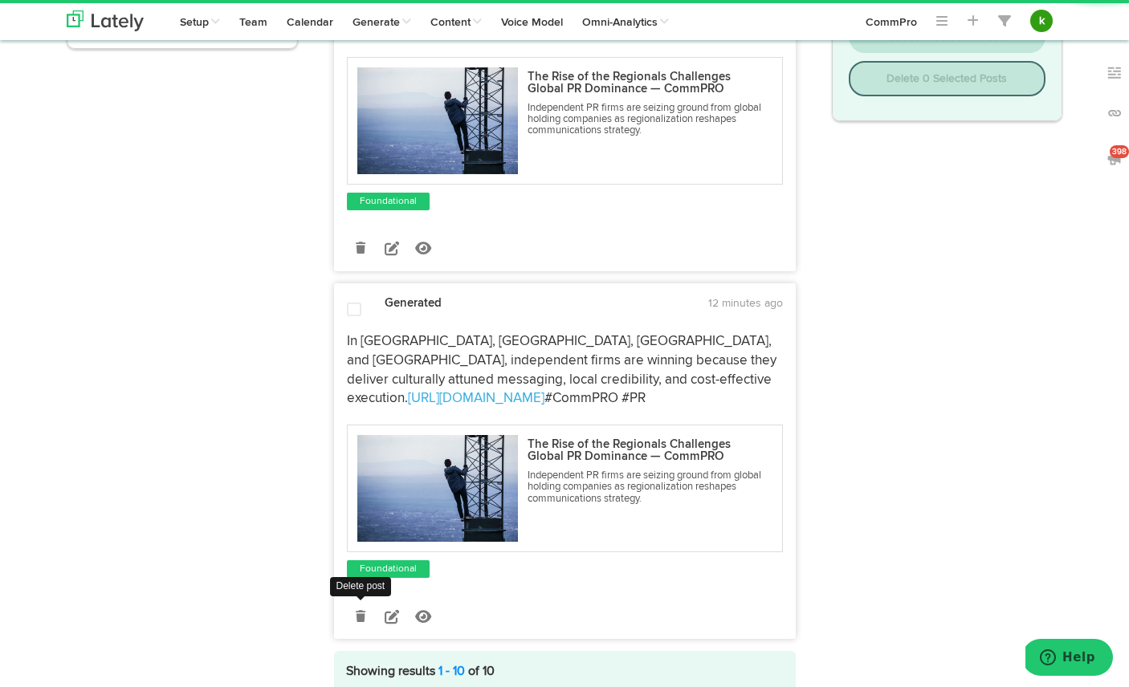
click at [353, 608] on link at bounding box center [361, 616] width 28 height 28
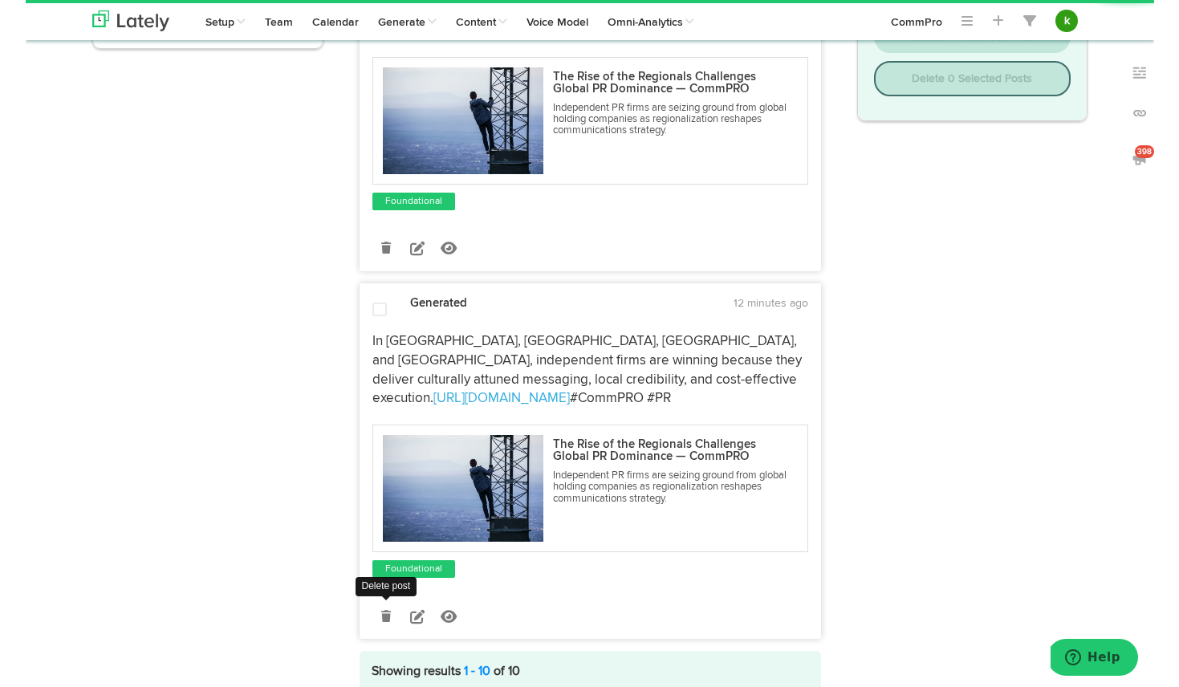
scroll to position [0, 0]
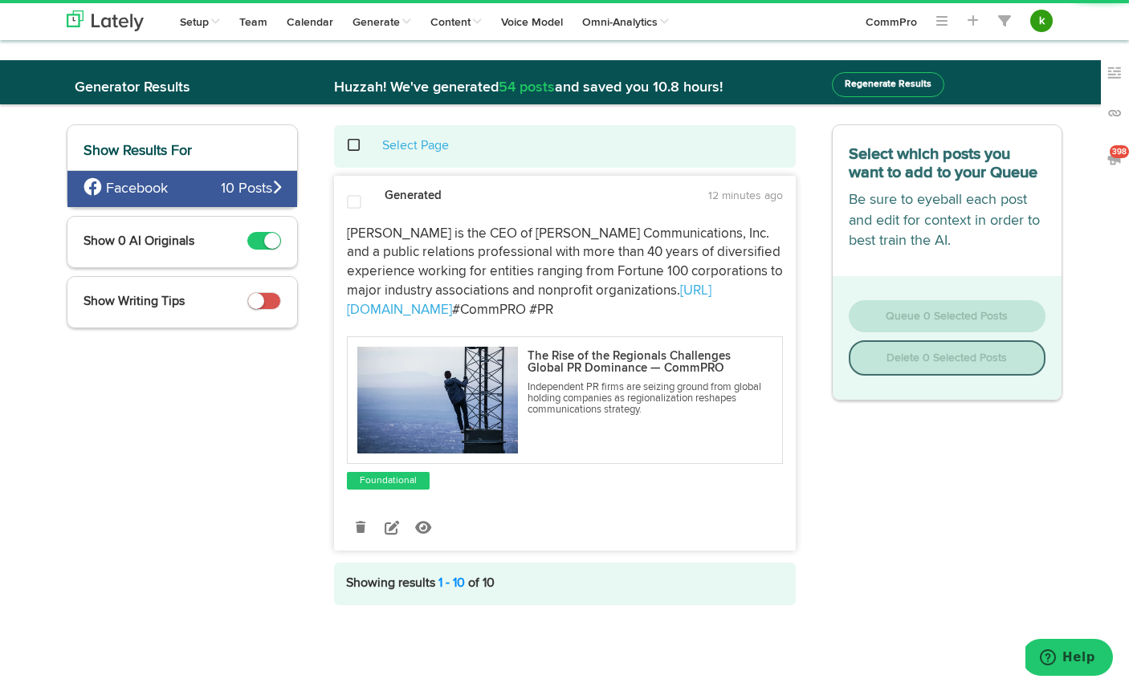
click at [352, 146] on span at bounding box center [362, 145] width 33 height 1
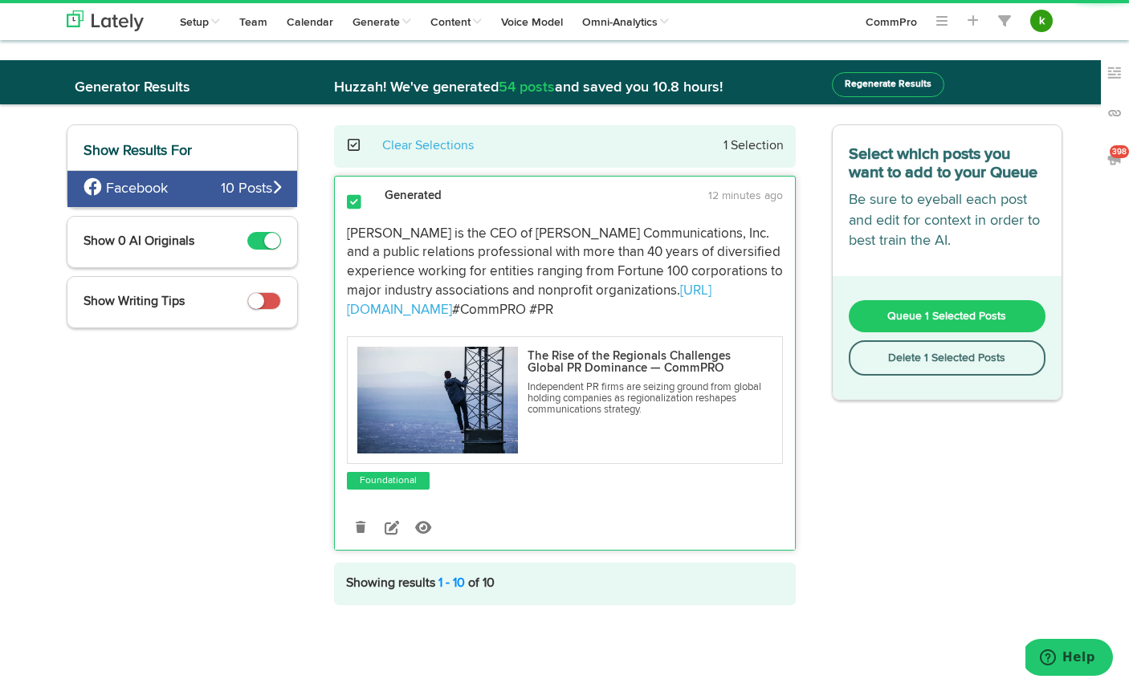
click at [925, 311] on span "Queue 1 Selected Posts" at bounding box center [946, 316] width 119 height 11
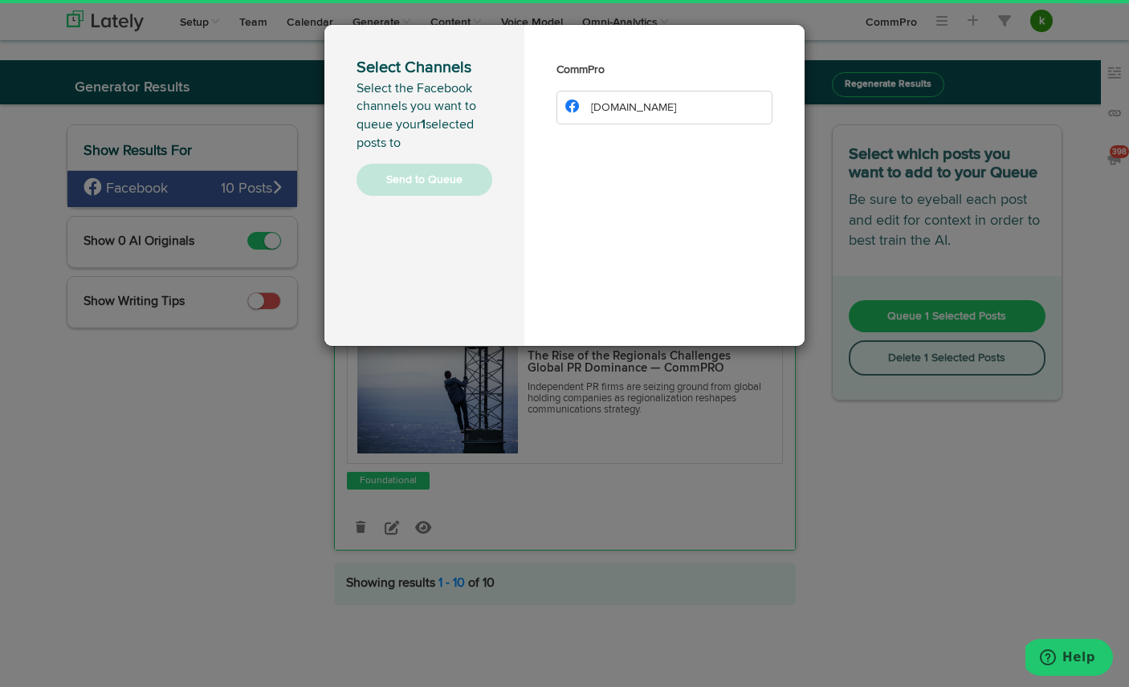
click at [653, 103] on span "[DOMAIN_NAME]" at bounding box center [633, 107] width 85 height 11
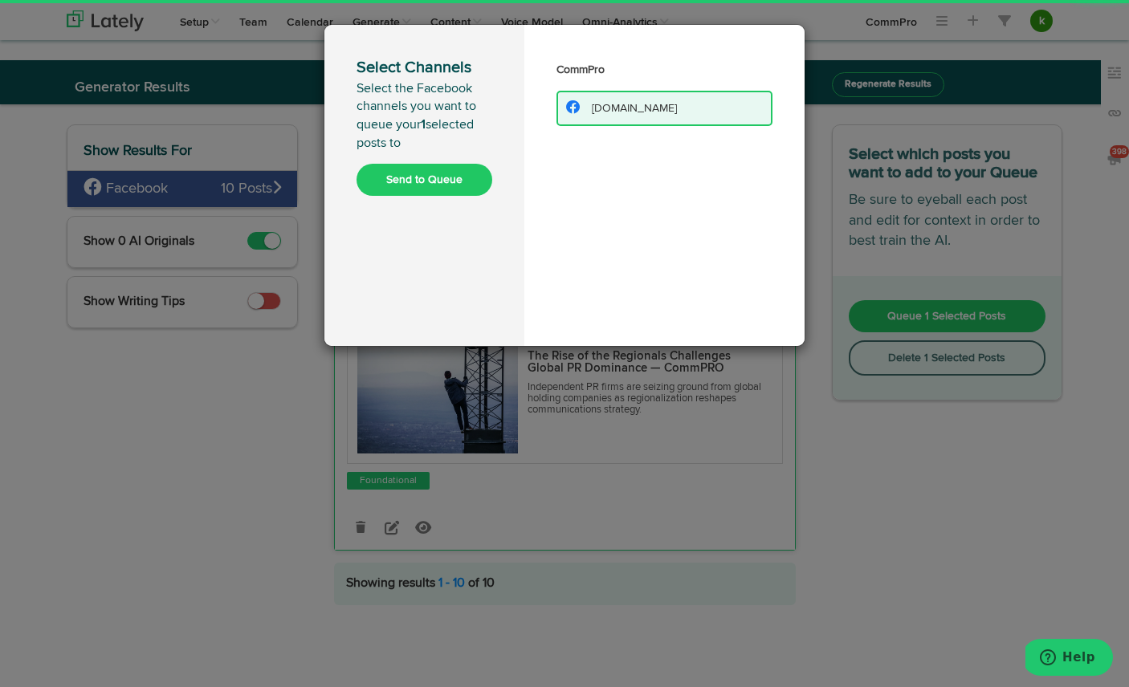
click at [415, 183] on button "Send to Queue" at bounding box center [424, 180] width 136 height 32
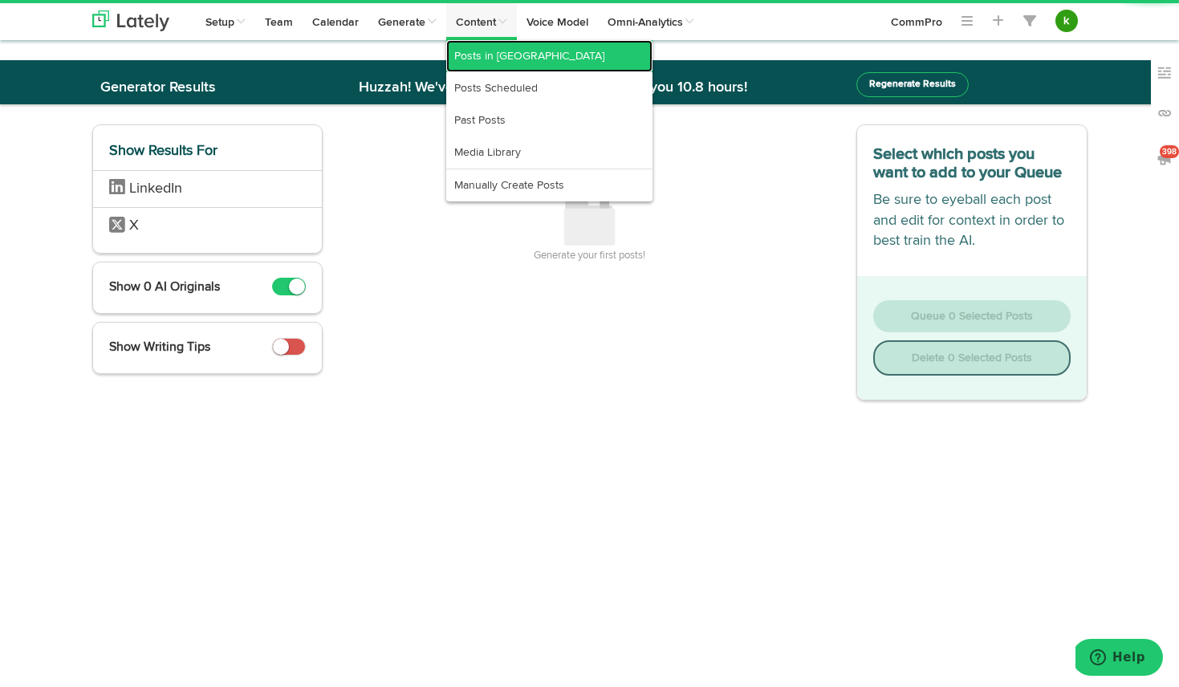
click at [496, 51] on link "Posts in [GEOGRAPHIC_DATA]" at bounding box center [549, 56] width 206 height 32
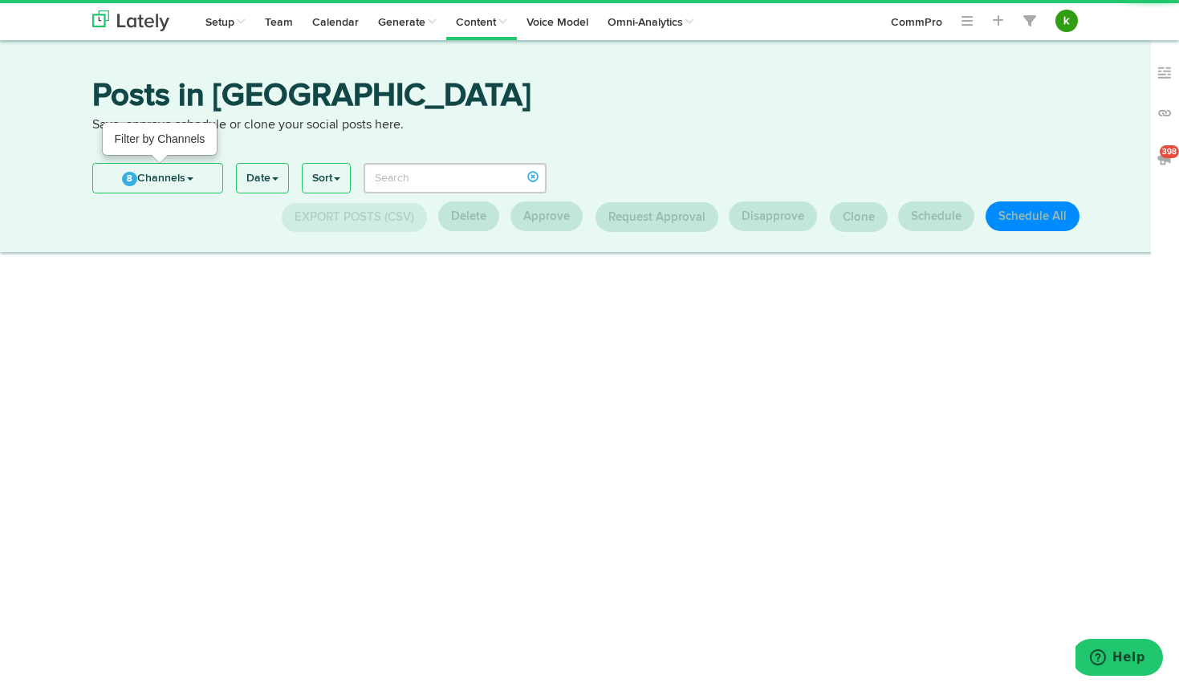
click at [181, 183] on link "8 Channels" at bounding box center [157, 178] width 129 height 29
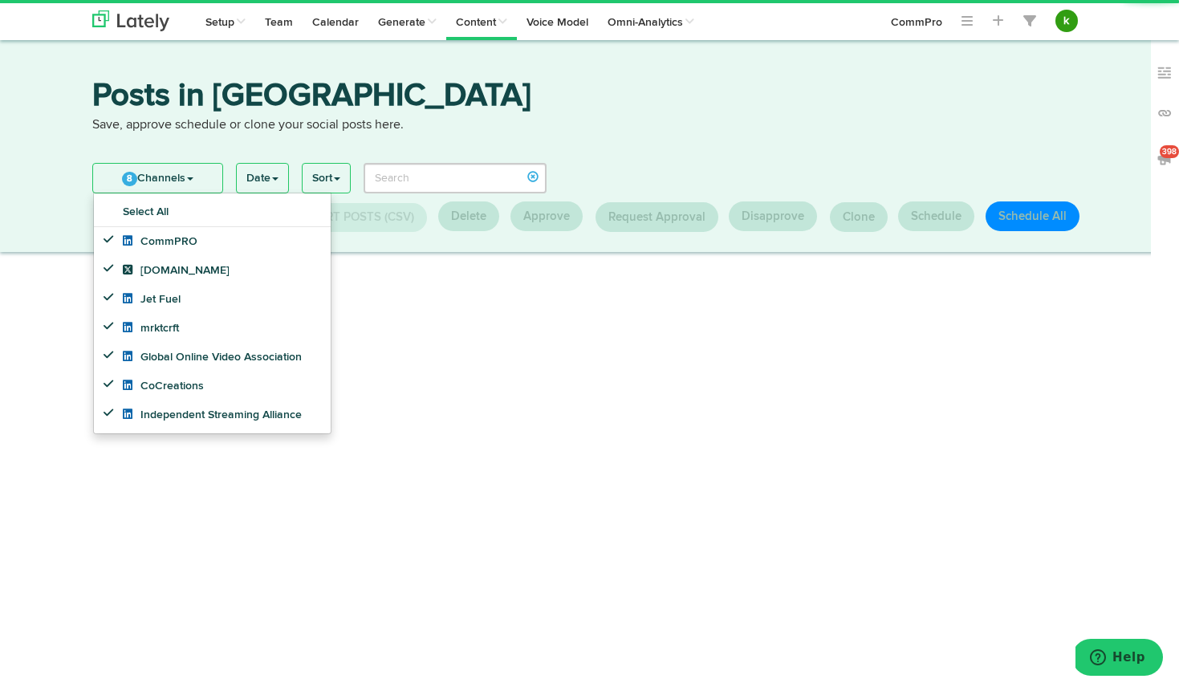
click at [707, 96] on h3 "Posts in [GEOGRAPHIC_DATA]" at bounding box center [589, 98] width 995 height 36
